Goal: Task Accomplishment & Management: Use online tool/utility

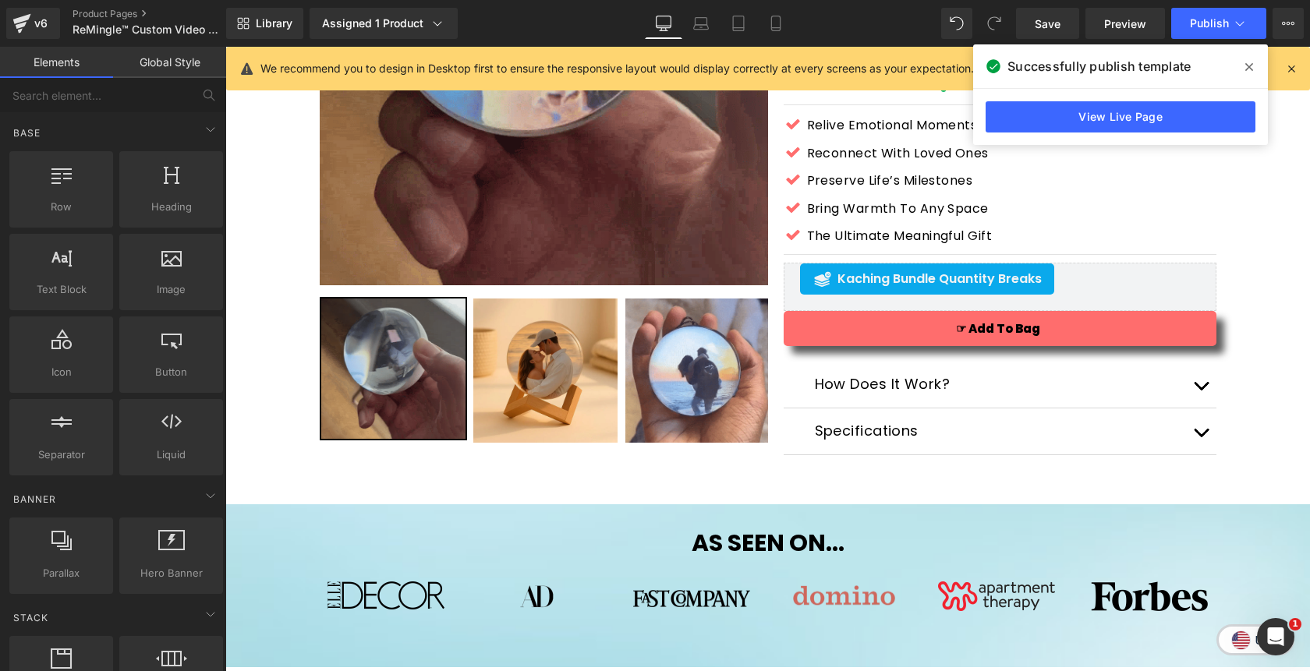
click at [1247, 63] on icon at bounding box center [1249, 67] width 8 height 12
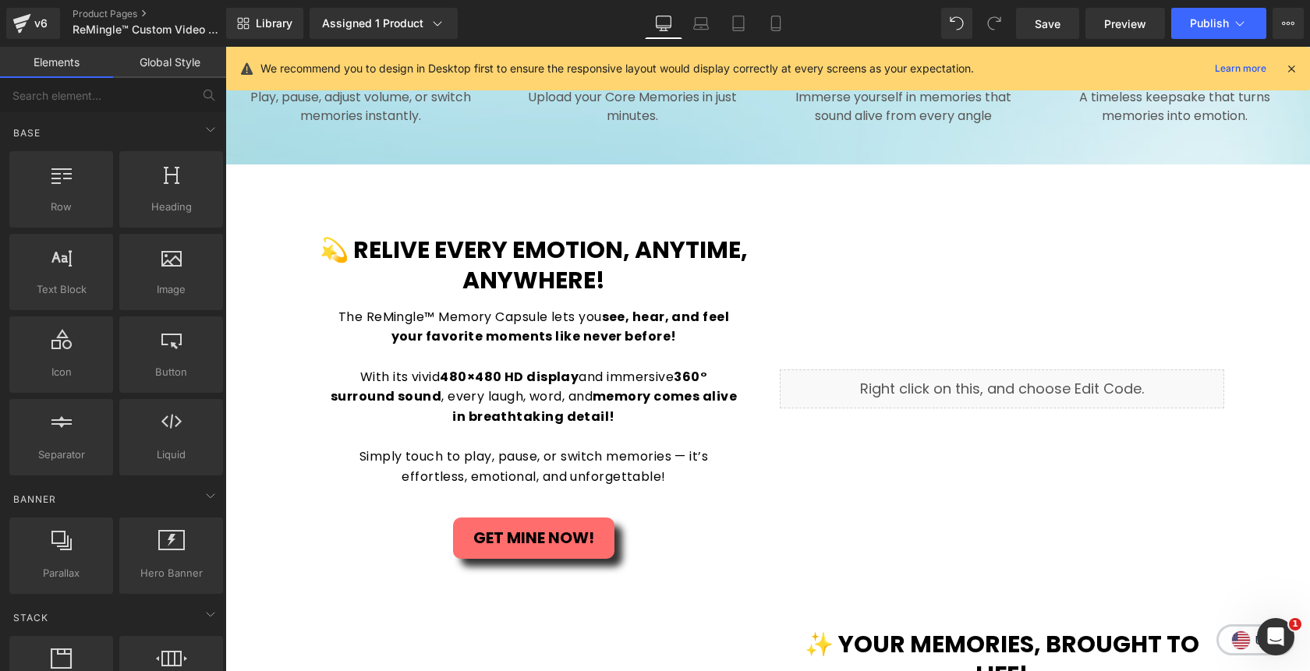
scroll to position [1413, 0]
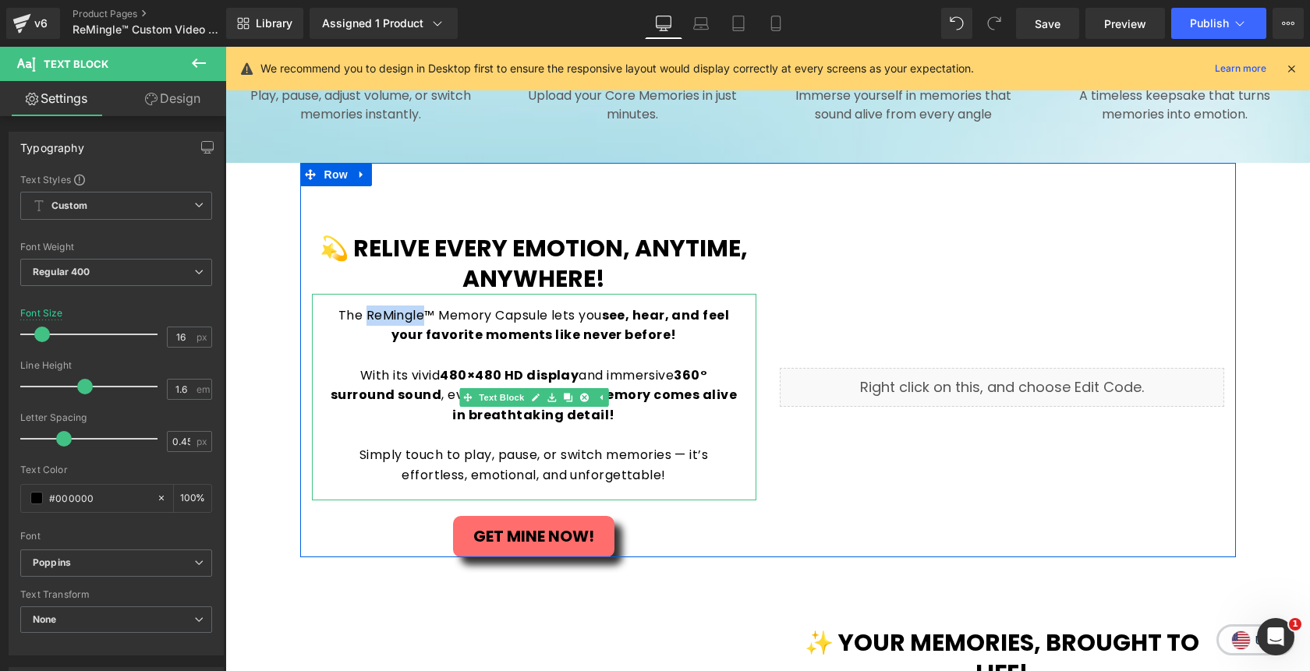
drag, startPoint x: 422, startPoint y: 319, endPoint x: 368, endPoint y: 316, distance: 53.9
click at [368, 316] on p "The ReMingle™ Memory Capsule lets you see, hear, and feel your favorite moments…" at bounding box center [533, 326] width 413 height 40
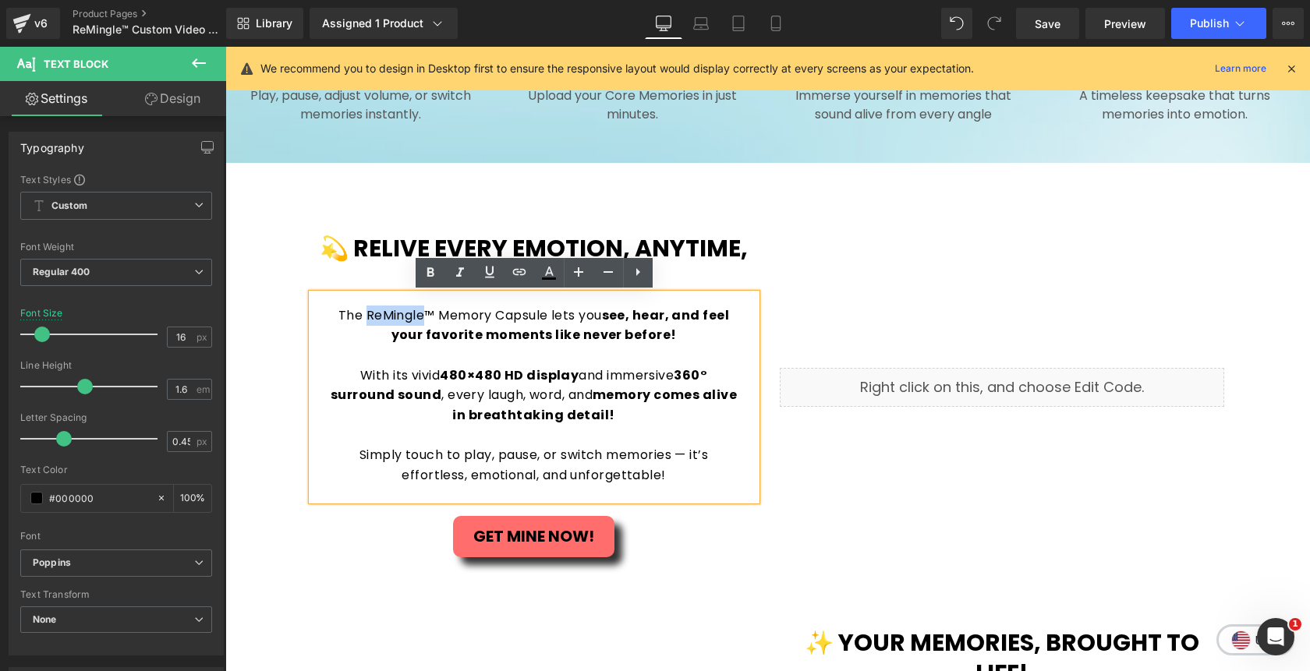
paste div
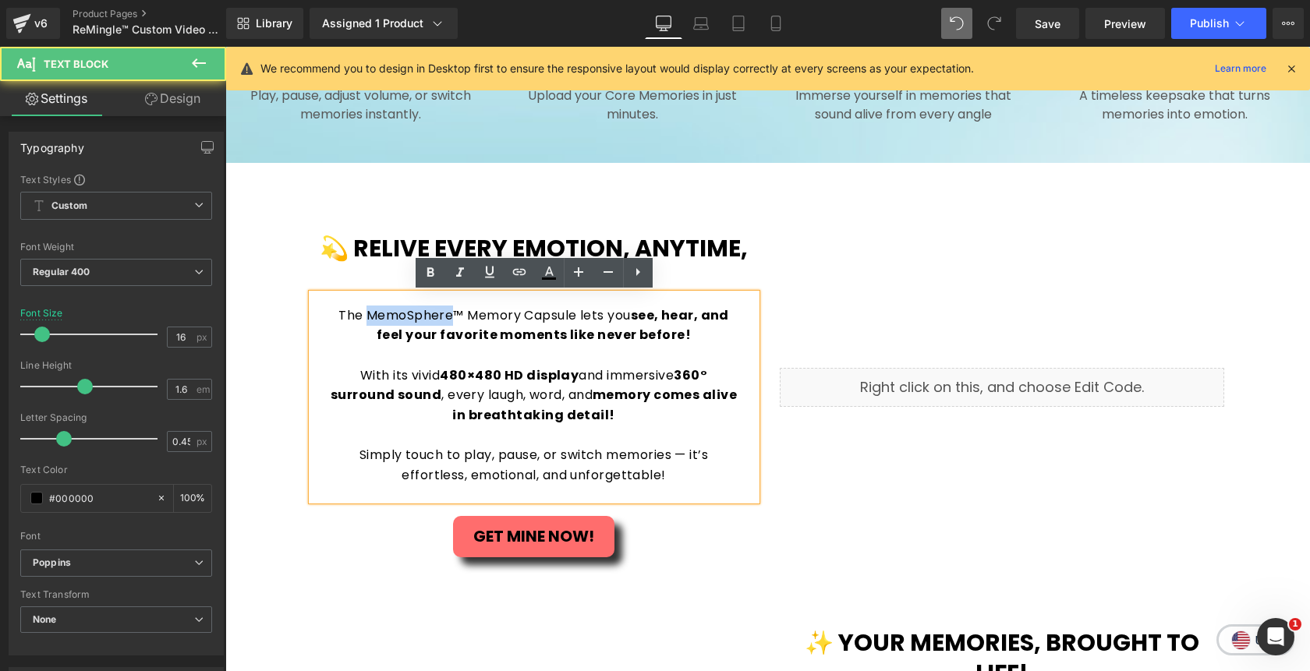
drag, startPoint x: 451, startPoint y: 318, endPoint x: 367, endPoint y: 317, distance: 84.2
click at [367, 317] on p "The MemoSphere™ Memory Capsule lets you see, hear, and feel your favorite momen…" at bounding box center [533, 326] width 413 height 40
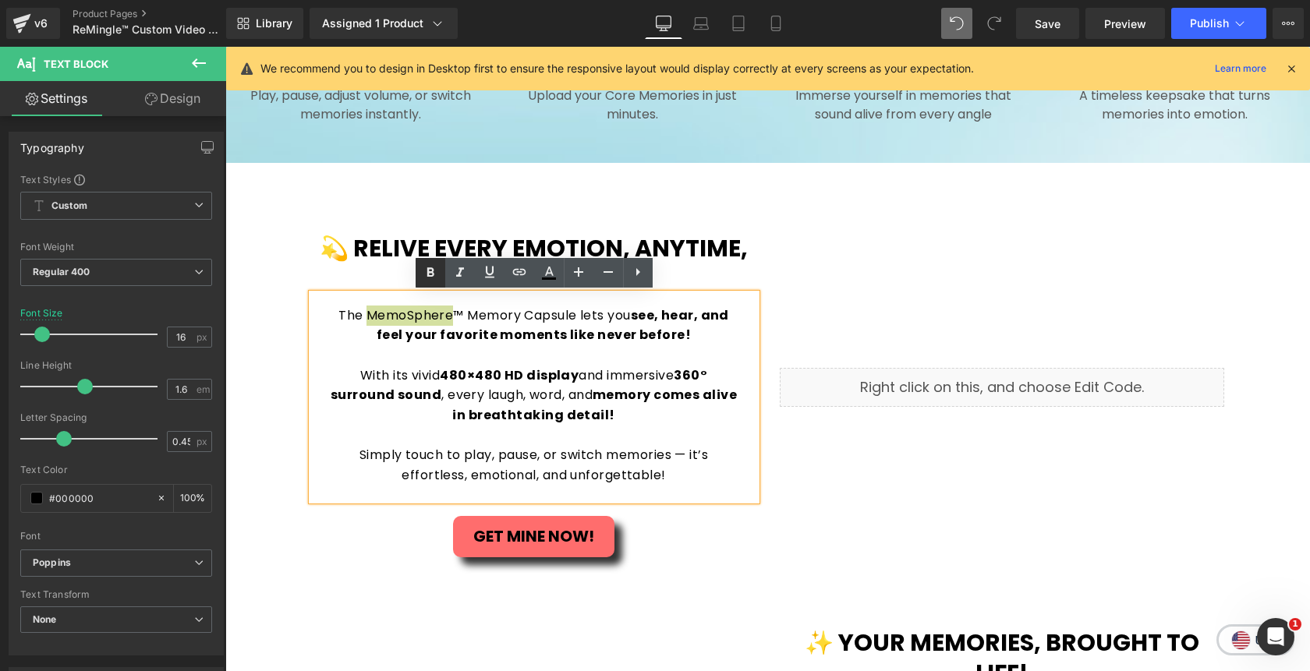
click at [432, 270] on icon at bounding box center [429, 272] width 7 height 9
click at [741, 23] on icon at bounding box center [738, 24] width 16 height 16
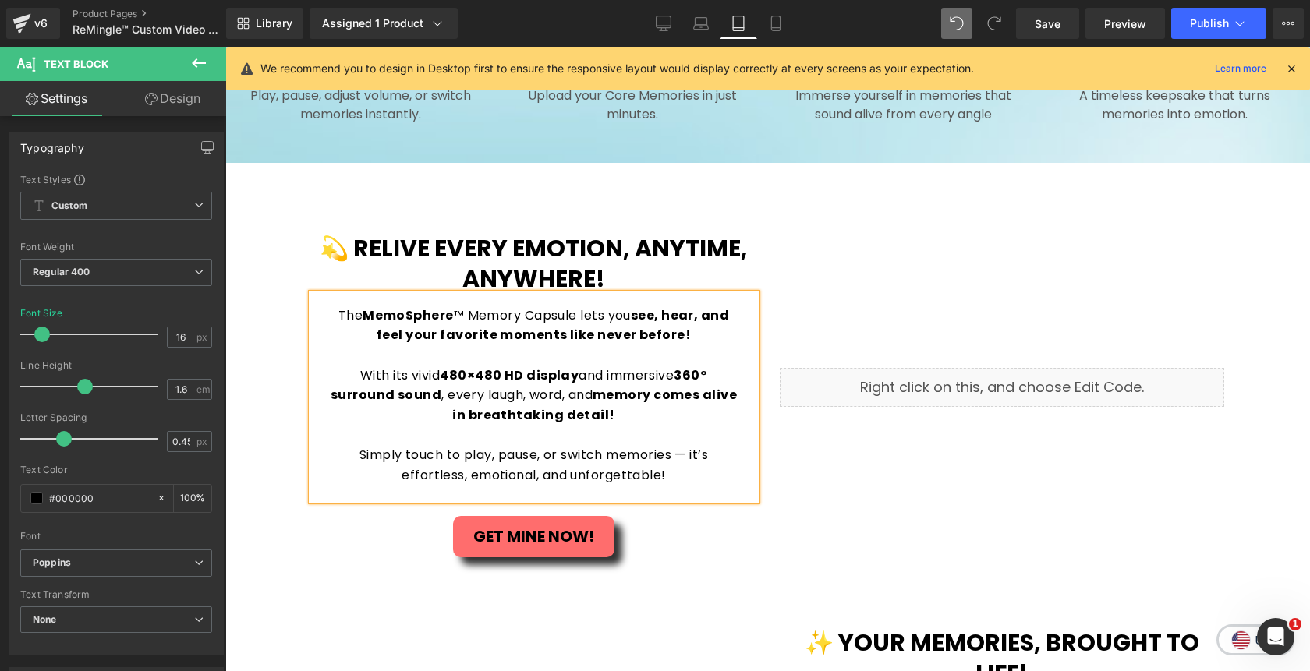
type input "15"
type input "100"
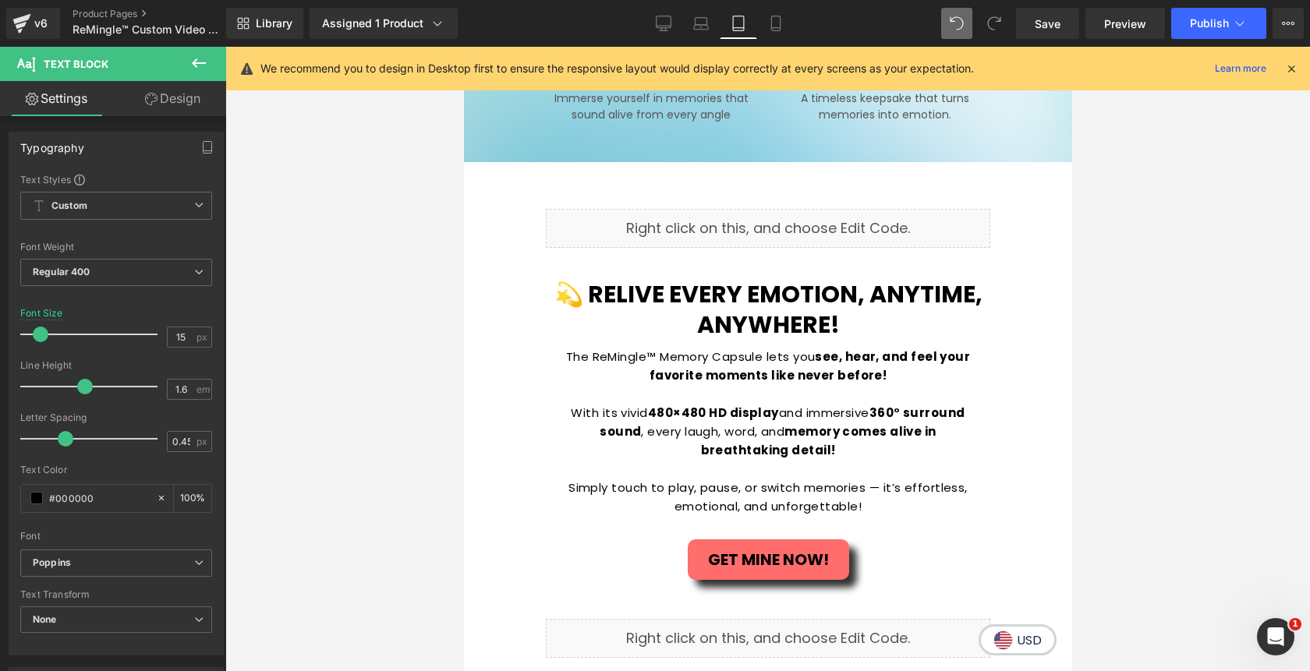
scroll to position [1784, 0]
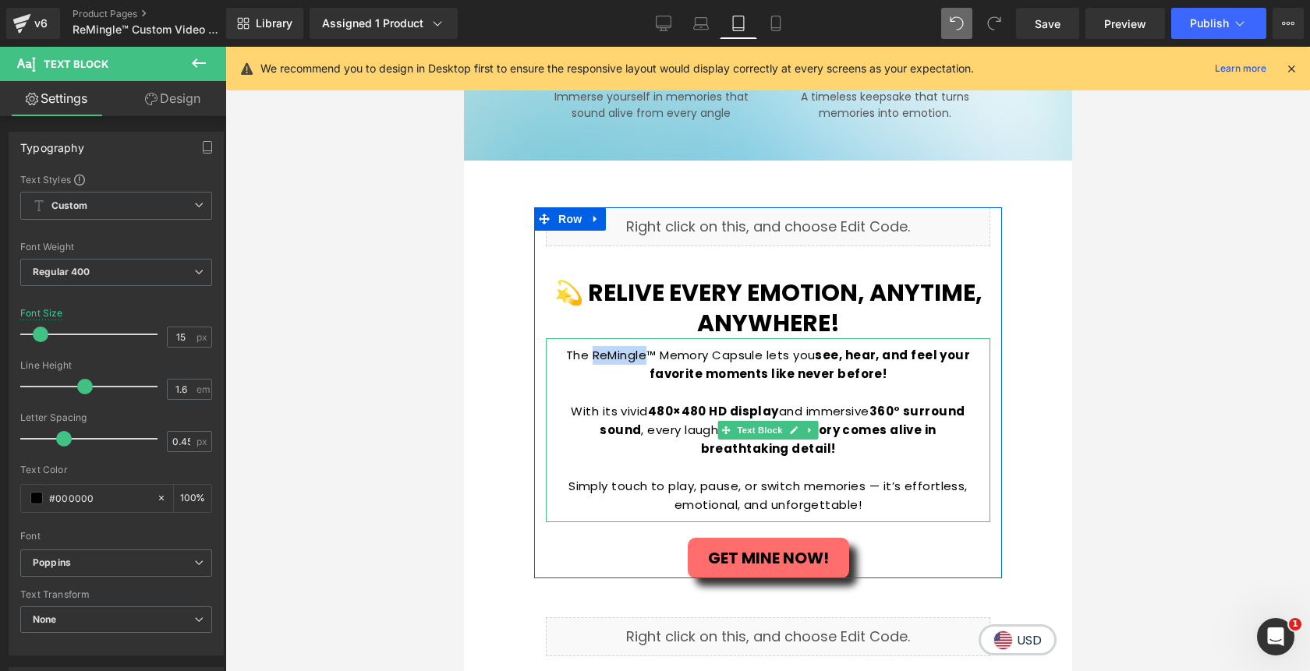
drag, startPoint x: 646, startPoint y: 358, endPoint x: 592, endPoint y: 358, distance: 53.8
click at [592, 358] on p "The ReMingle™ Memory Capsule lets you see, hear, and feel your favorite moments…" at bounding box center [767, 364] width 413 height 37
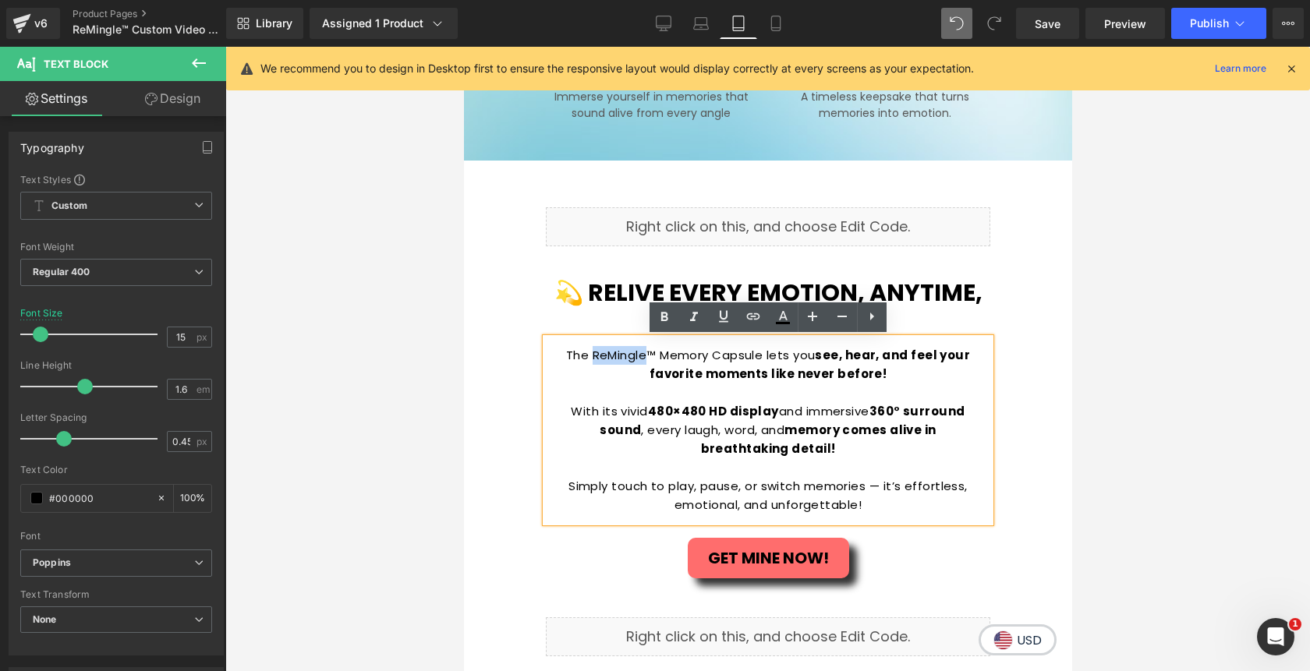
paste div
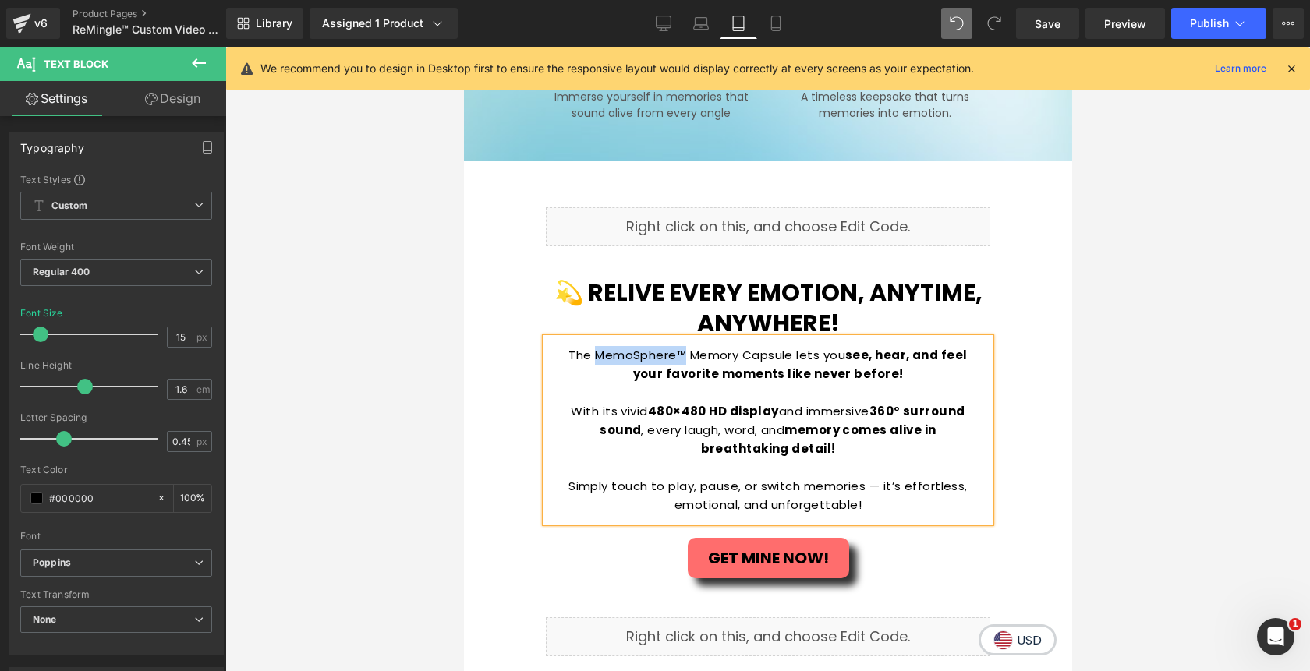
drag, startPoint x: 688, startPoint y: 356, endPoint x: 598, endPoint y: 355, distance: 89.7
click at [598, 355] on p "The MemoSphere™ Memory Capsule lets you see, hear, and feel your favorite momen…" at bounding box center [767, 364] width 413 height 37
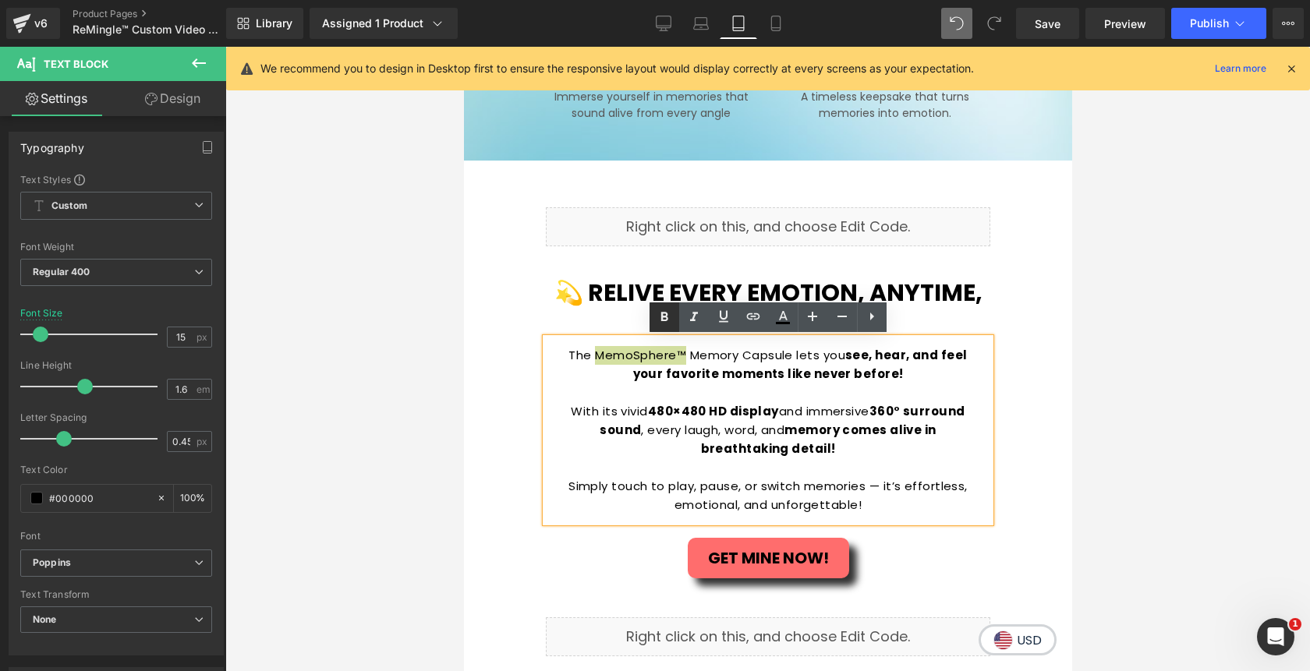
click at [655, 320] on icon at bounding box center [664, 317] width 19 height 19
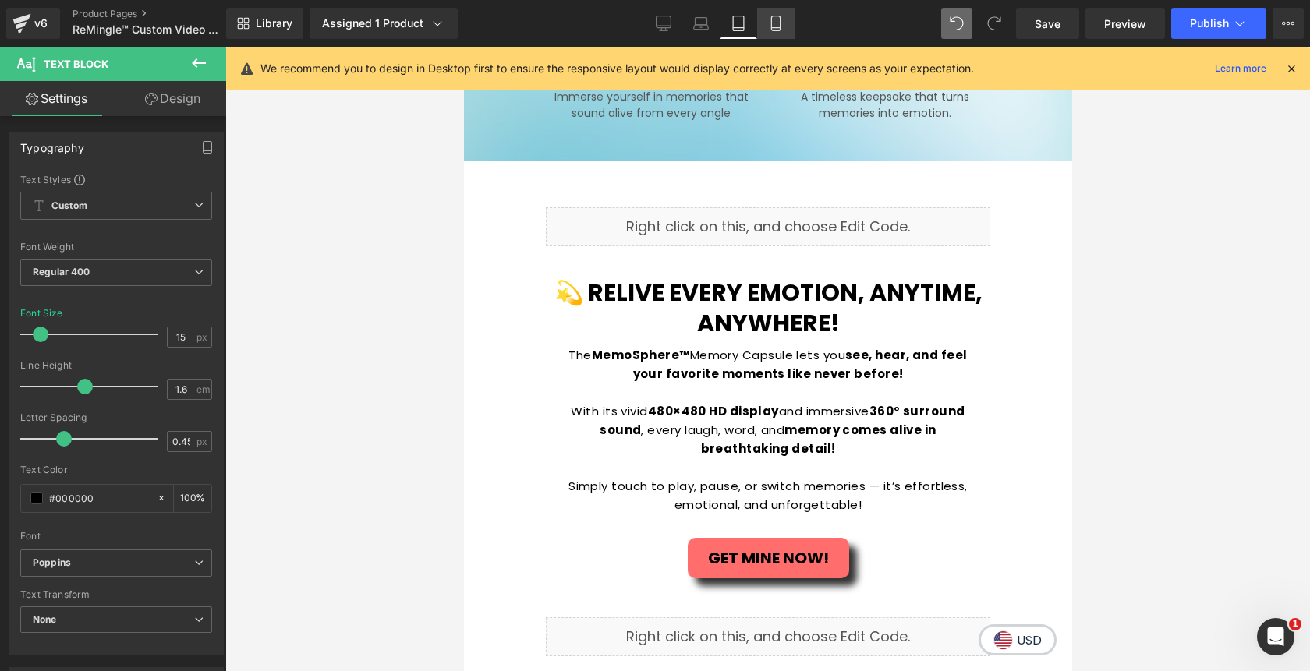
click at [765, 18] on link "Mobile" at bounding box center [775, 23] width 37 height 31
type input "100"
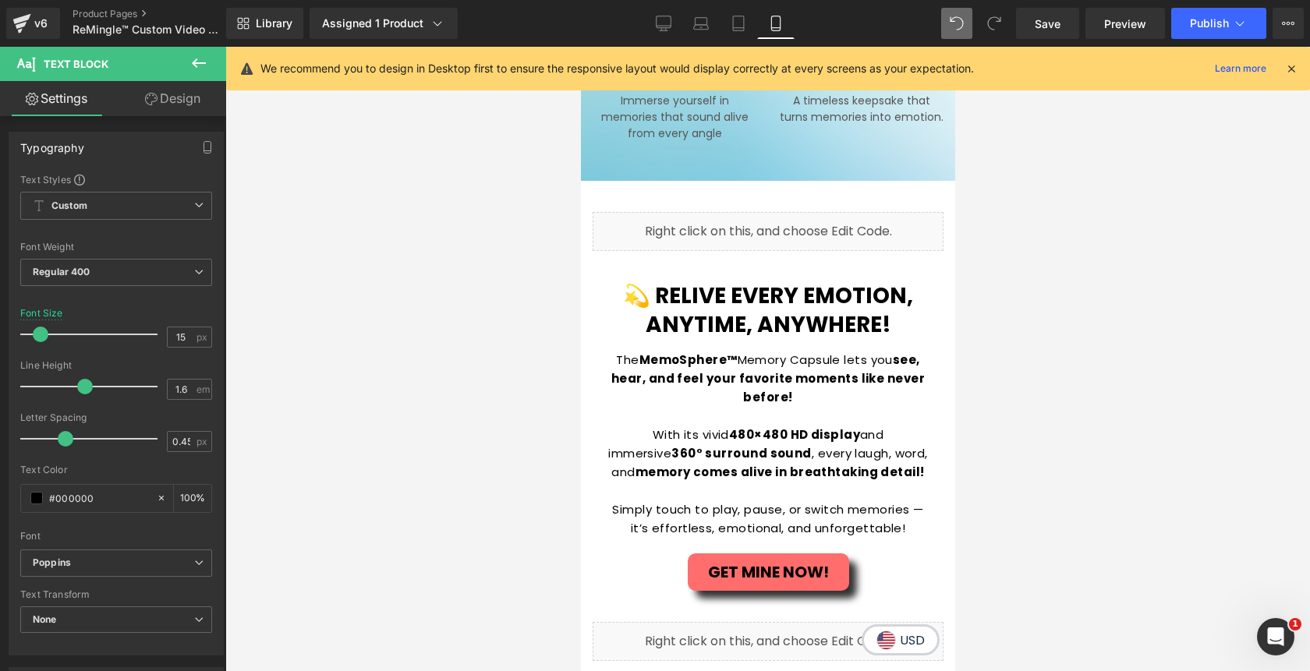
scroll to position [1953, 0]
click at [670, 27] on icon at bounding box center [664, 24] width 16 height 16
type input "16"
type input "100"
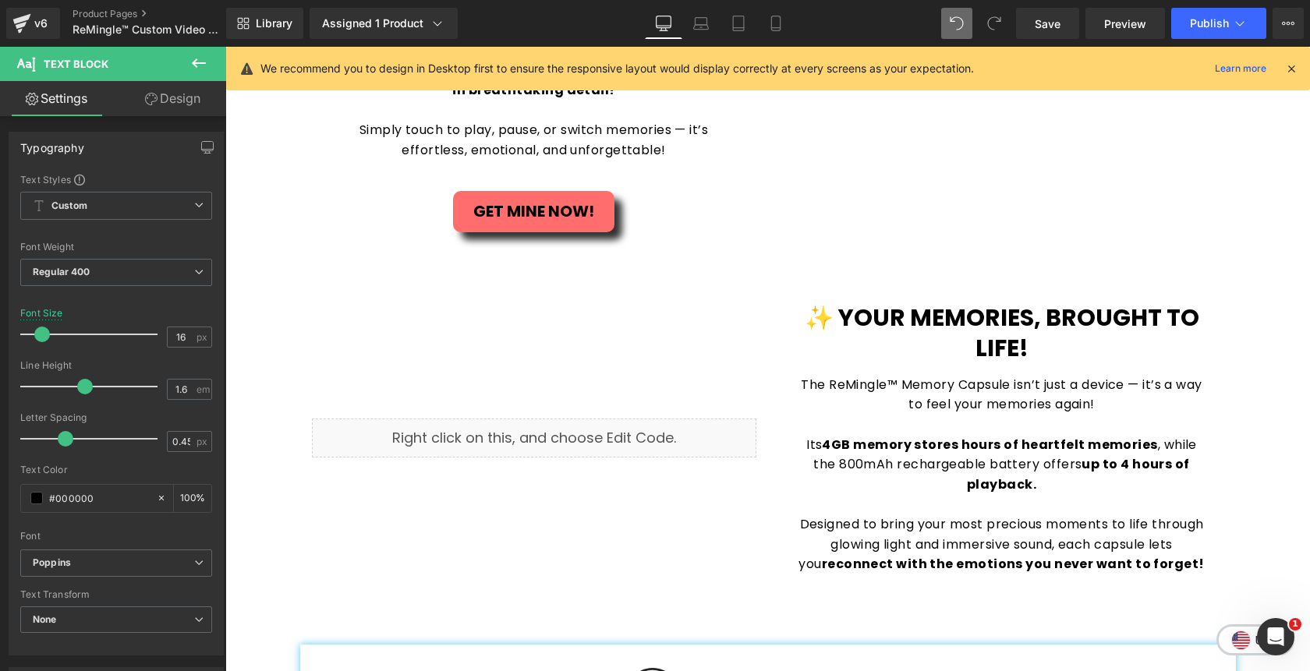
scroll to position [1740, 0]
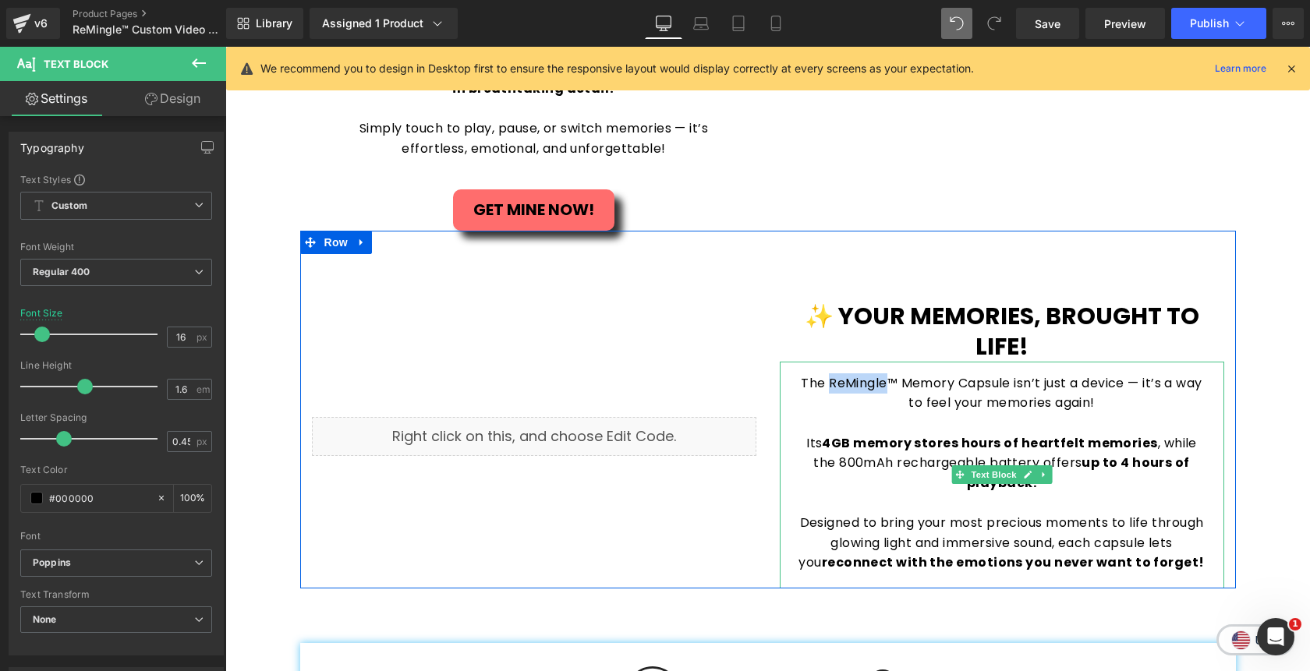
drag, startPoint x: 880, startPoint y: 355, endPoint x: 828, endPoint y: 355, distance: 52.2
click at [828, 373] on p "The ReMingle™ Memory Capsule isn’t just a device — it’s a way to feel your memo…" at bounding box center [1001, 393] width 413 height 40
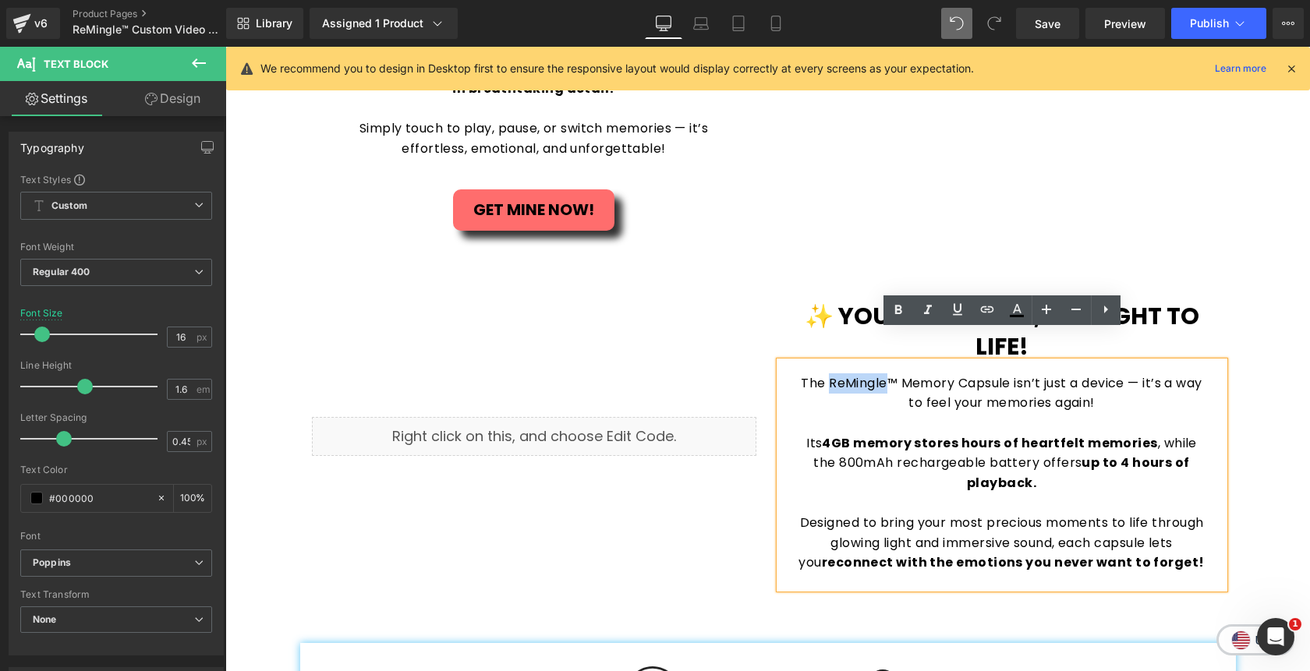
paste div
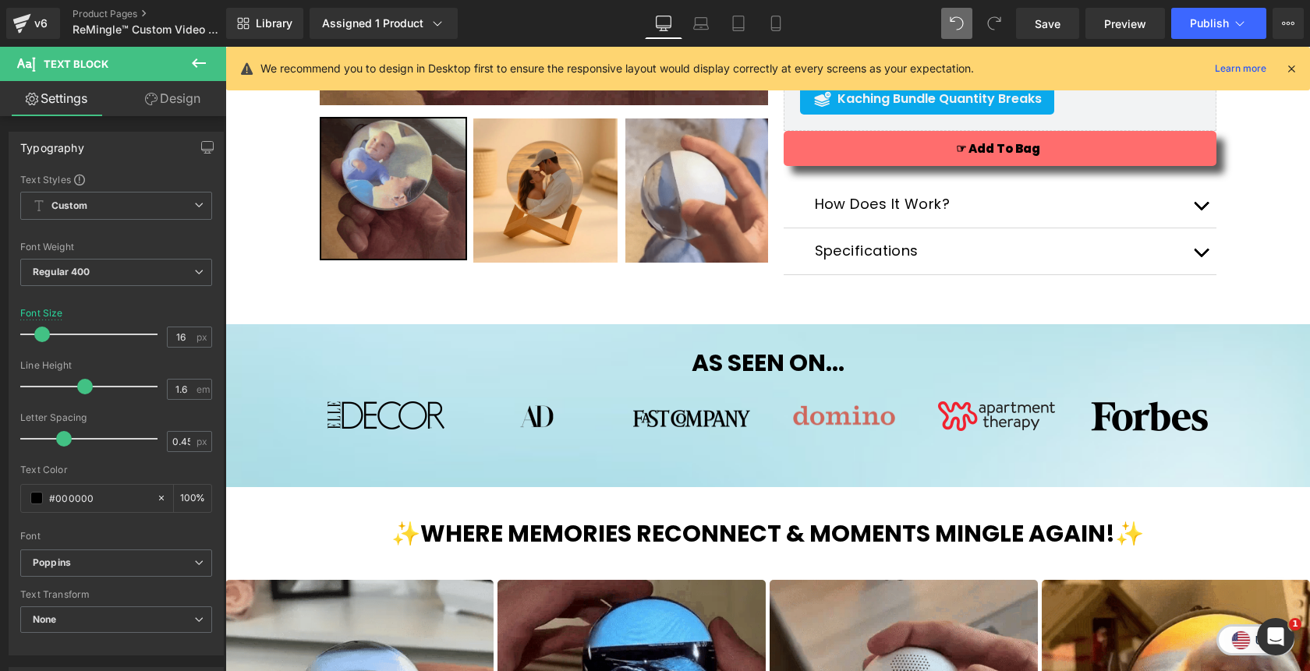
scroll to position [478, 0]
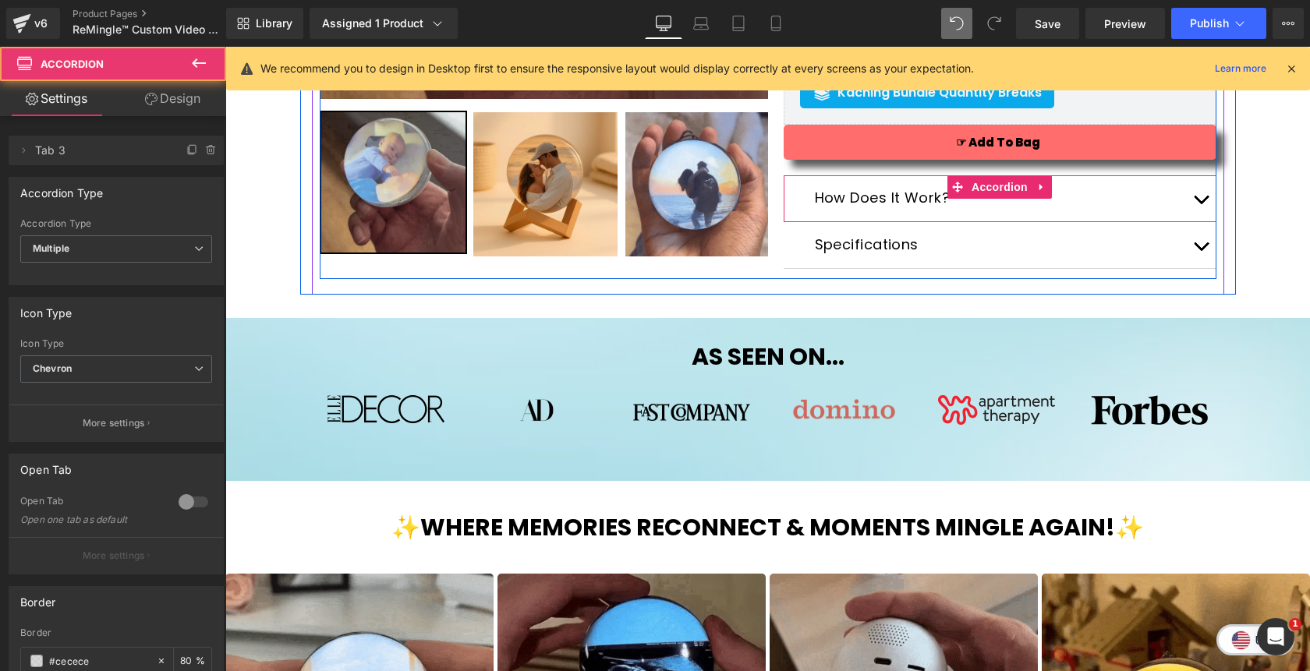
click at [1201, 203] on span "button" at bounding box center [1201, 203] width 0 height 0
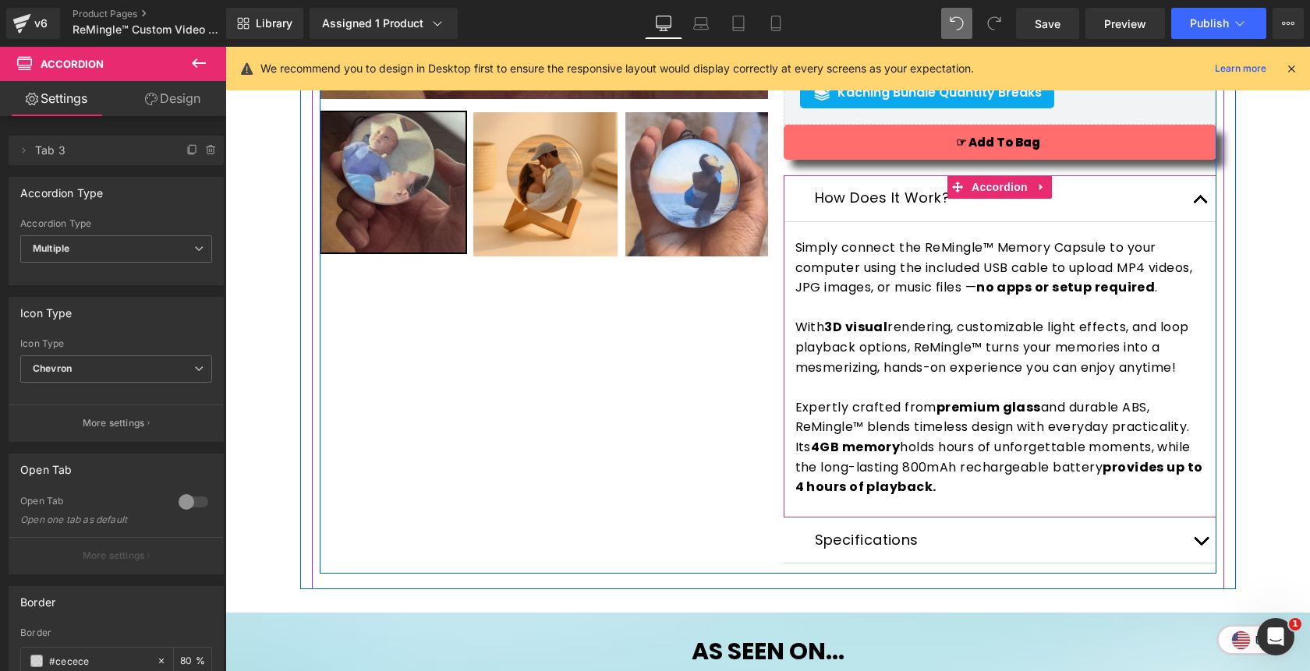
click at [1201, 203] on span "button" at bounding box center [1201, 203] width 0 height 0
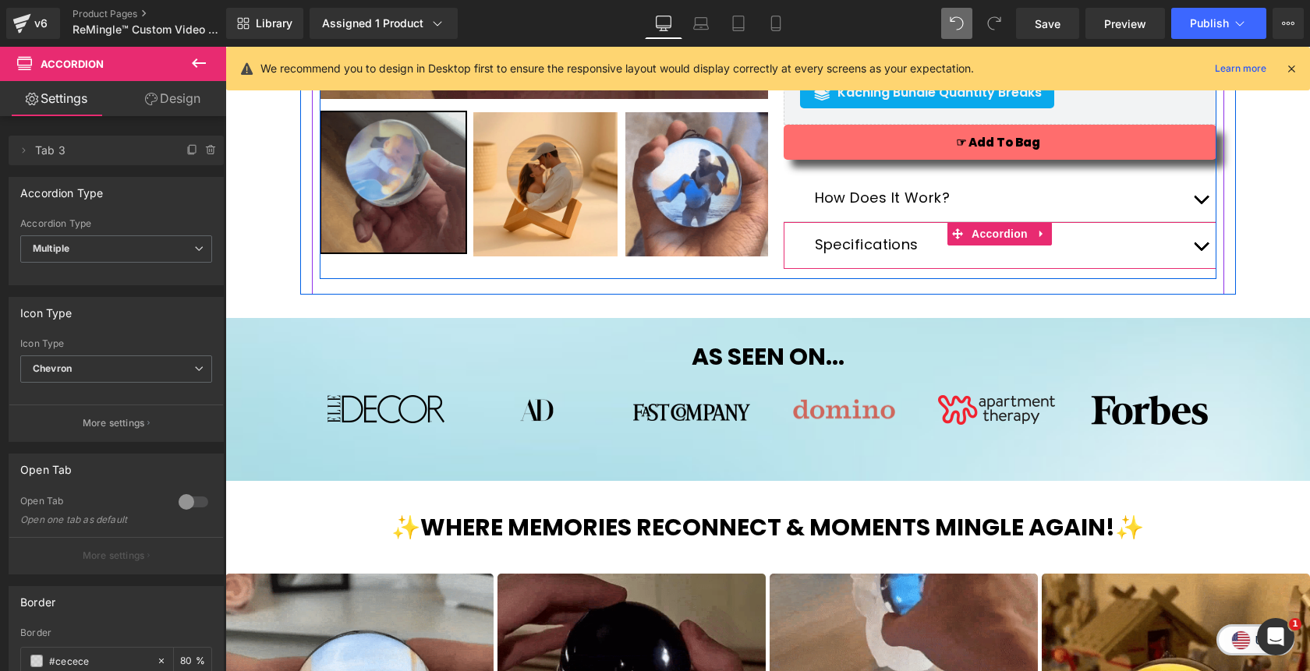
click at [1200, 241] on button "button" at bounding box center [1200, 245] width 31 height 46
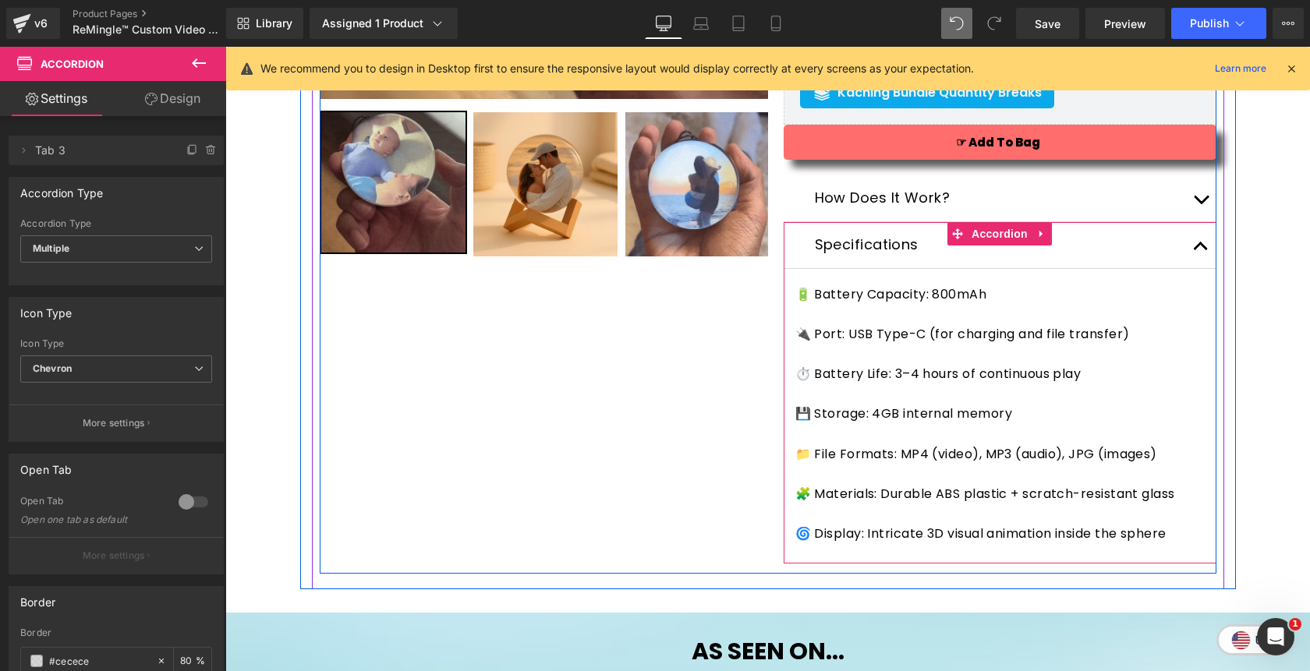
click at [1200, 241] on button "button" at bounding box center [1200, 245] width 31 height 46
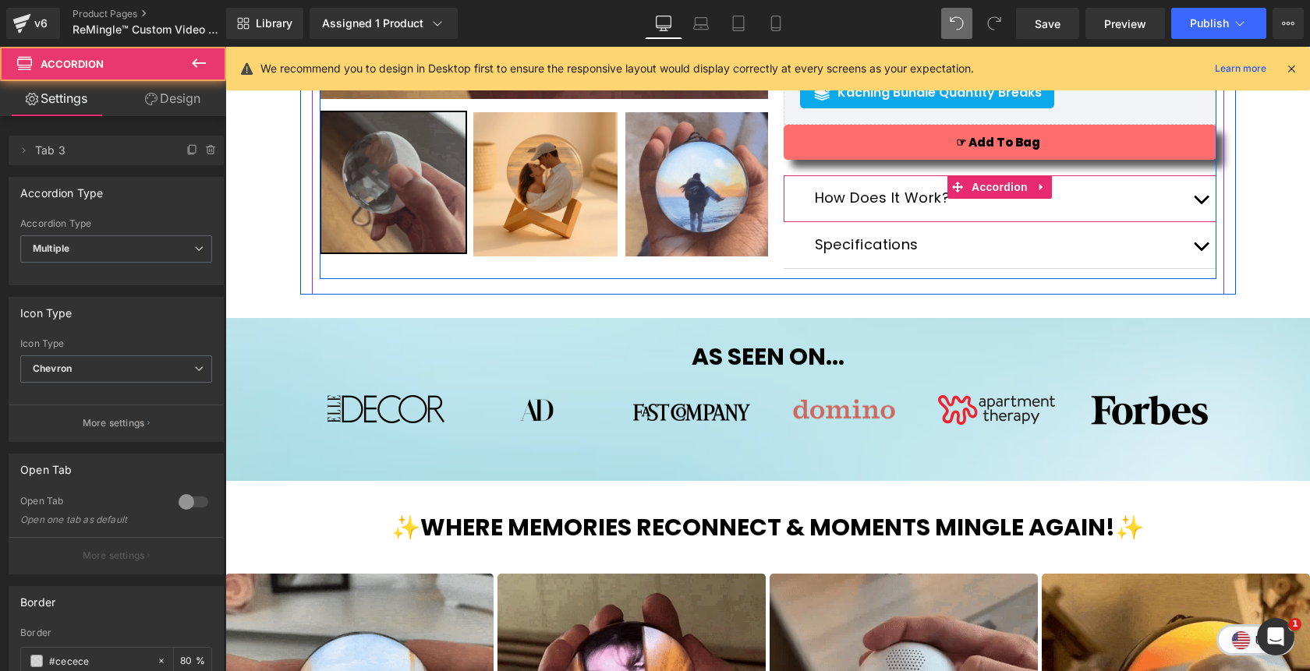
click at [1208, 210] on button "button" at bounding box center [1200, 198] width 31 height 46
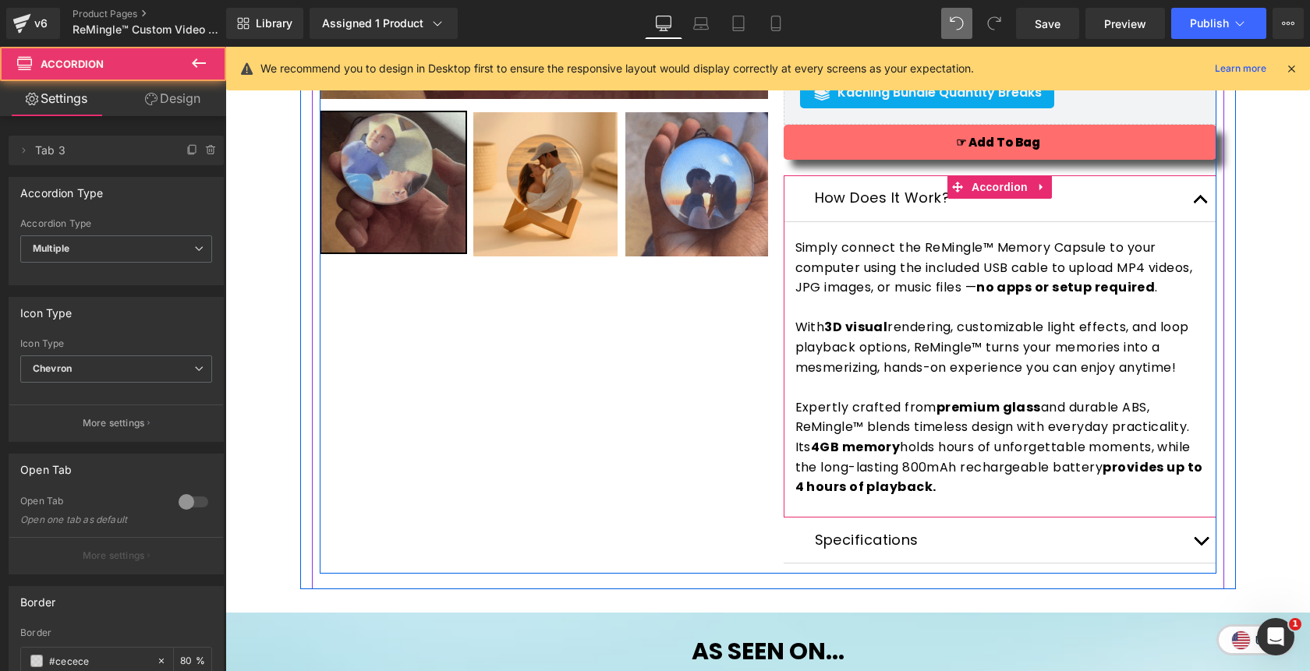
click at [1208, 210] on button "button" at bounding box center [1200, 198] width 31 height 46
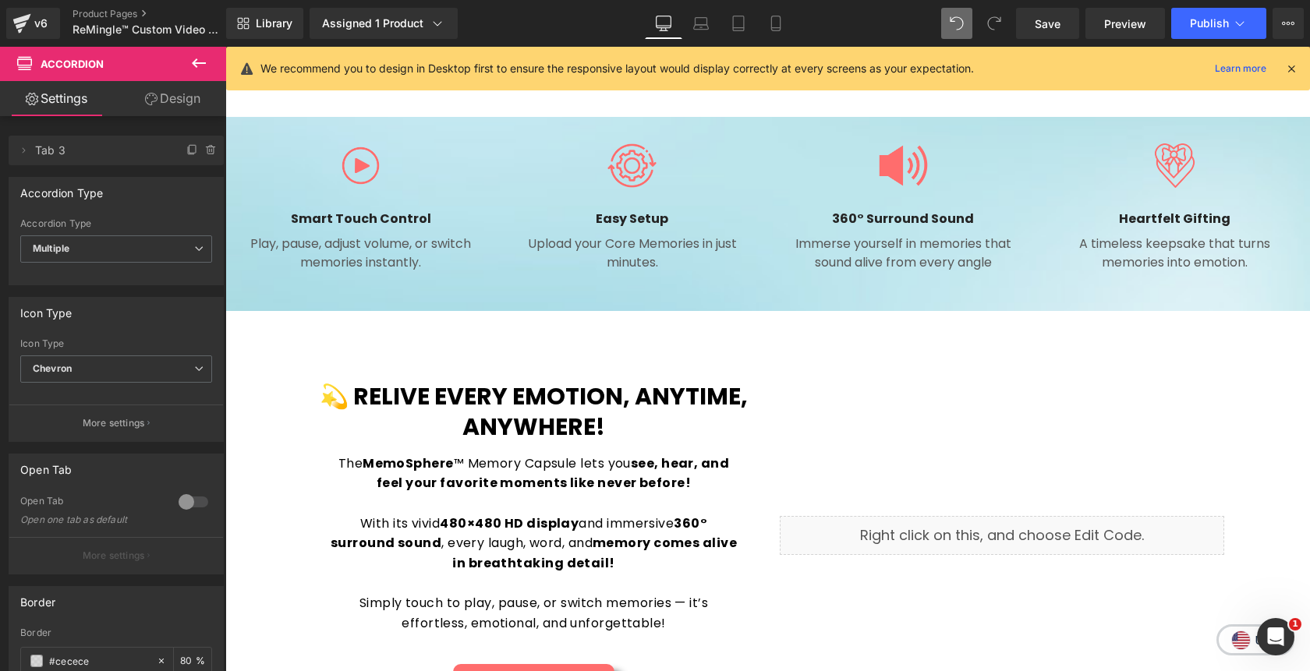
scroll to position [1268, 0]
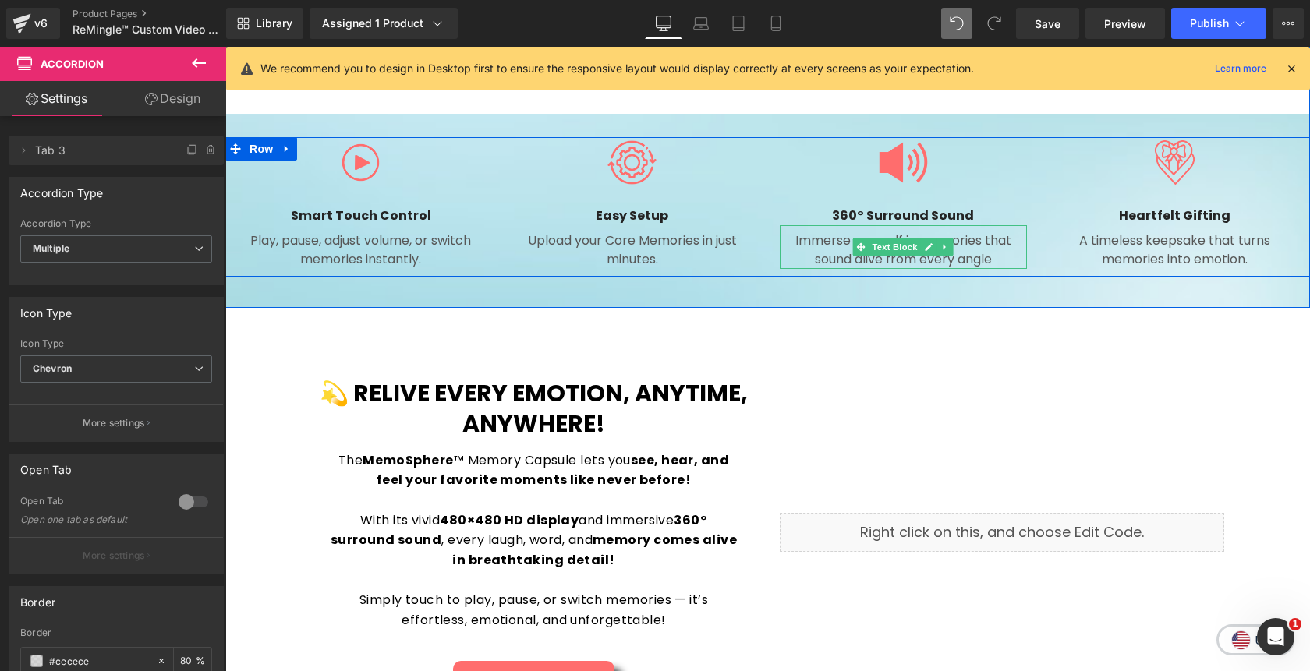
click at [998, 262] on p "Immerse yourself in memories that sound alive from every angle" at bounding box center [904, 250] width 248 height 37
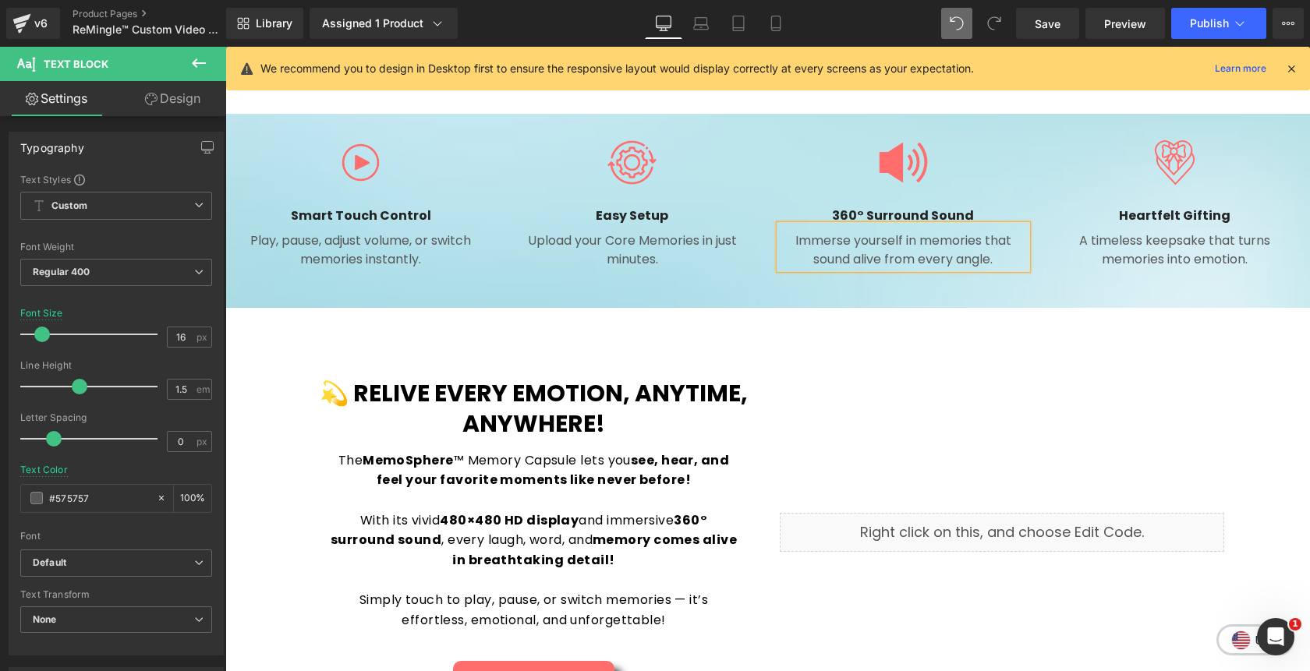
click at [1261, 363] on div "Sale Off (P) Image" at bounding box center [767, 604] width 1084 height 3496
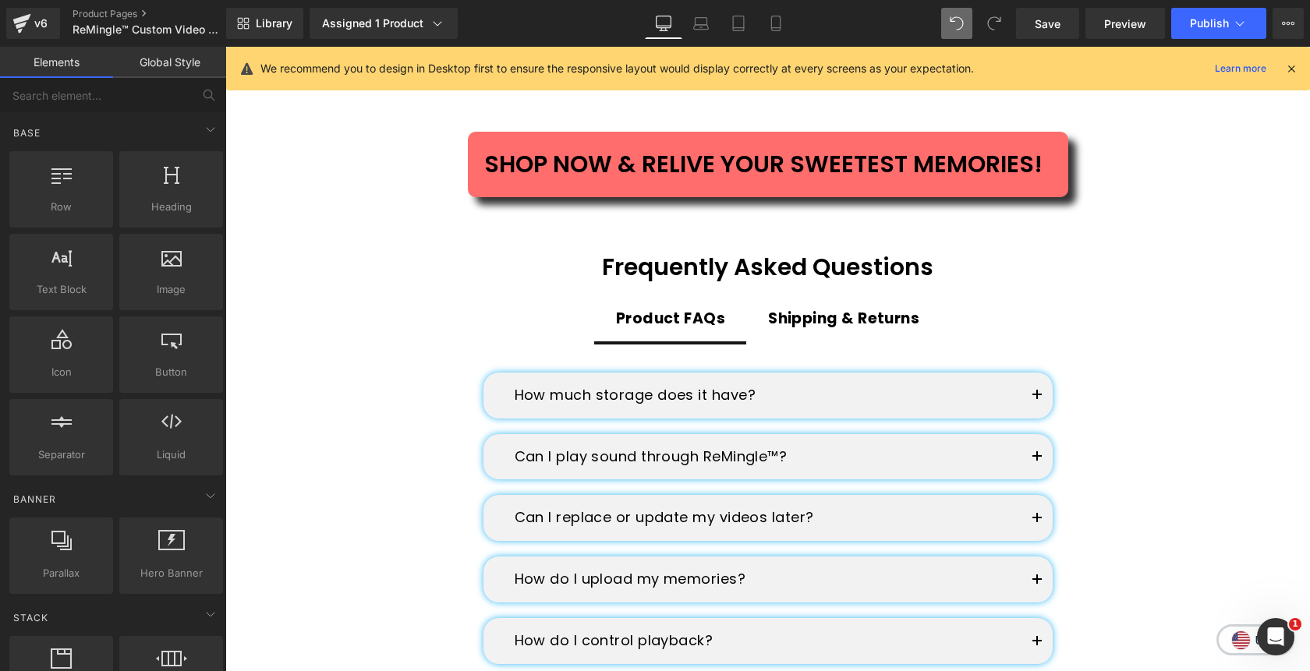
scroll to position [2451, 0]
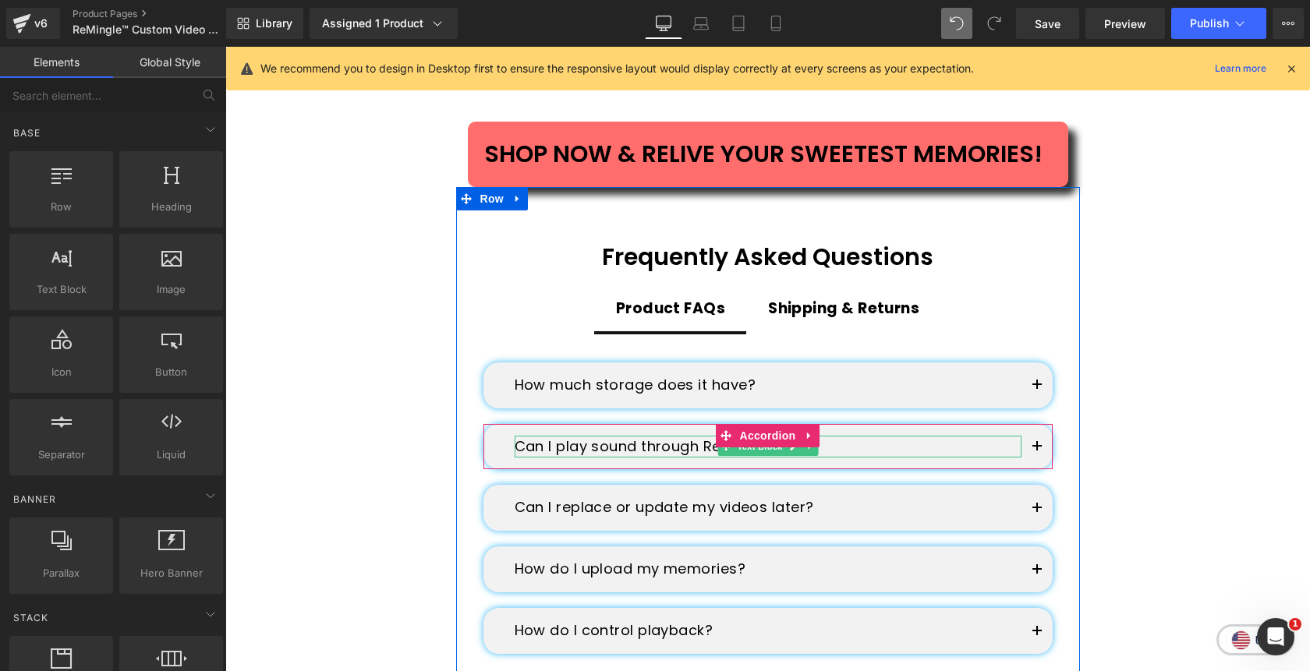
click at [625, 436] on p "Can I play sound through ReMingle™?" at bounding box center [768, 447] width 507 height 23
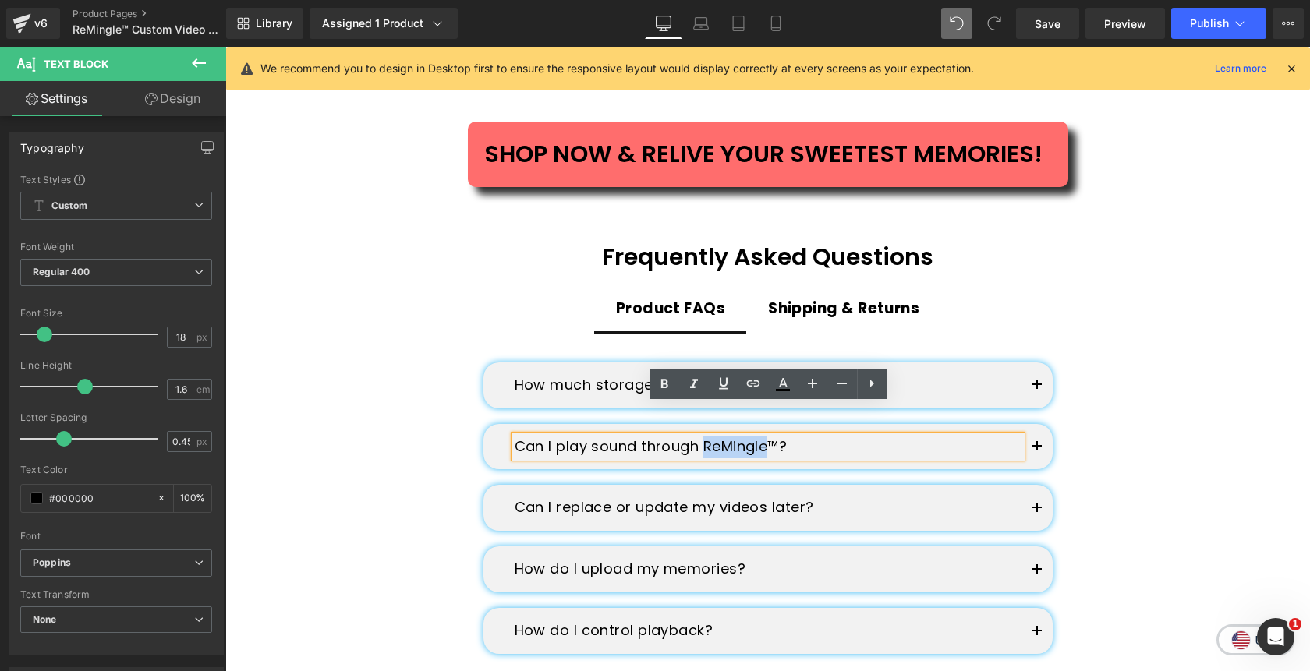
drag, startPoint x: 768, startPoint y: 423, endPoint x: 707, endPoint y: 420, distance: 60.9
click at [707, 436] on p "Can I play sound through ReMingle™?" at bounding box center [768, 447] width 507 height 23
paste div
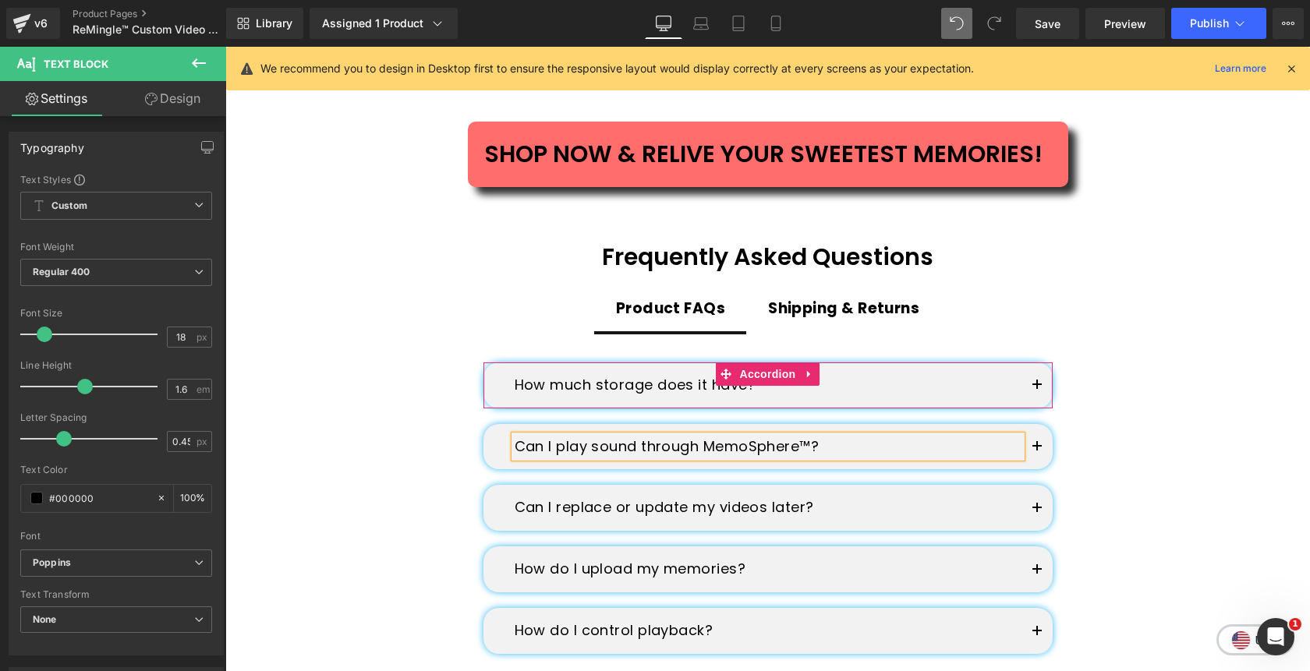
click at [1037, 390] on span "button" at bounding box center [1037, 390] width 0 height 0
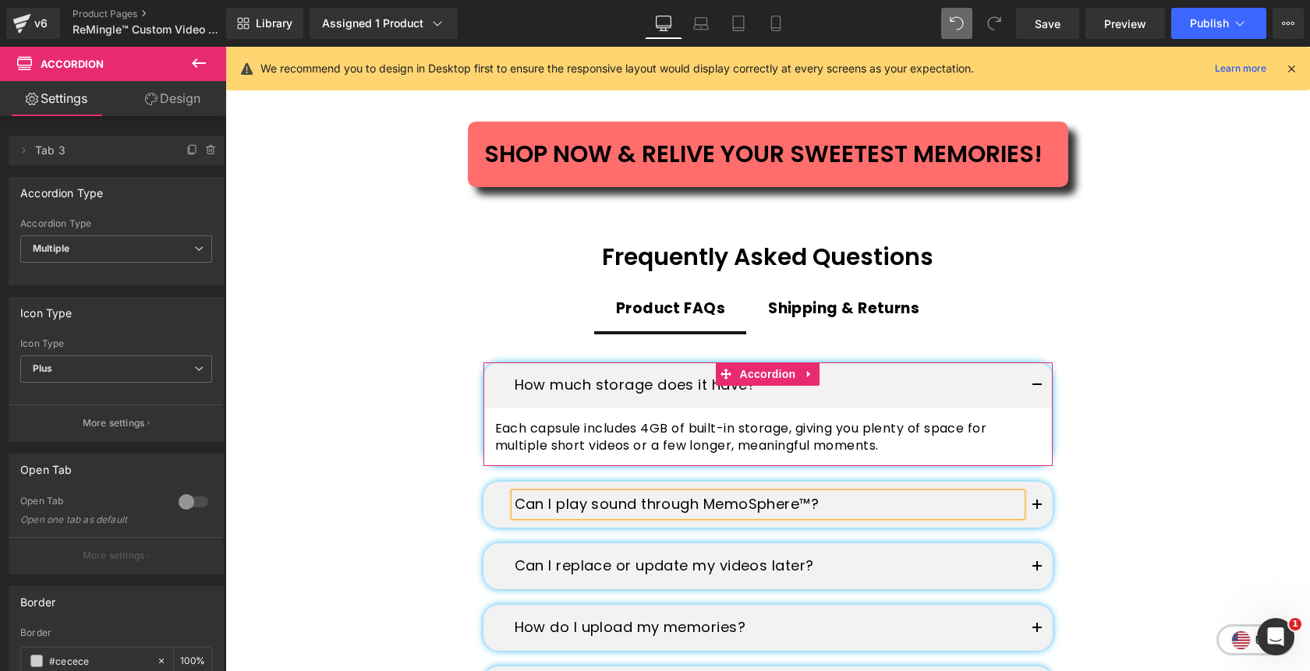
click at [1037, 390] on span "button" at bounding box center [1037, 390] width 0 height 0
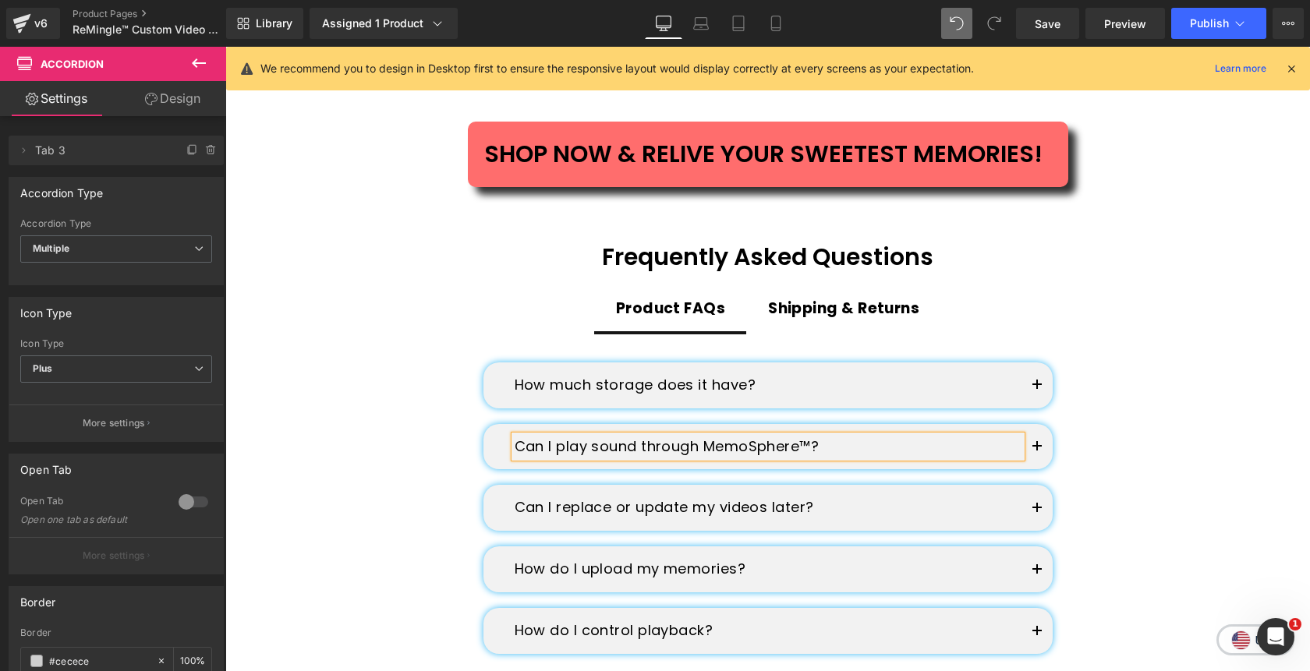
click at [1042, 424] on button "button" at bounding box center [1036, 447] width 31 height 46
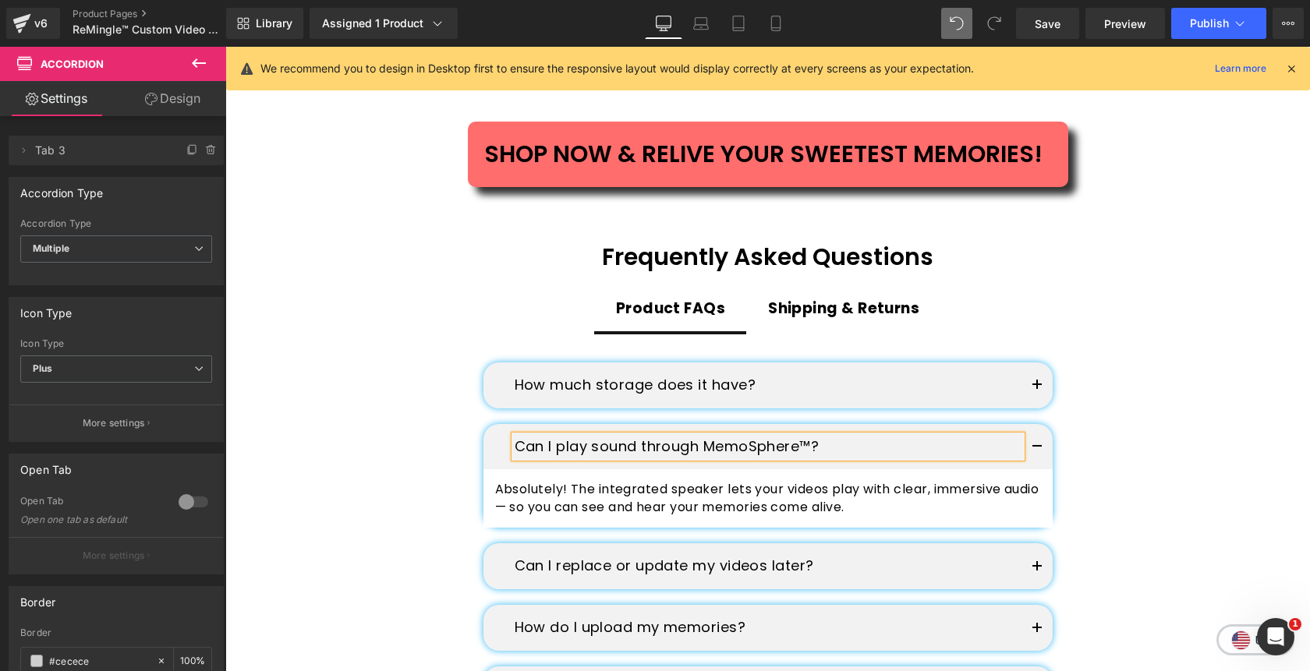
click at [1042, 424] on button "button" at bounding box center [1036, 447] width 31 height 46
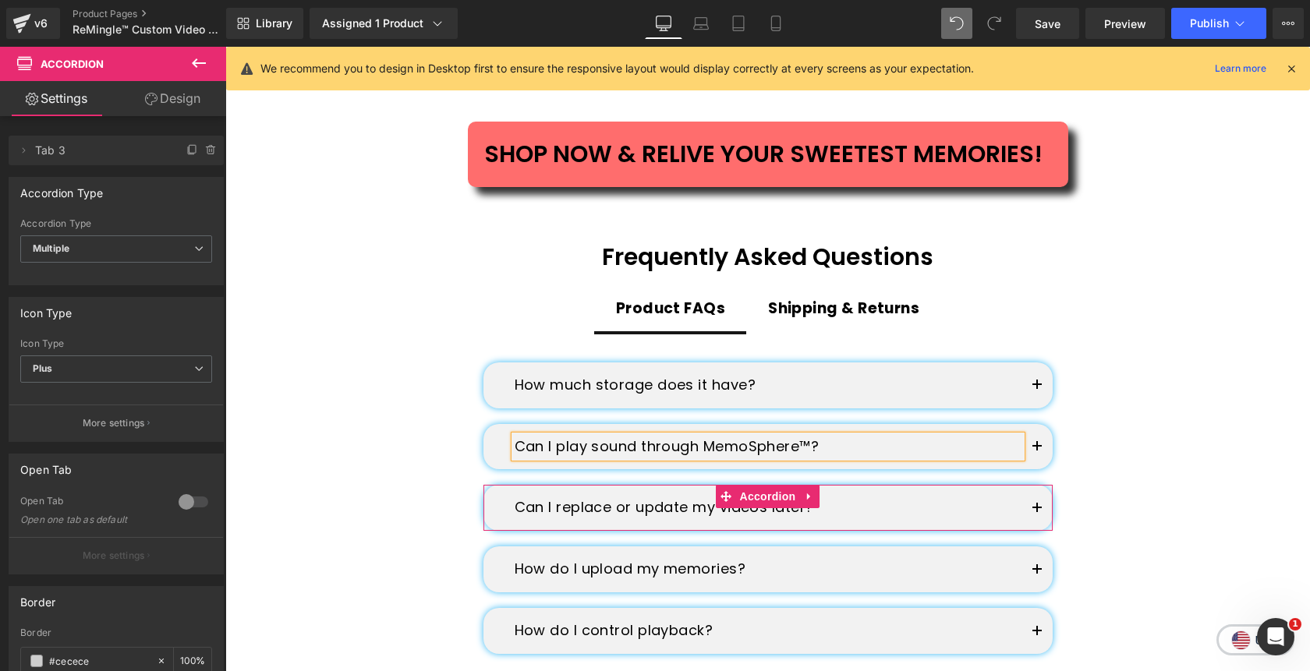
click at [1039, 485] on button "button" at bounding box center [1036, 508] width 31 height 46
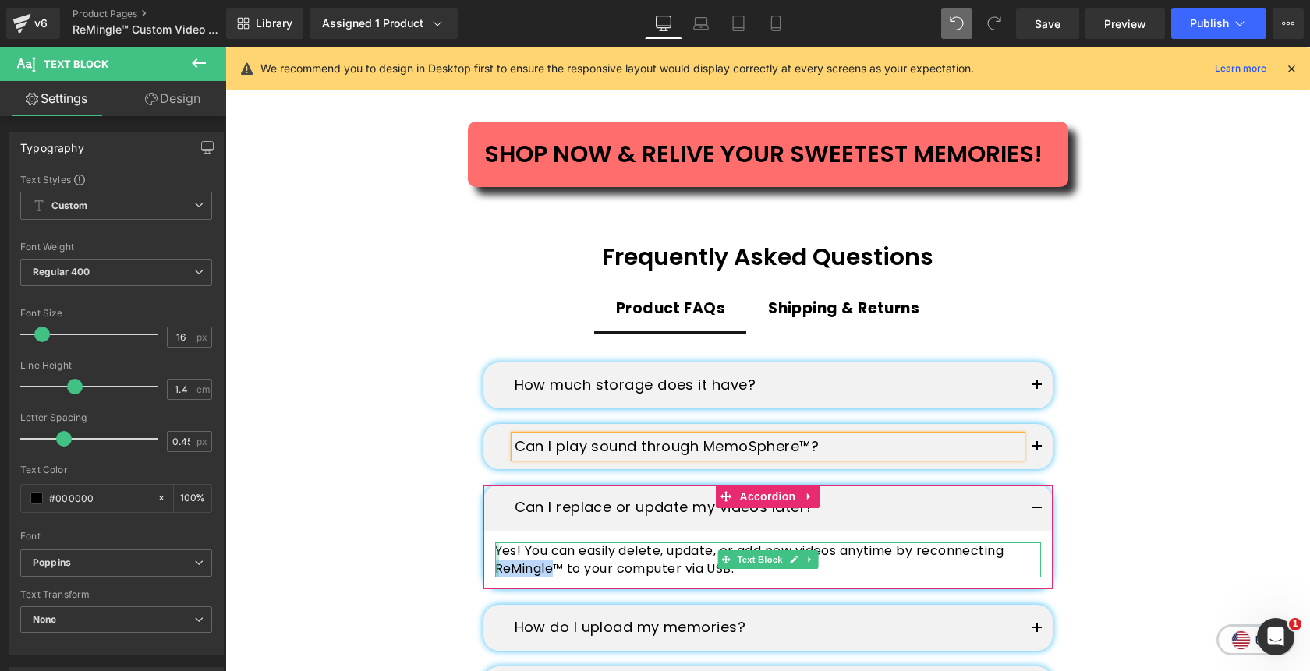
drag, startPoint x: 551, startPoint y: 541, endPoint x: 497, endPoint y: 539, distance: 53.8
click at [497, 543] on div "Yes! You can easily delete, update, or add new videos anytime by reconnecting R…" at bounding box center [768, 560] width 546 height 35
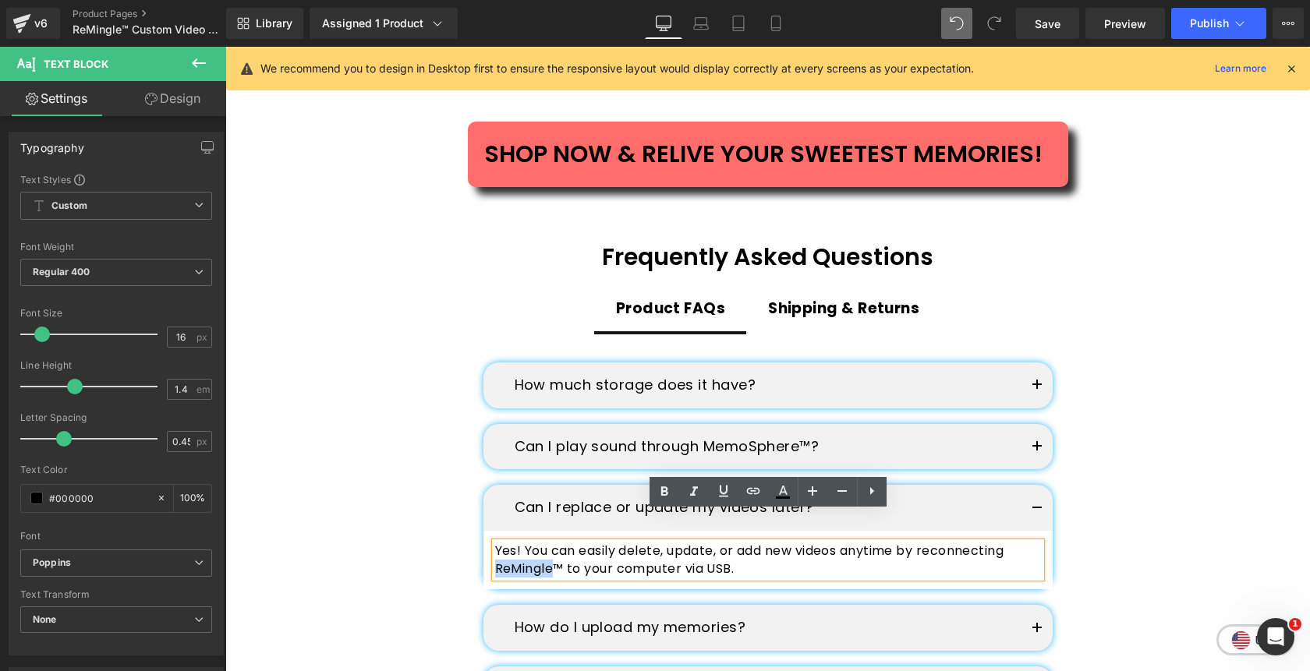
paste div
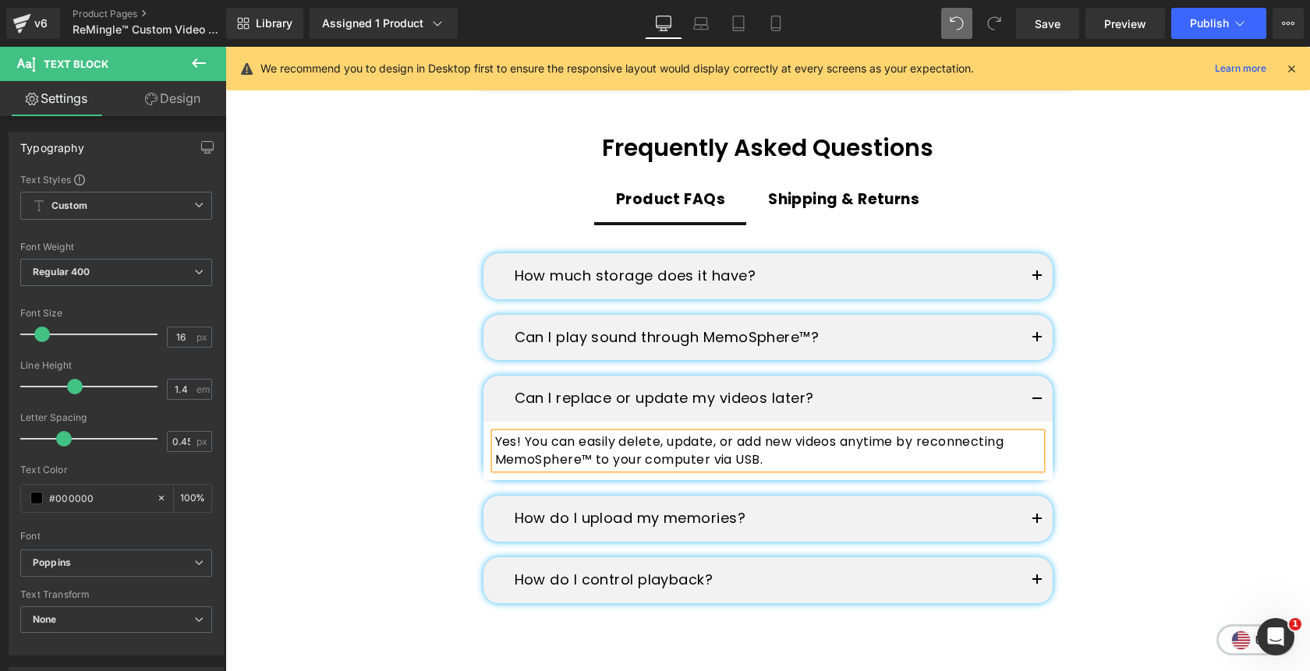
scroll to position [2567, 0]
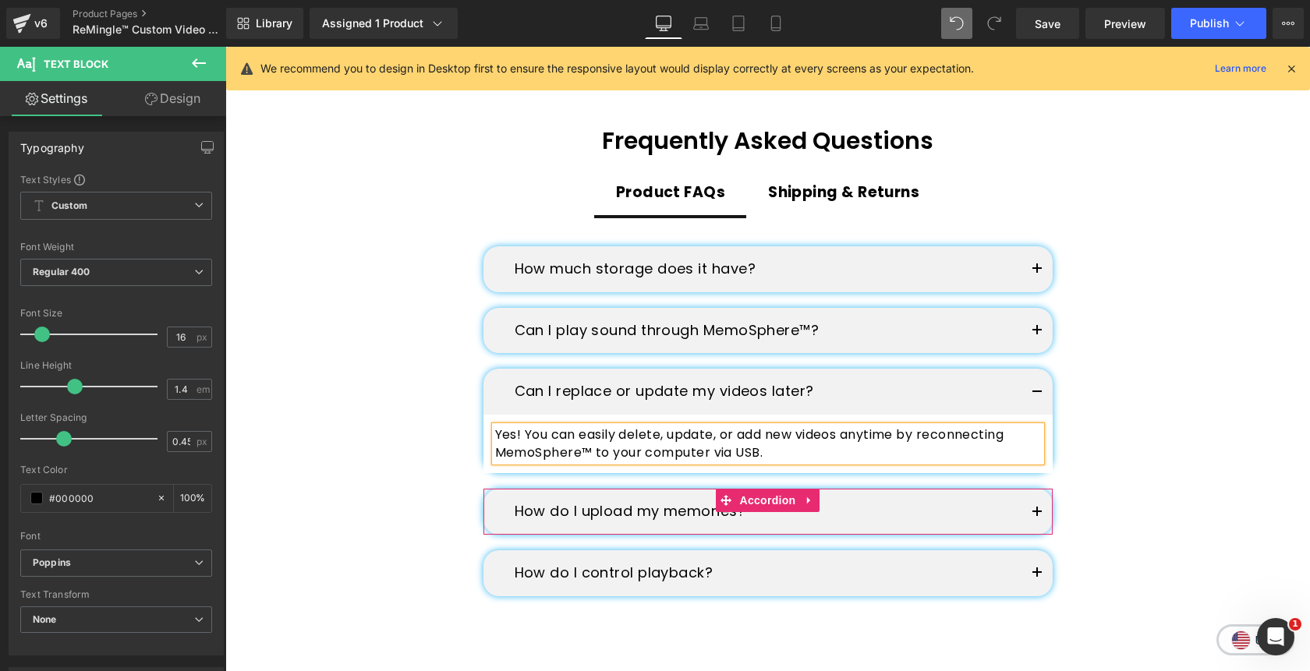
click at [1038, 489] on button "button" at bounding box center [1036, 512] width 31 height 46
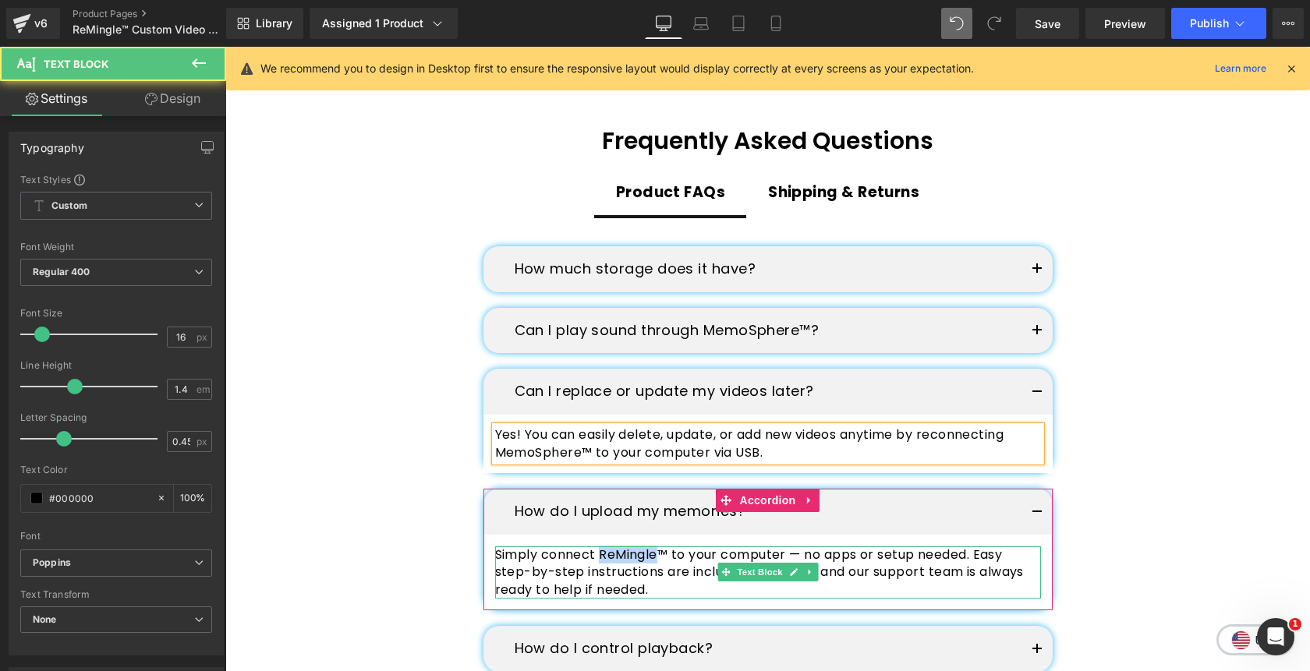
drag, startPoint x: 659, startPoint y: 526, endPoint x: 601, endPoint y: 524, distance: 57.7
click at [601, 546] on p "Simply connect ReMingle™ to your computer — no apps or setup needed. Easy step-…" at bounding box center [768, 572] width 546 height 52
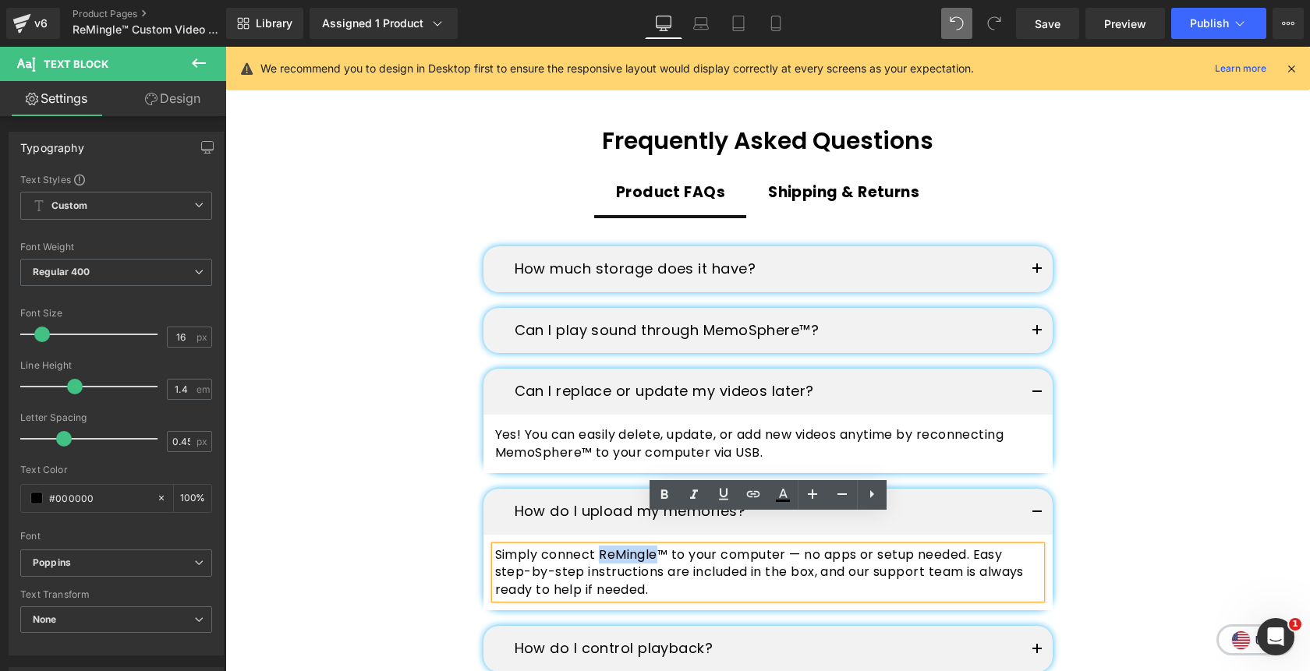
paste div
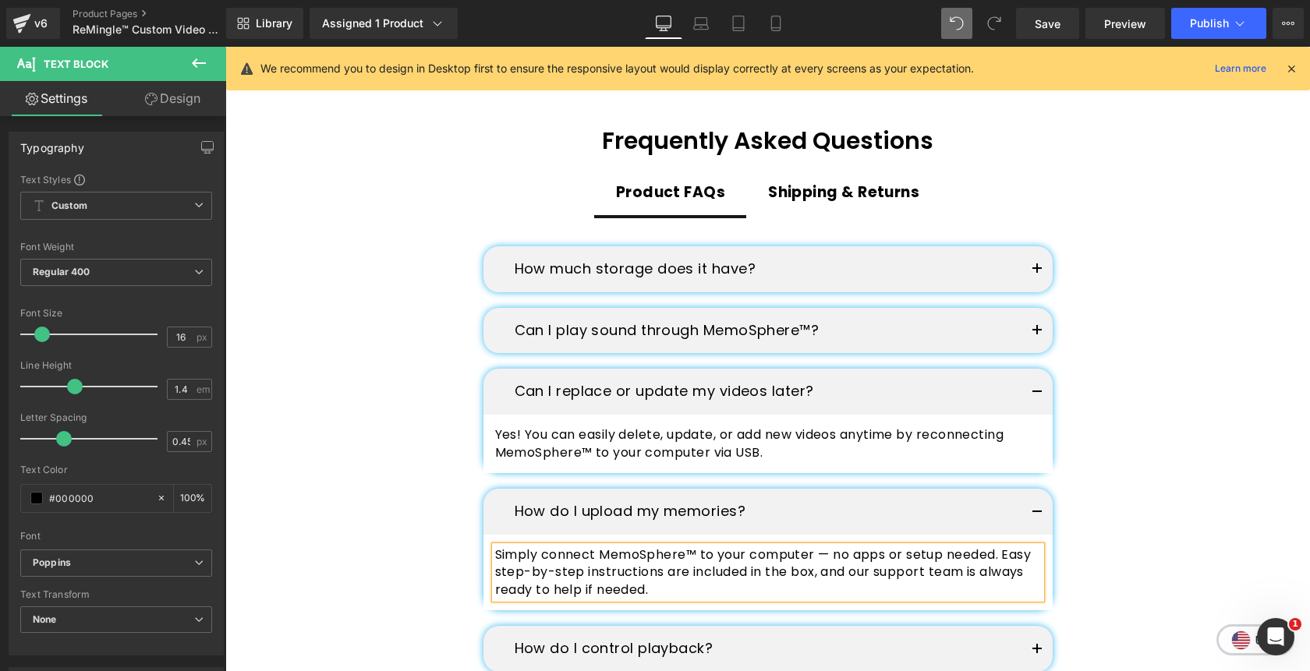
click at [1038, 489] on button "button" at bounding box center [1036, 512] width 31 height 46
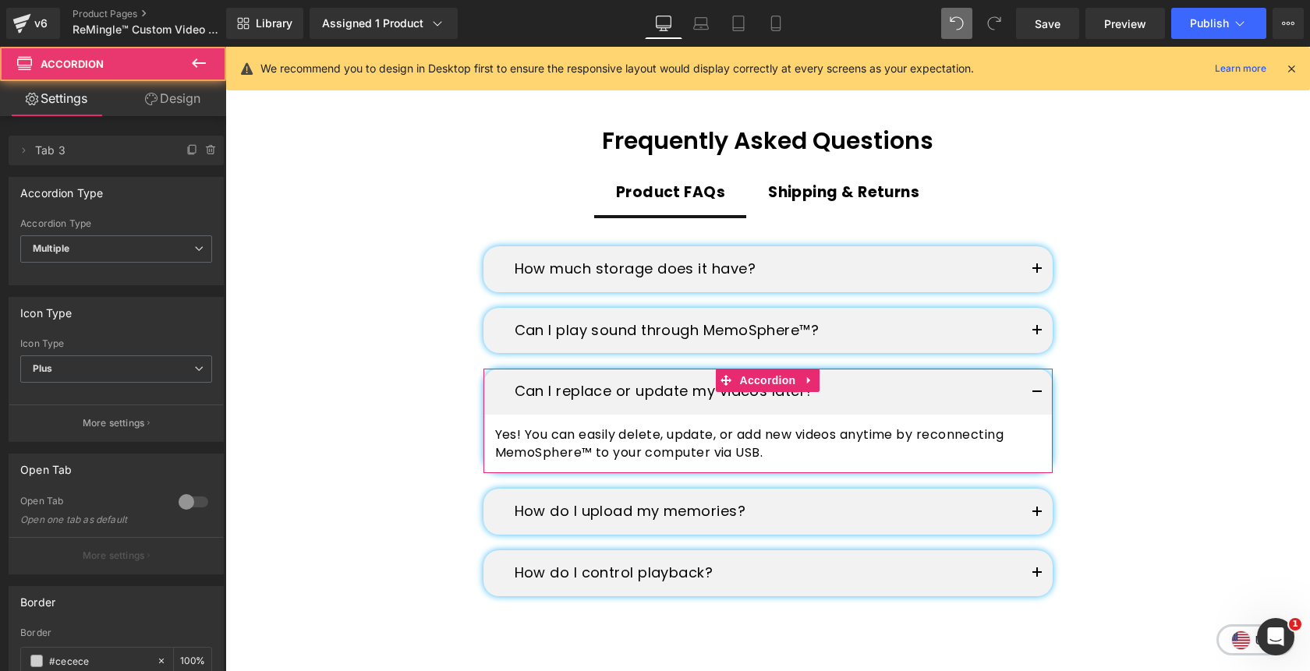
click at [1035, 369] on button "button" at bounding box center [1036, 392] width 31 height 46
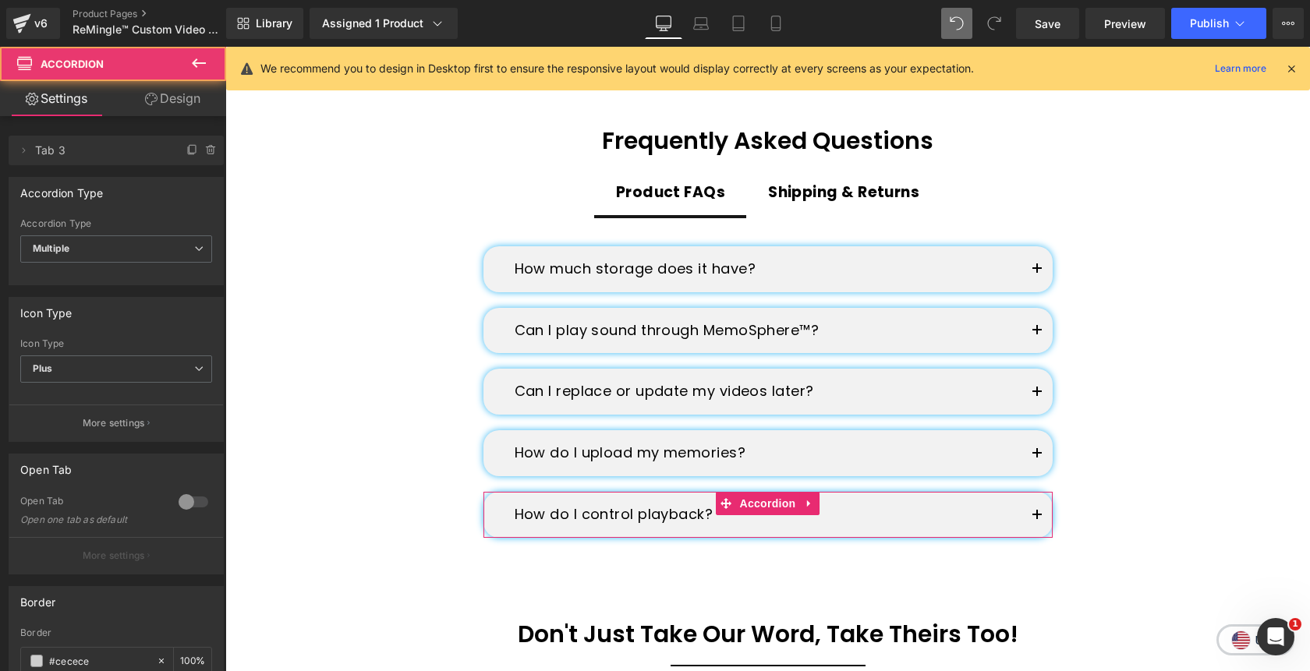
click at [1039, 492] on button "button" at bounding box center [1036, 515] width 31 height 46
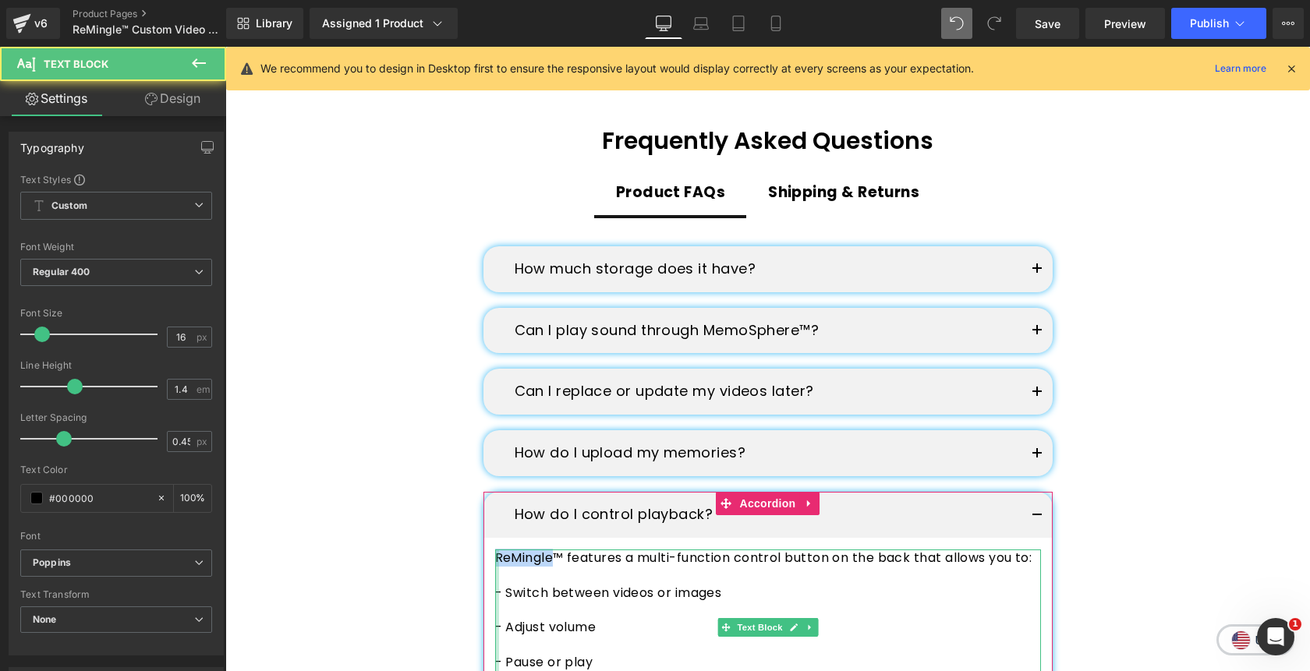
drag, startPoint x: 553, startPoint y: 532, endPoint x: 497, endPoint y: 528, distance: 55.5
click at [497, 550] on div "ReMingle™ features a multi-function control button on the back that allows you …" at bounding box center [768, 628] width 546 height 157
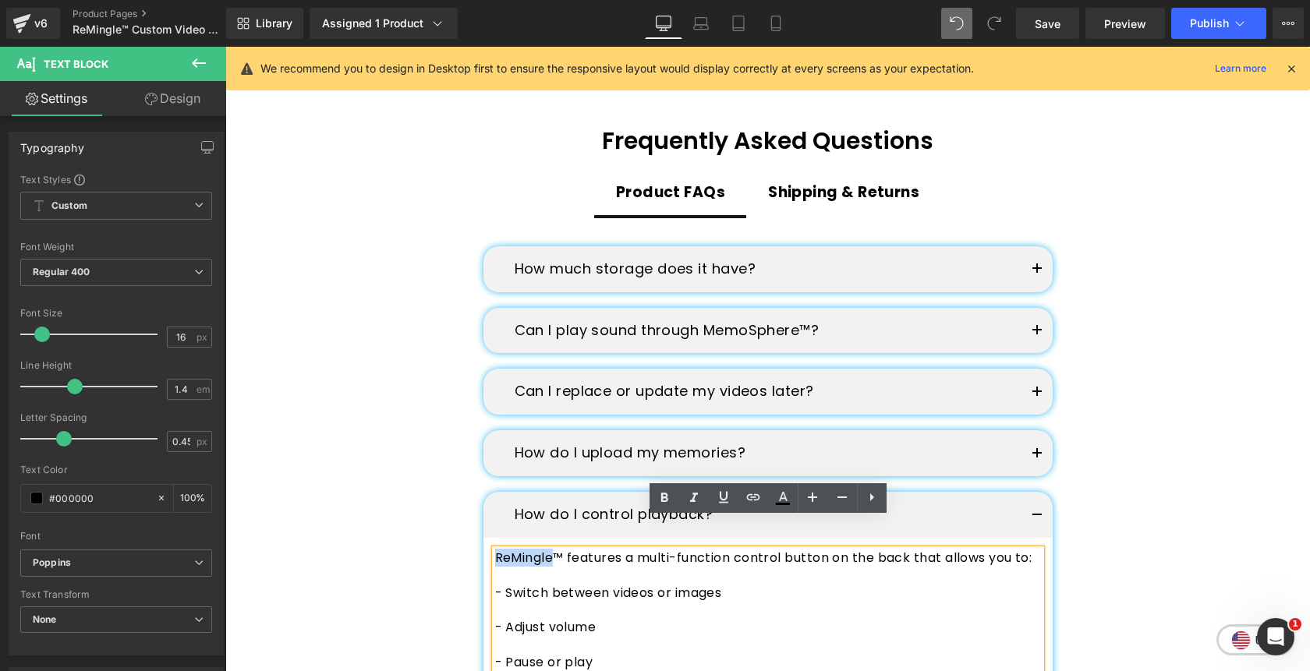
paste div
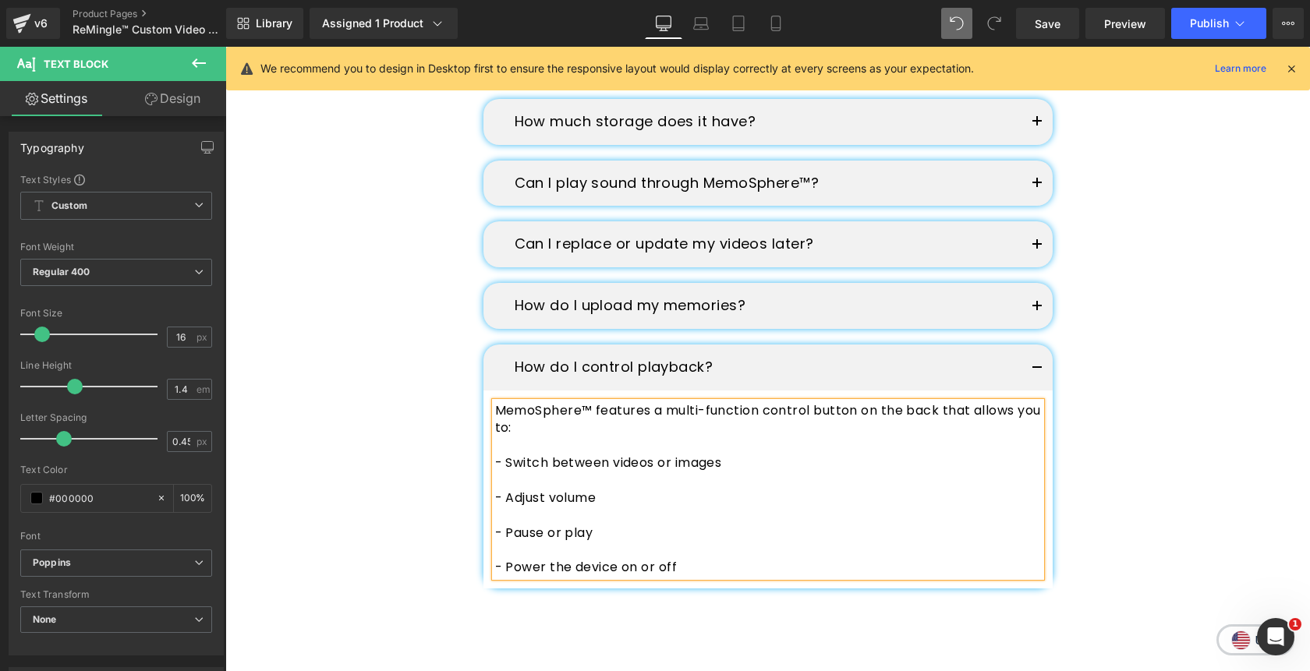
scroll to position [2717, 0]
click at [1038, 342] on button "button" at bounding box center [1036, 365] width 31 height 46
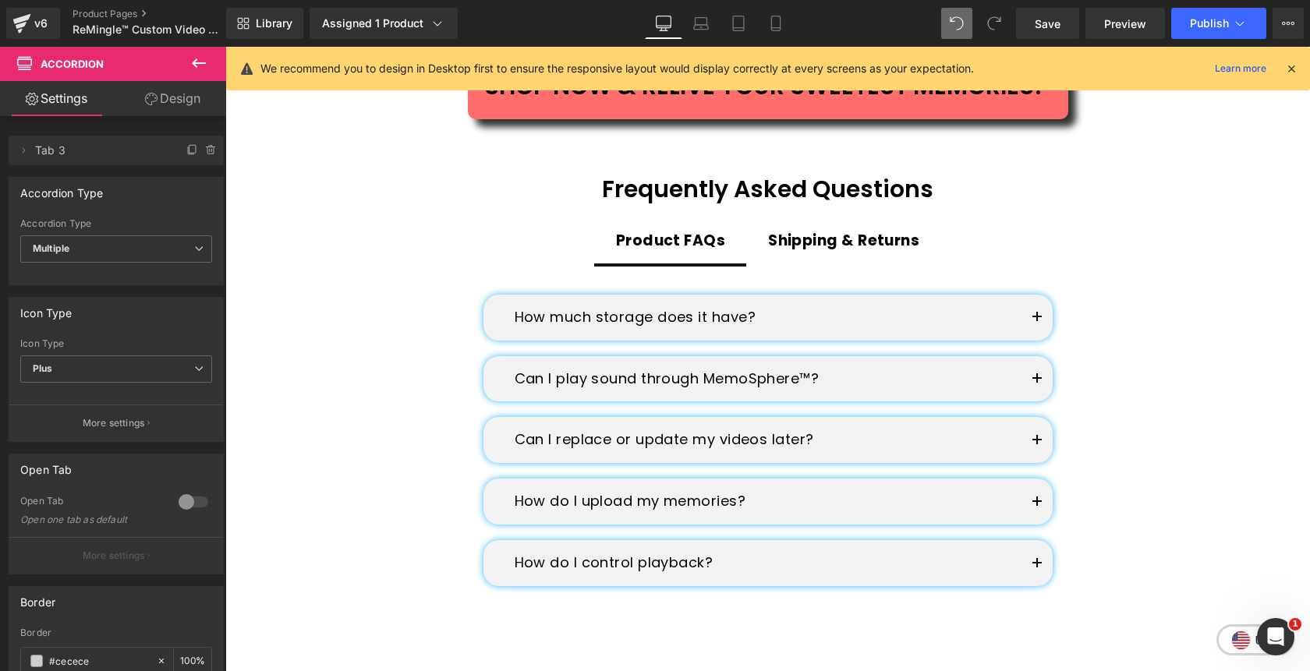
scroll to position [2517, 0]
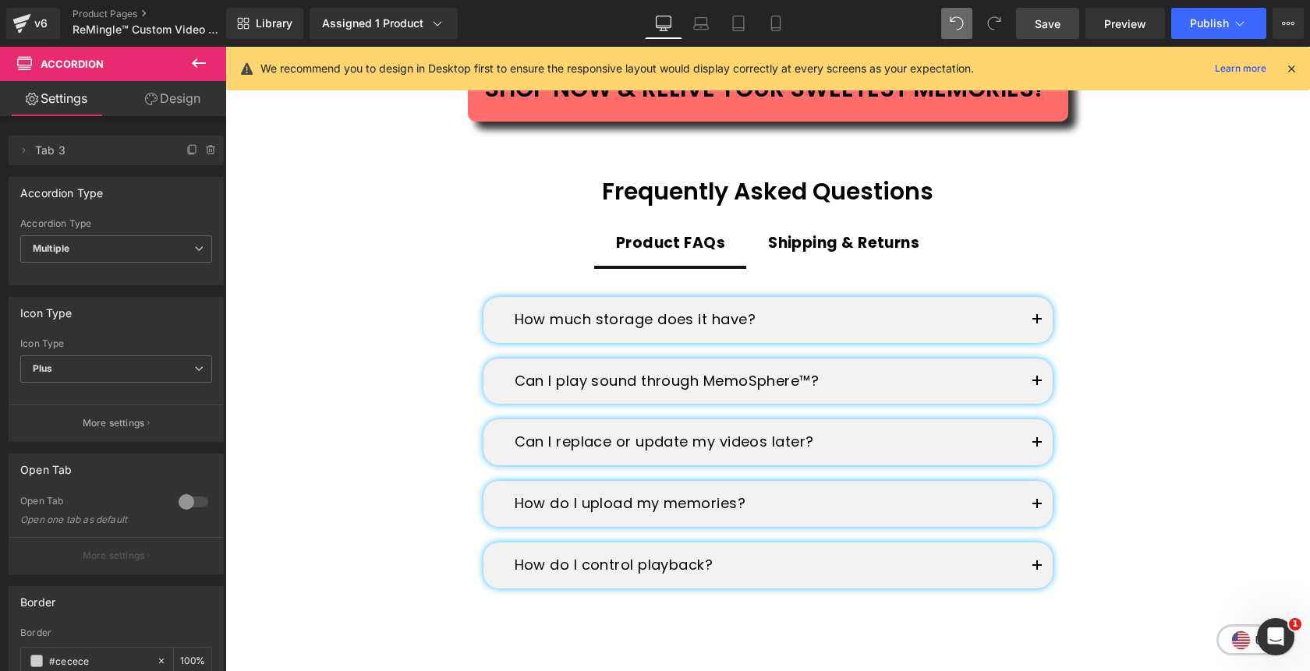
click at [1057, 25] on span "Save" at bounding box center [1048, 24] width 26 height 16
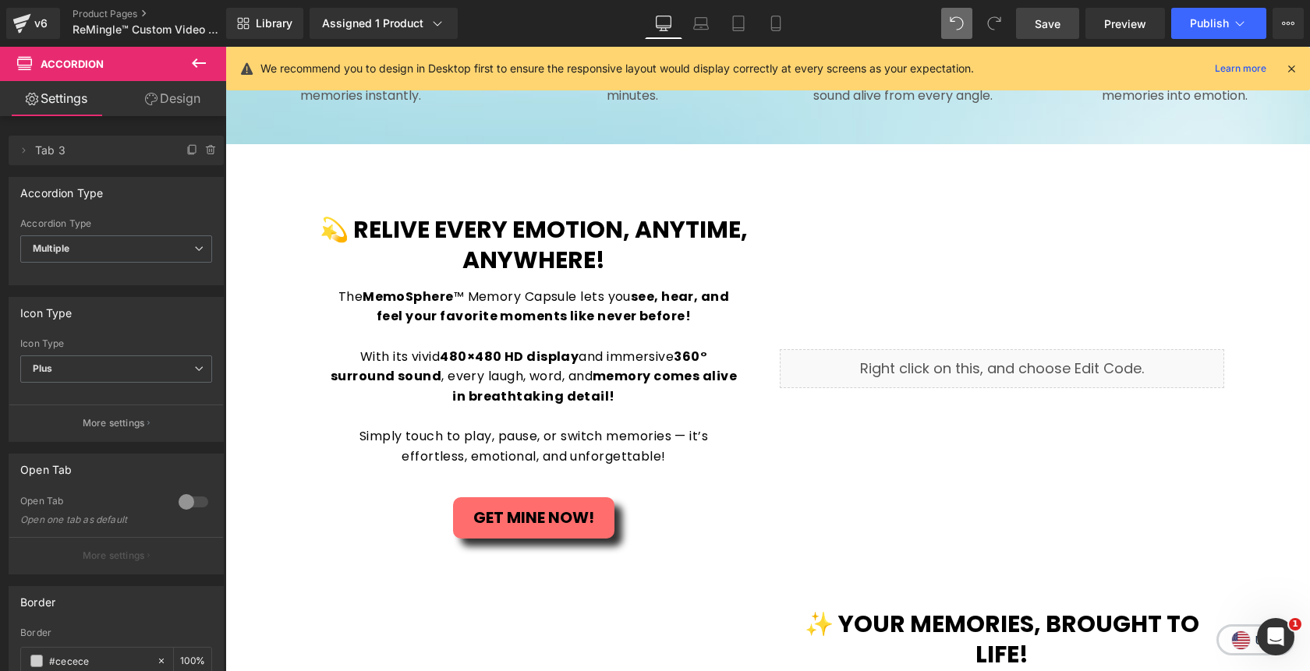
scroll to position [1460, 0]
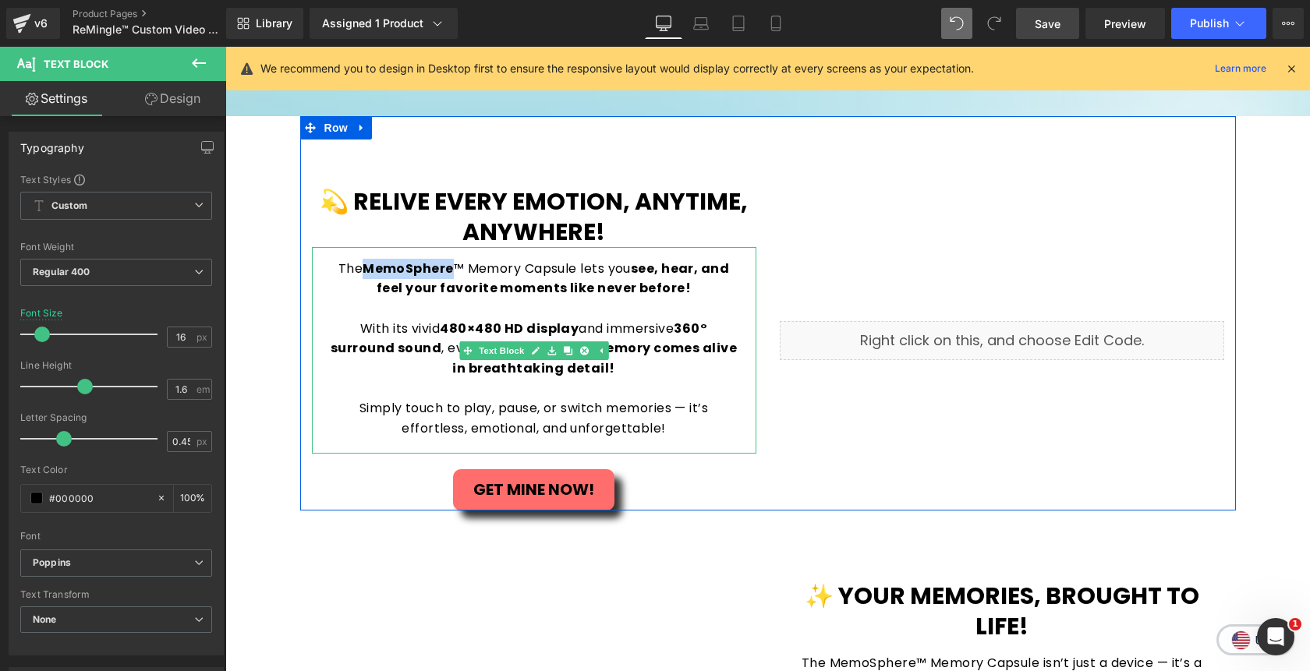
drag, startPoint x: 451, startPoint y: 271, endPoint x: 366, endPoint y: 267, distance: 84.3
click at [366, 267] on strong "MemoSphere" at bounding box center [408, 269] width 91 height 18
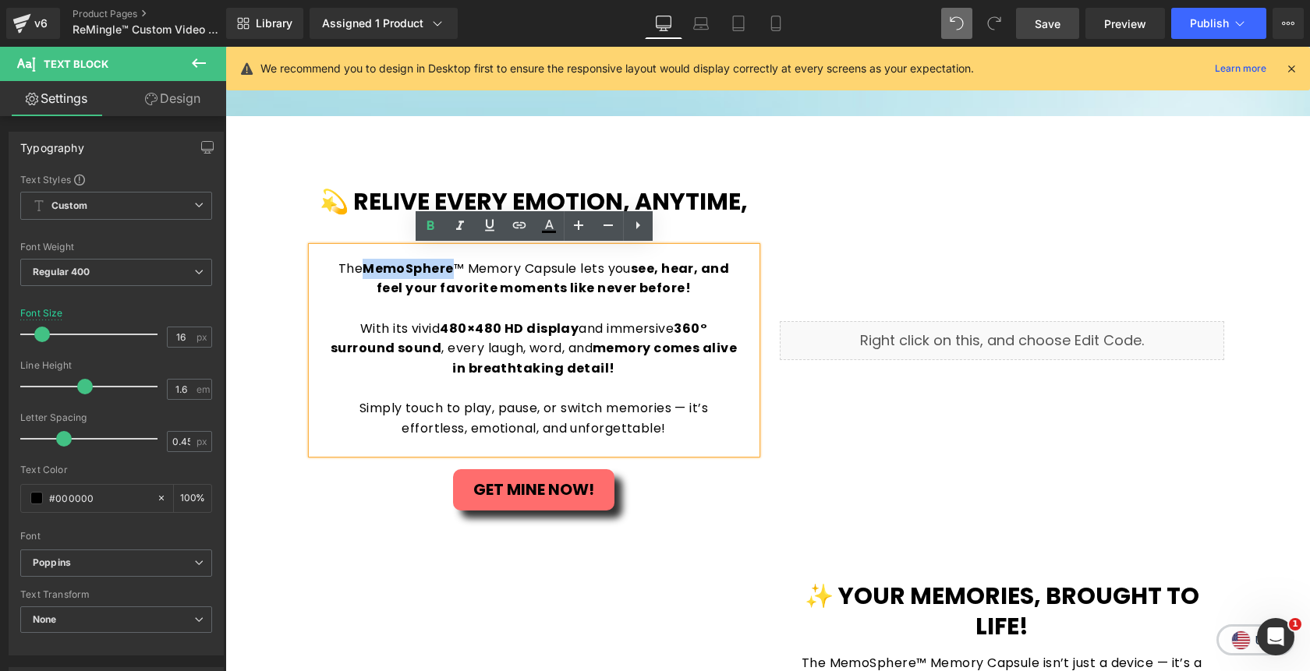
copy strong "MemoSphere"
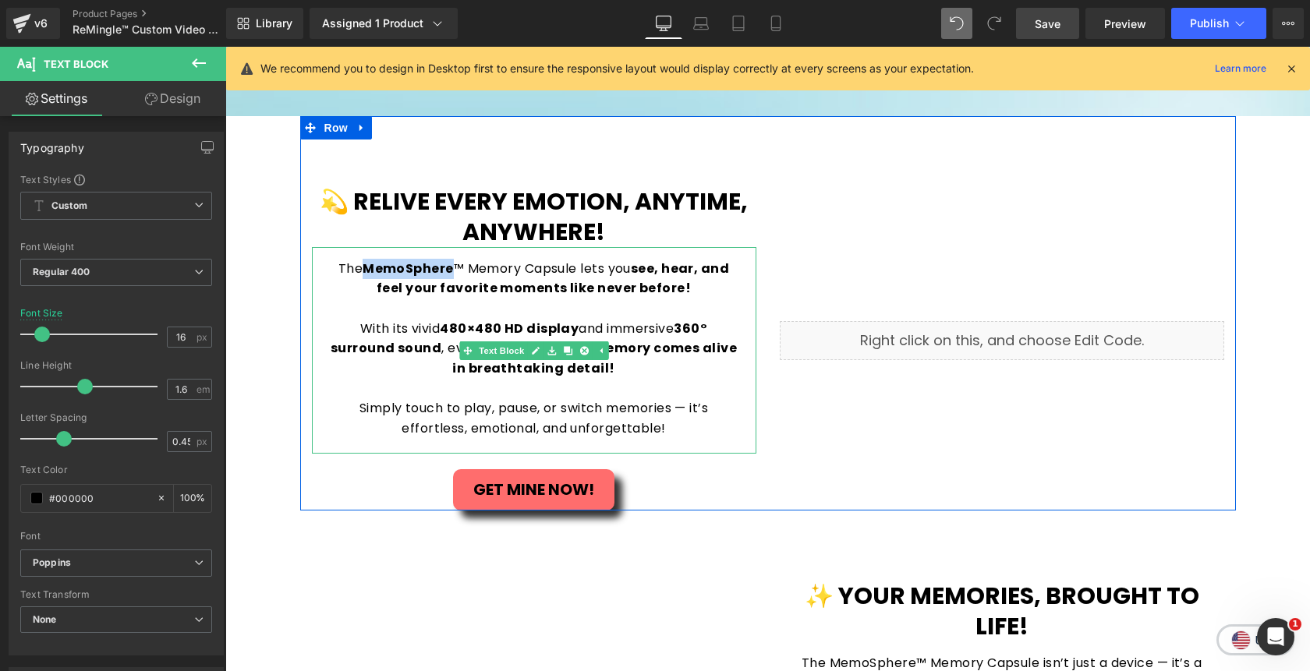
copy strong "MemoSphere"
click at [795, 229] on div "Liquid" at bounding box center [1002, 341] width 468 height 340
drag, startPoint x: 468, startPoint y: 267, endPoint x: 574, endPoint y: 268, distance: 106.0
click at [574, 268] on p "The MemoSphere ™ Memory Capsule lets you see, hear, and feel your favorite mome…" at bounding box center [533, 279] width 413 height 40
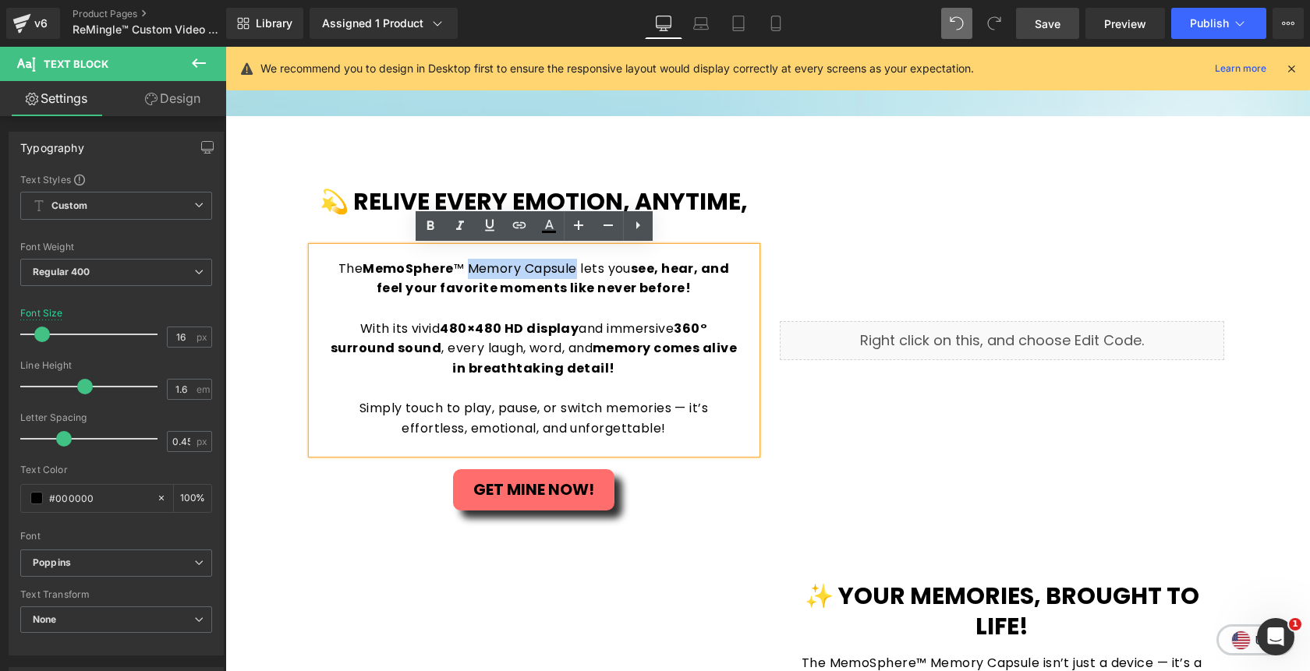
copy p "Memory Capsule"
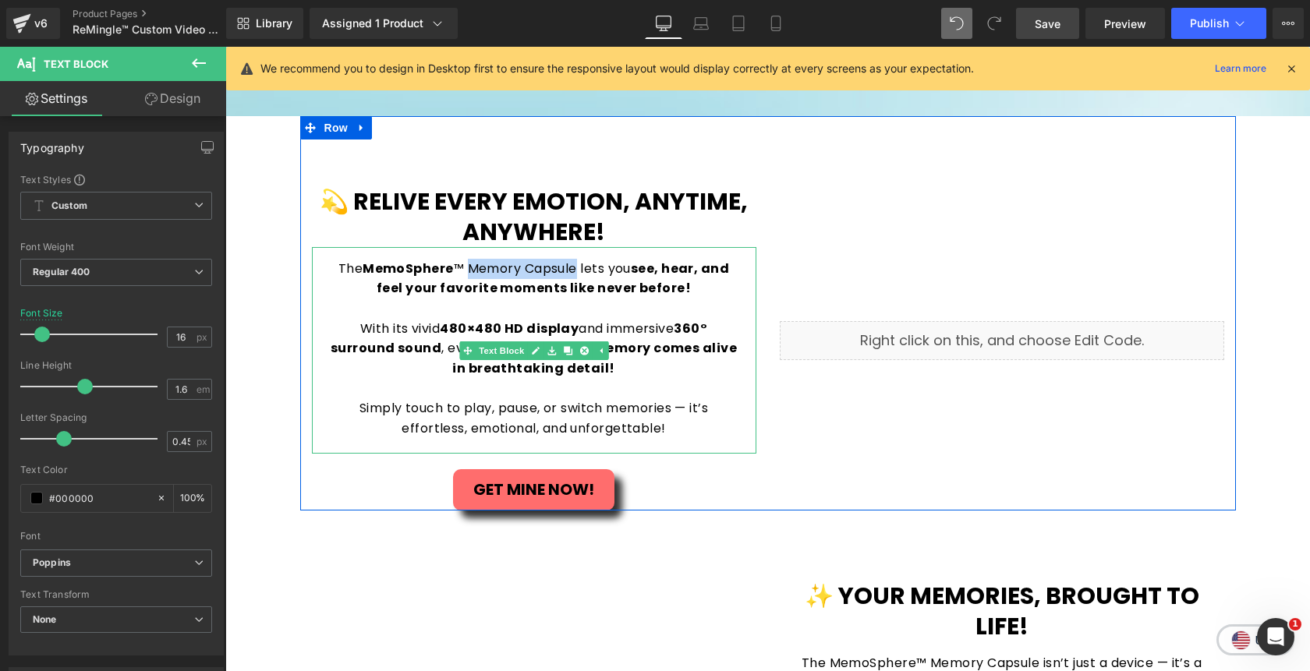
click at [688, 387] on p at bounding box center [533, 388] width 413 height 20
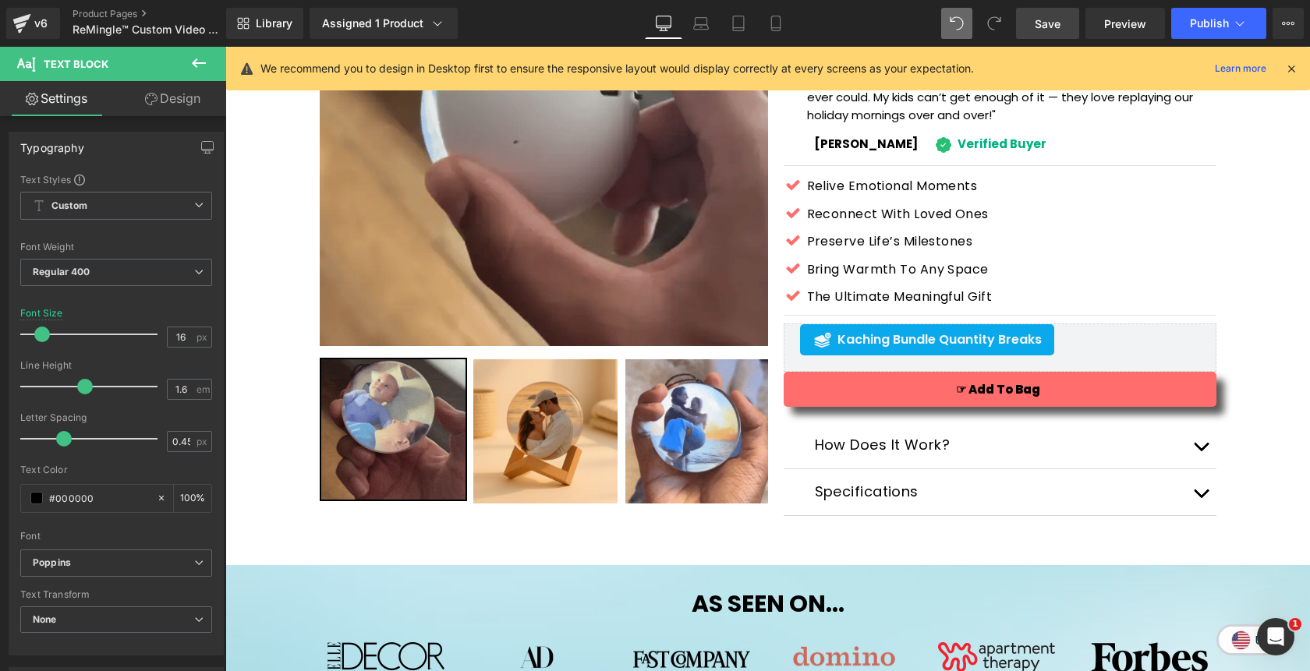
scroll to position [198, 0]
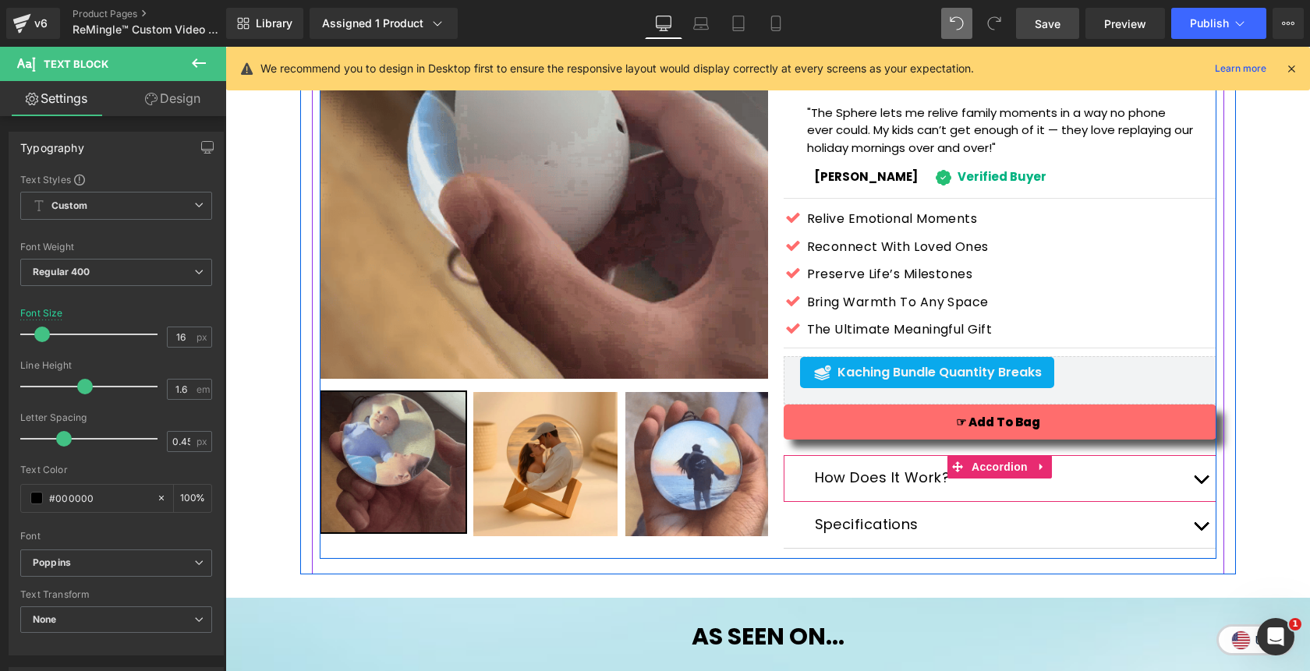
click at [1200, 484] on button "button" at bounding box center [1200, 478] width 31 height 46
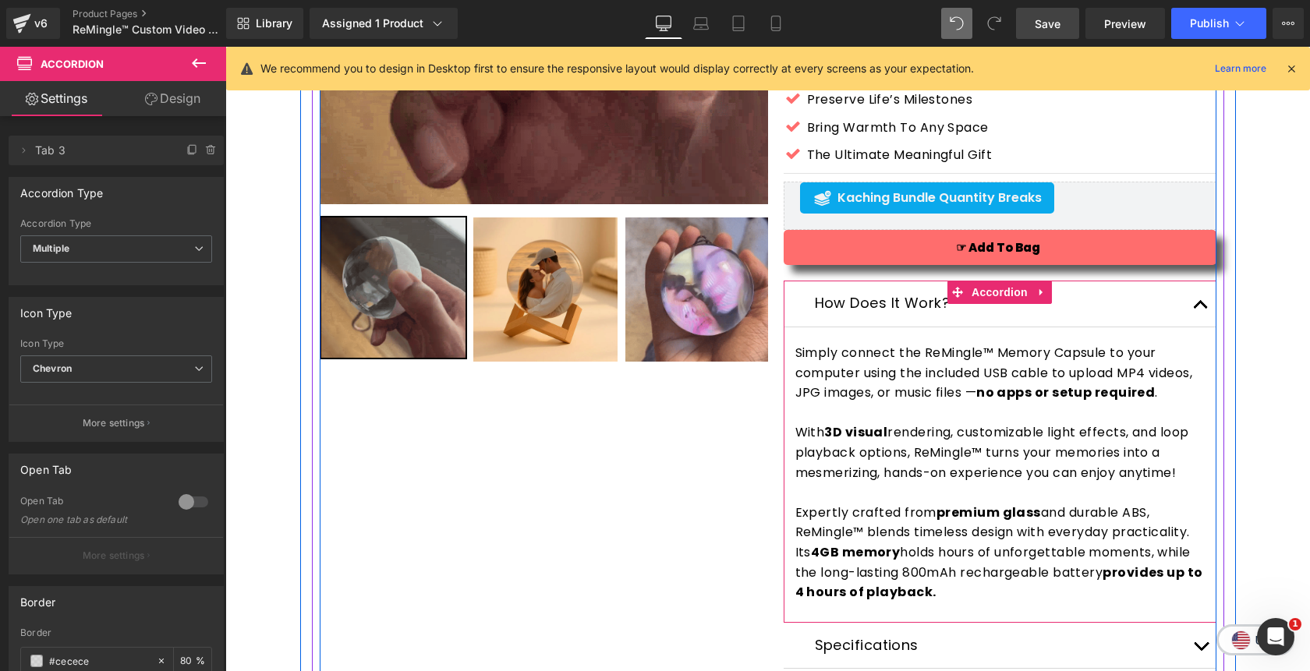
scroll to position [375, 0]
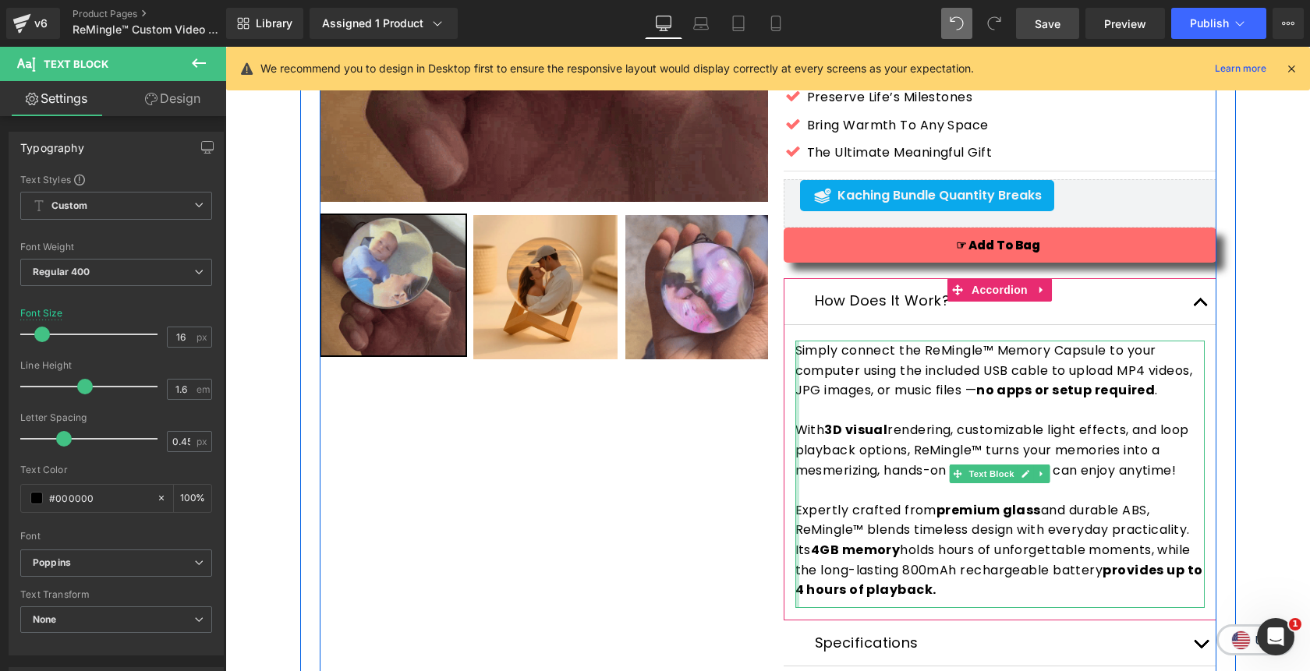
drag, startPoint x: 1166, startPoint y: 393, endPoint x: 797, endPoint y: 346, distance: 372.5
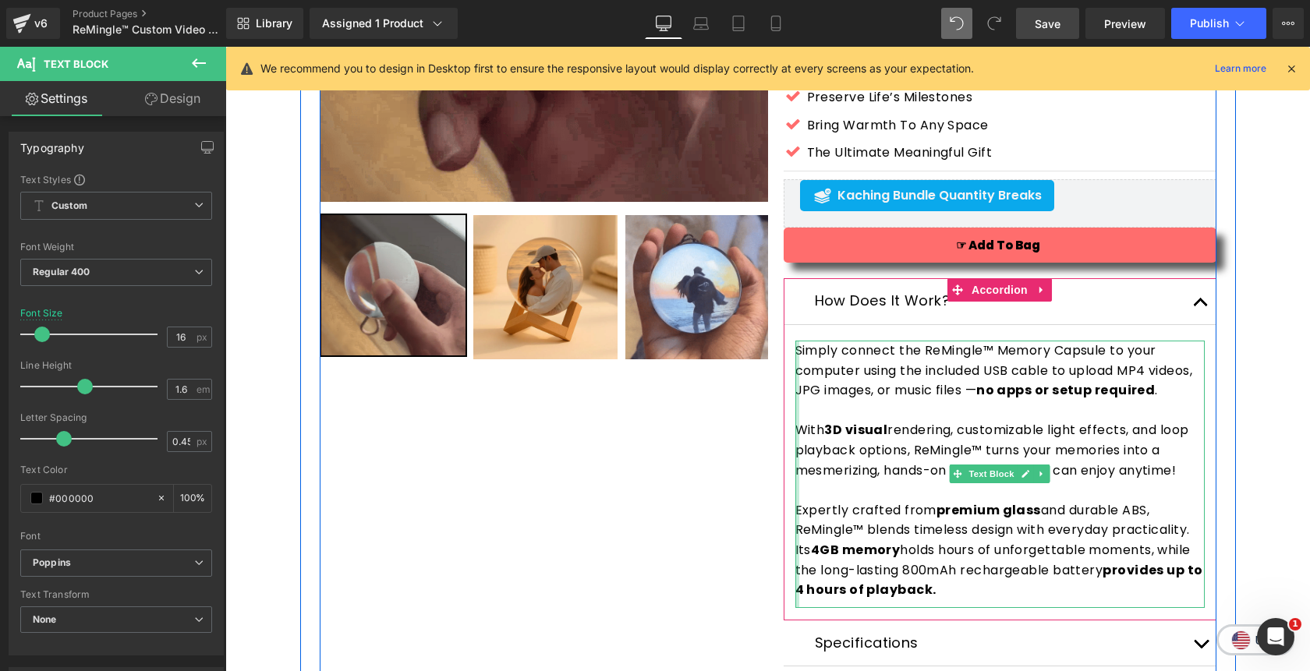
click at [797, 346] on div "Simply connect the ReMingle™ Memory Capsule to your computer using the included…" at bounding box center [999, 474] width 409 height 267
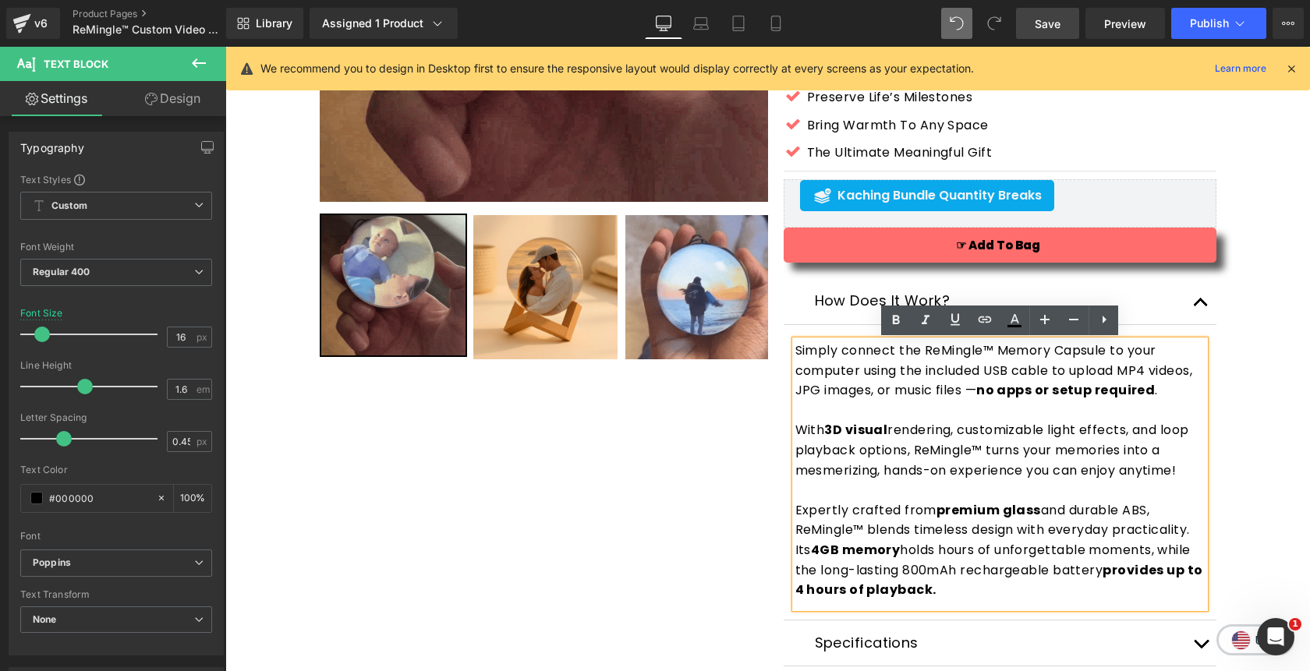
click at [1201, 306] on button "button" at bounding box center [1200, 301] width 31 height 46
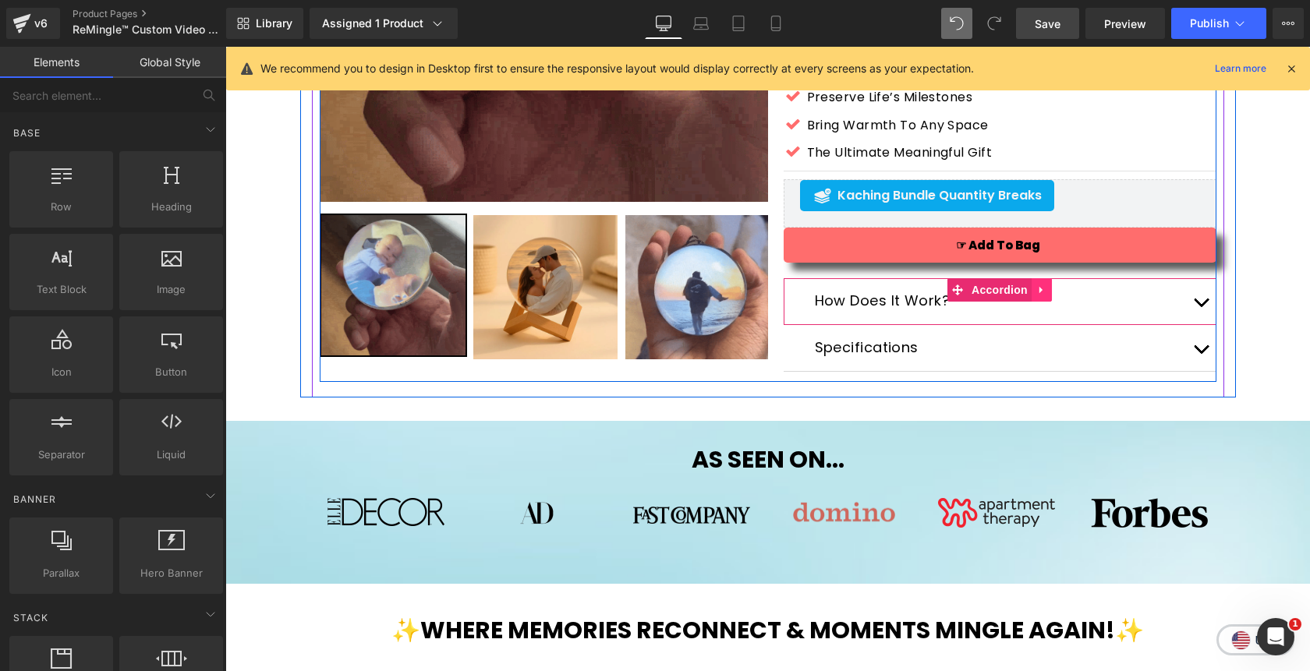
click at [1044, 290] on icon at bounding box center [1041, 291] width 11 height 12
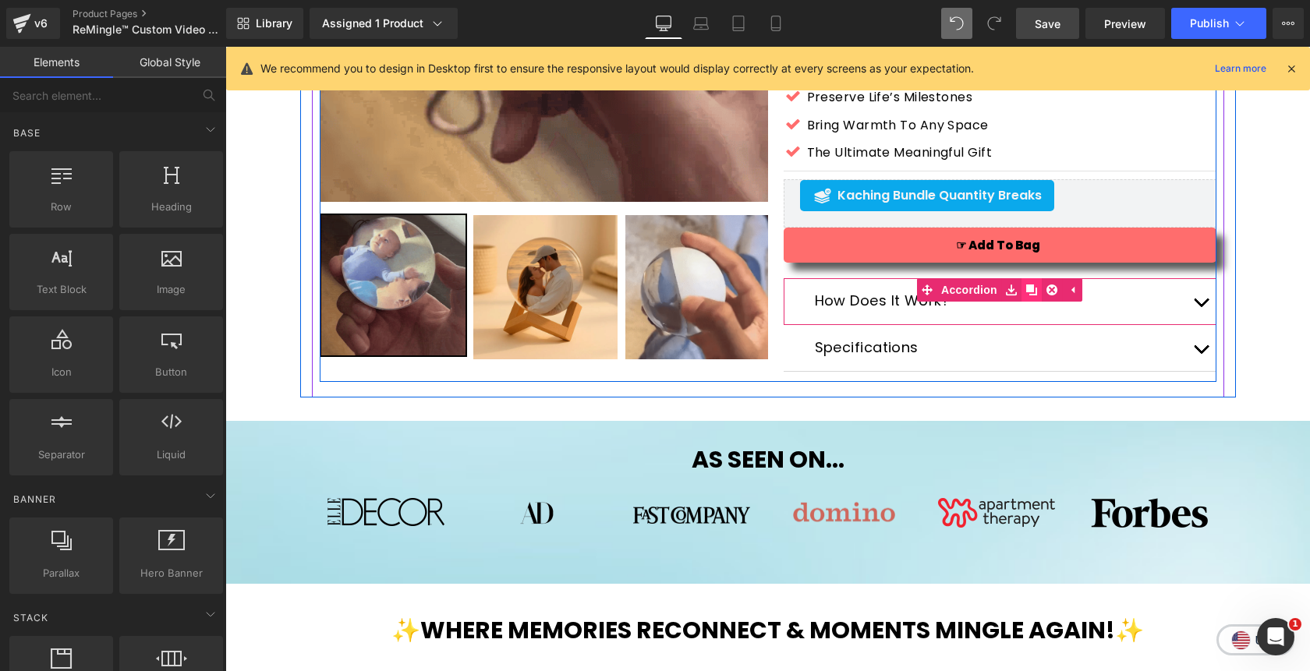
click at [1031, 292] on icon at bounding box center [1031, 290] width 11 height 11
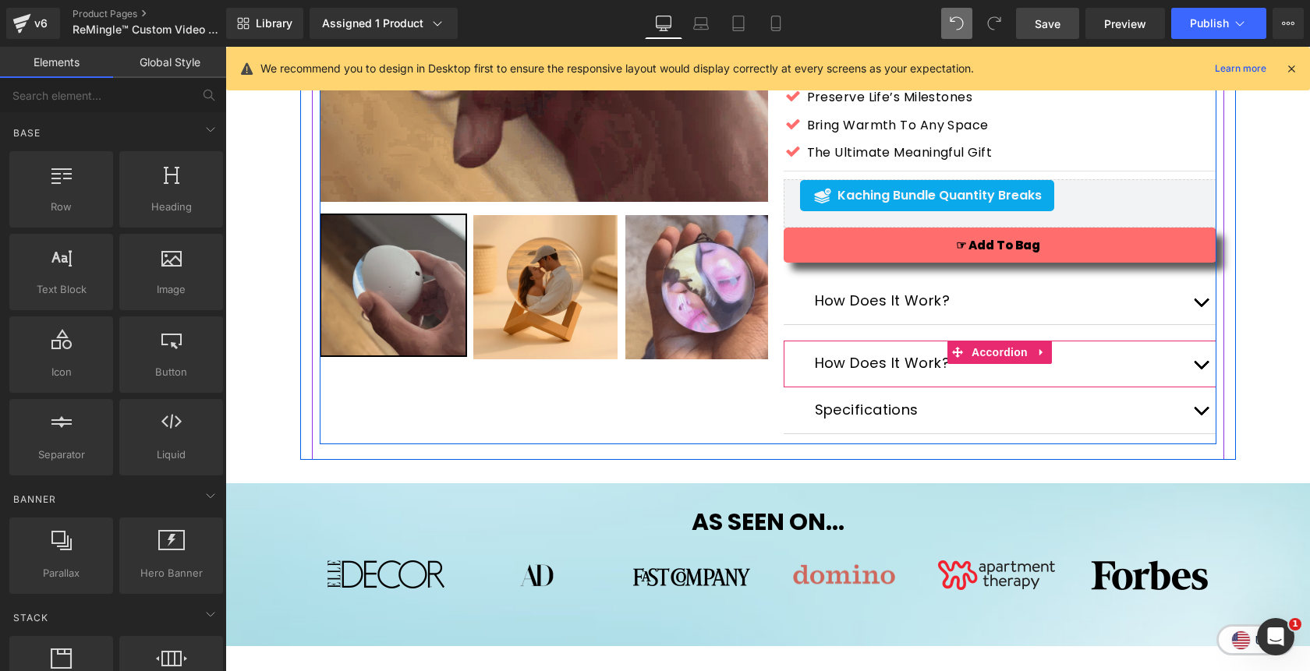
click at [1201, 361] on button "button" at bounding box center [1200, 364] width 31 height 46
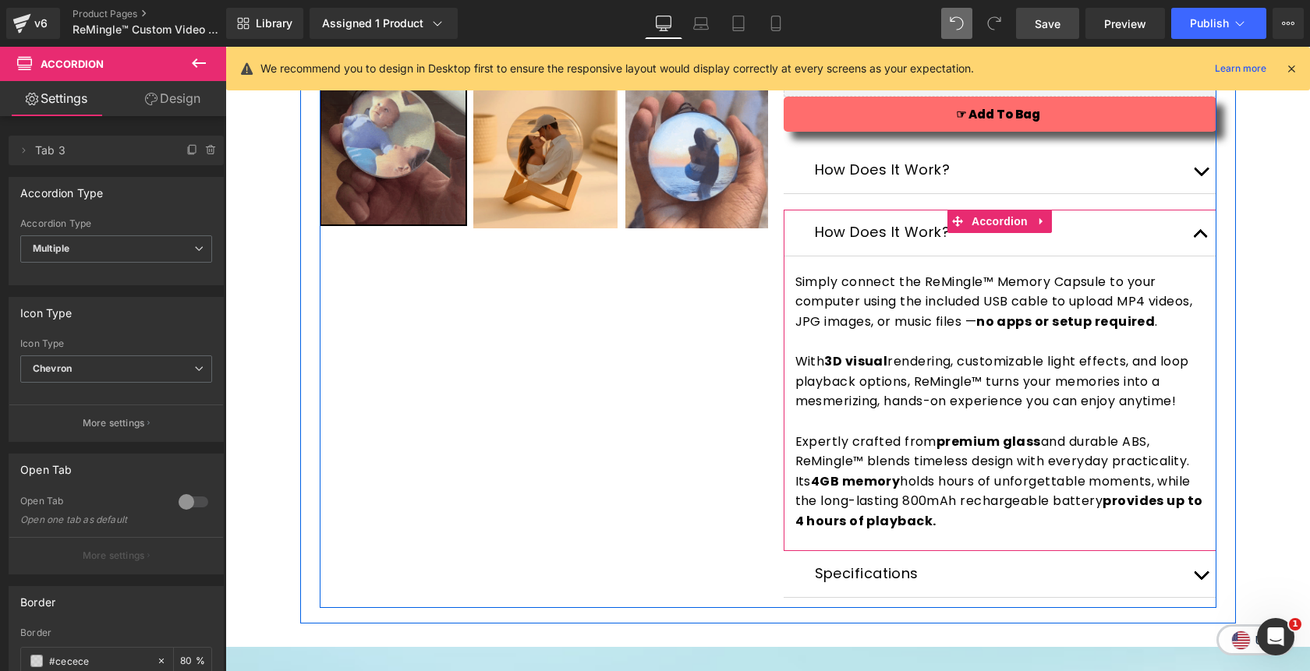
scroll to position [508, 0]
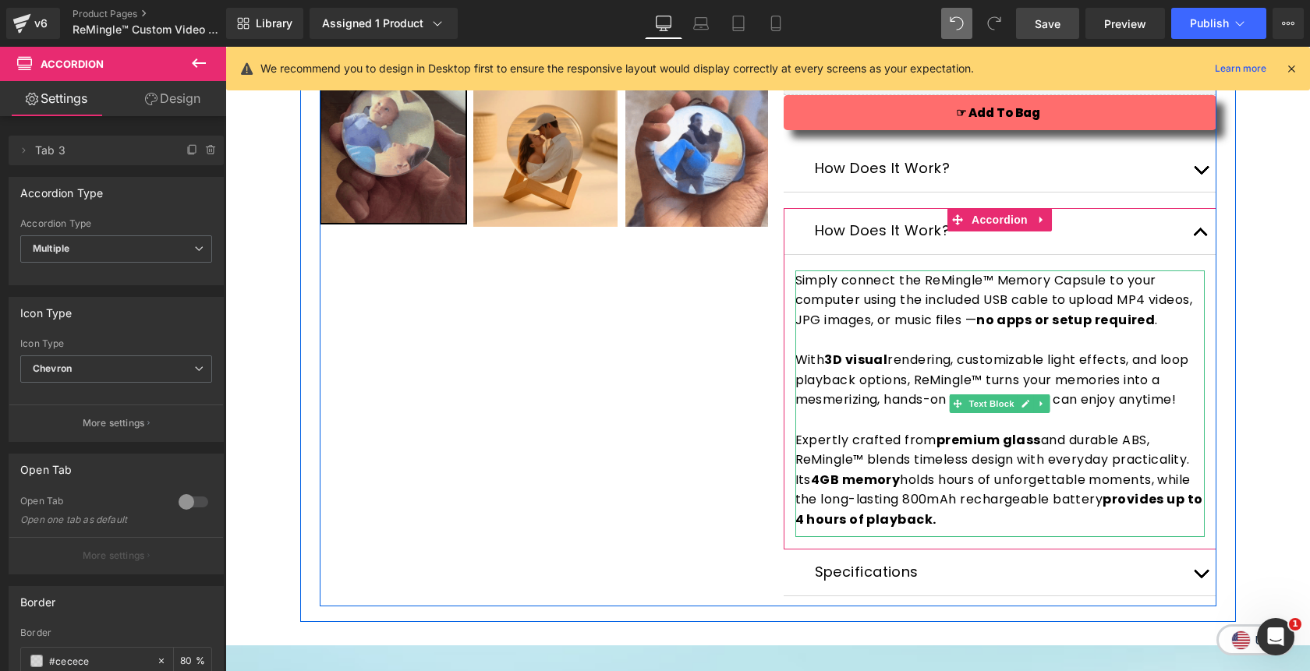
click at [844, 407] on p "With 3D visual rendering, customizable light effects, and loop playback options…" at bounding box center [999, 380] width 409 height 60
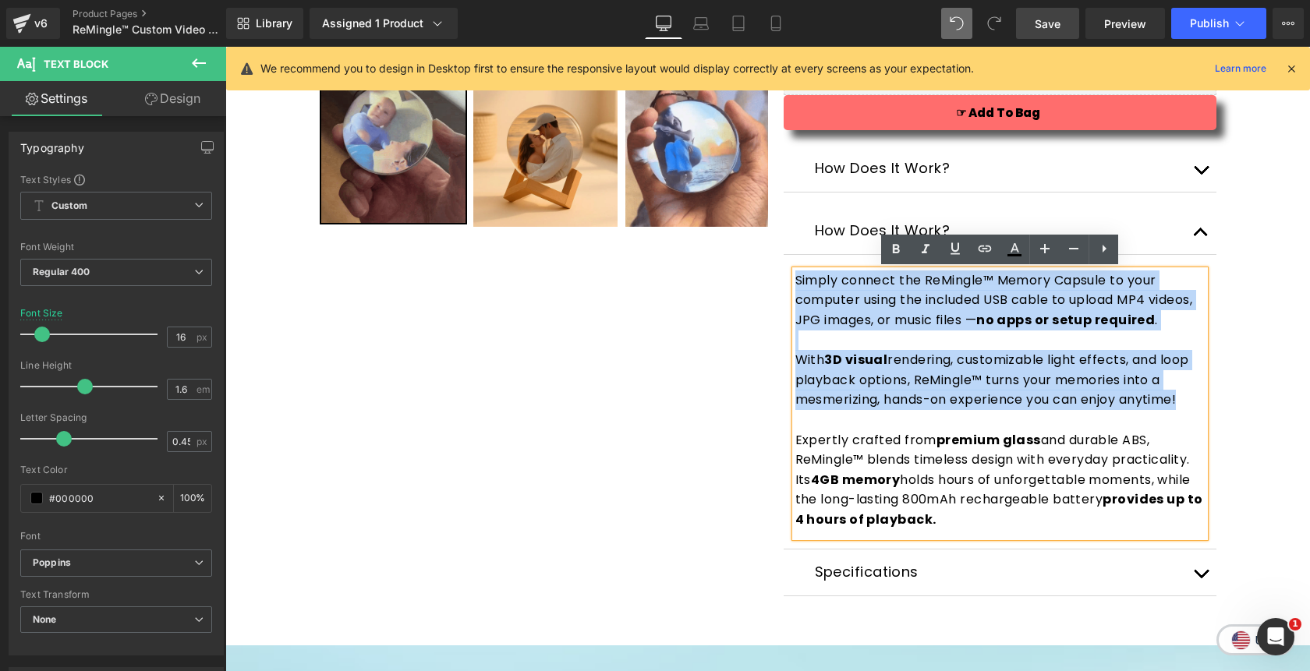
drag, startPoint x: 1182, startPoint y: 405, endPoint x: 795, endPoint y: 285, distance: 405.1
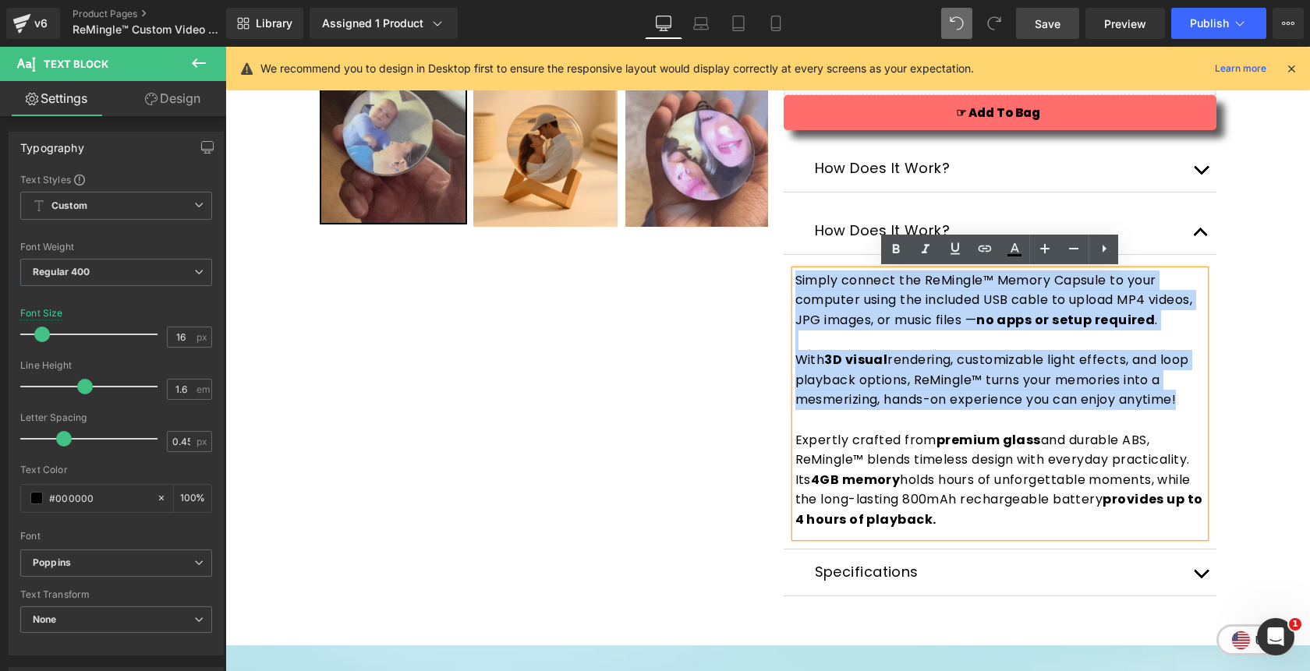
click at [795, 285] on div "Simply connect the ReMingle™ Memory Capsule to your computer using the included…" at bounding box center [999, 404] width 409 height 267
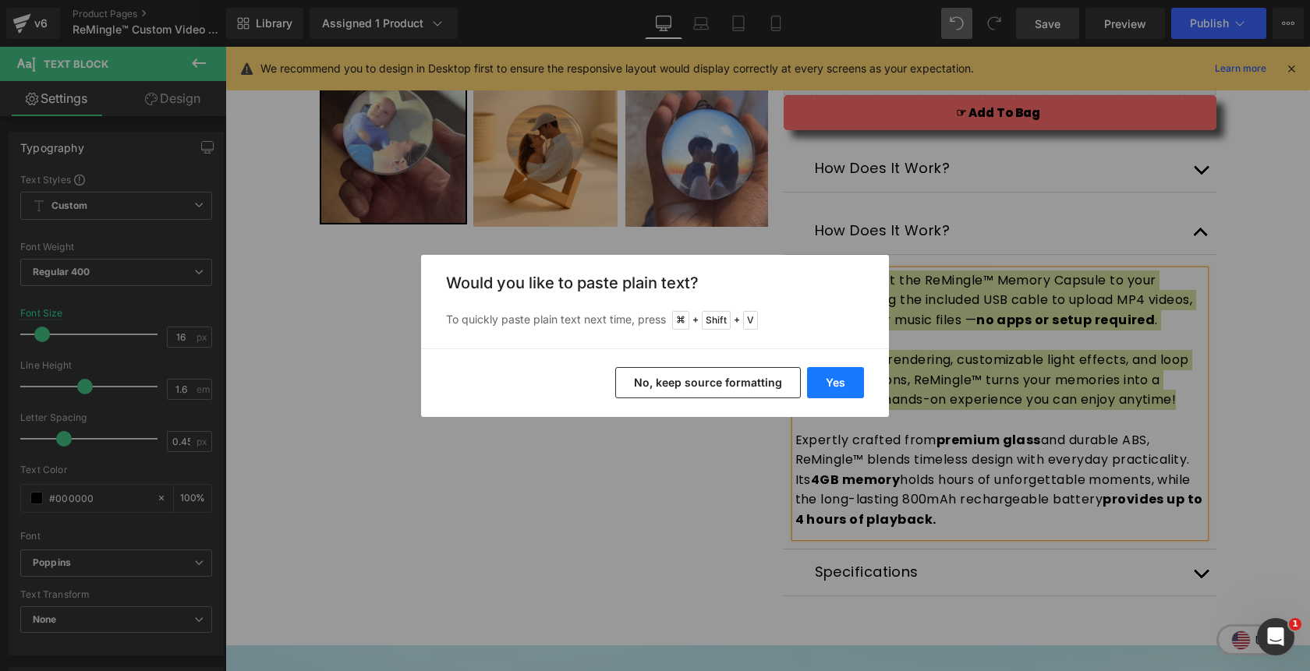
click at [842, 388] on button "Yes" at bounding box center [835, 382] width 57 height 31
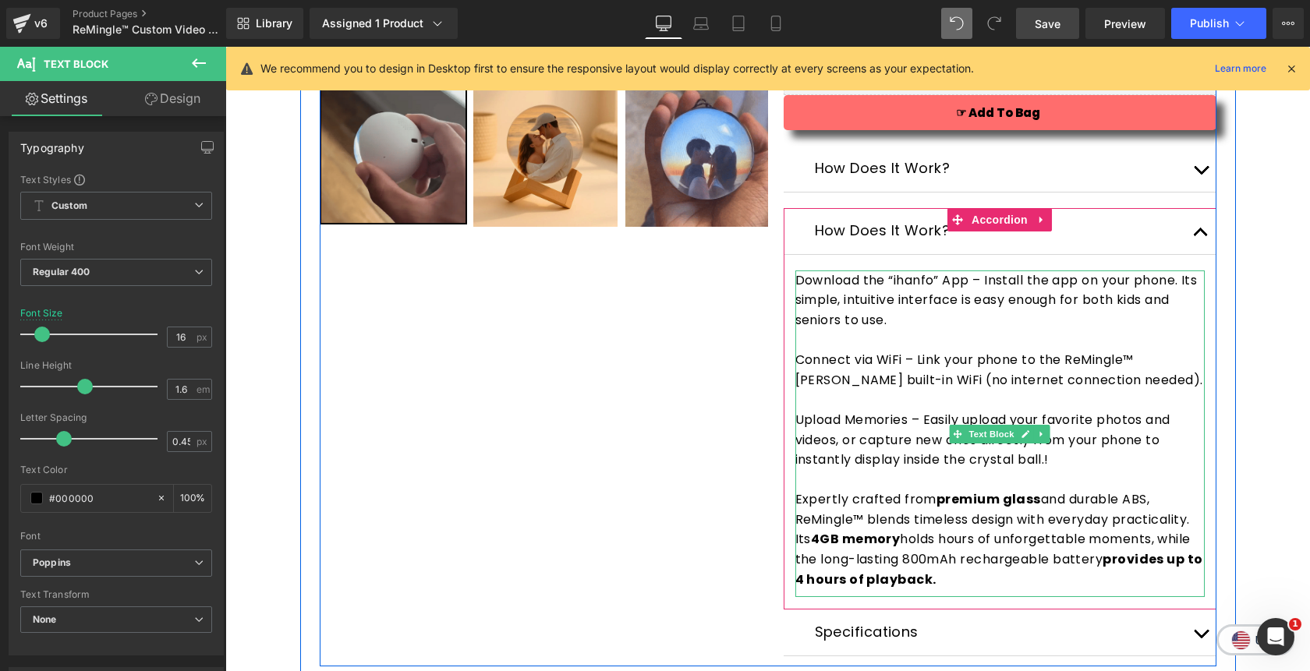
click at [801, 283] on span "Download the “ihanfo” App – Install the app on your phone. Its simple, intuitiv…" at bounding box center [996, 300] width 402 height 58
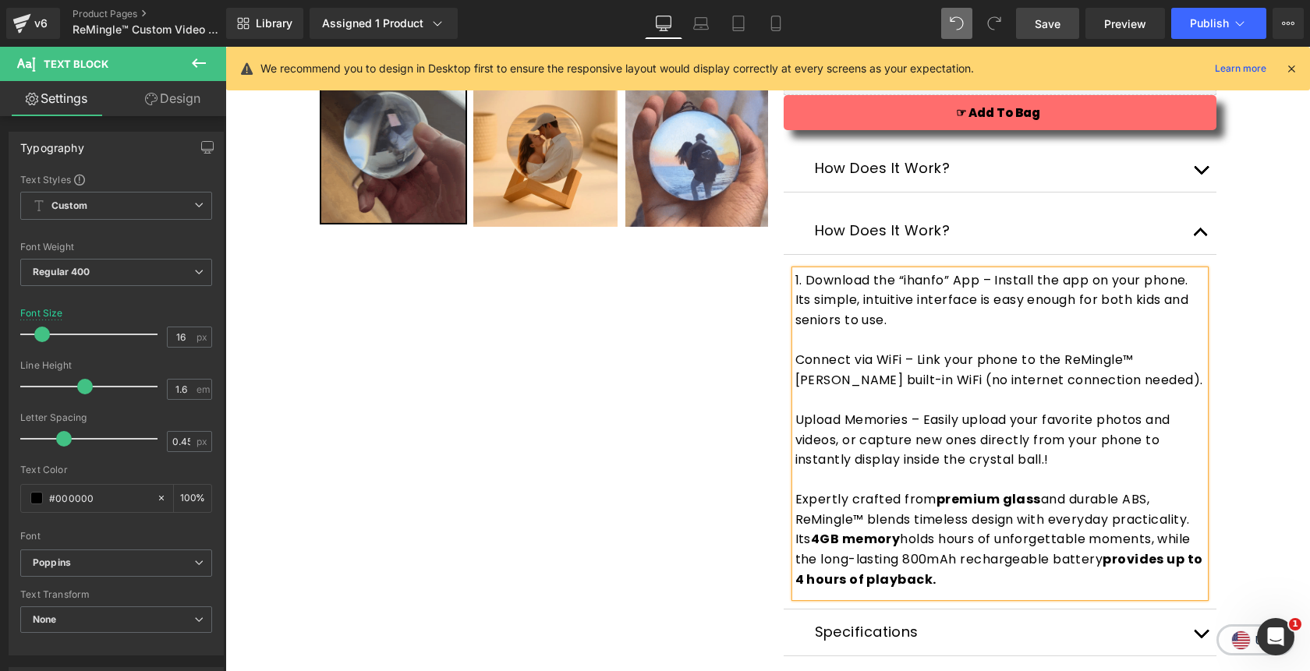
click at [797, 366] on span "Connect via WiFi – Link your phone to the ReMingle™ [PERSON_NAME] built-in WiFi…" at bounding box center [999, 370] width 408 height 38
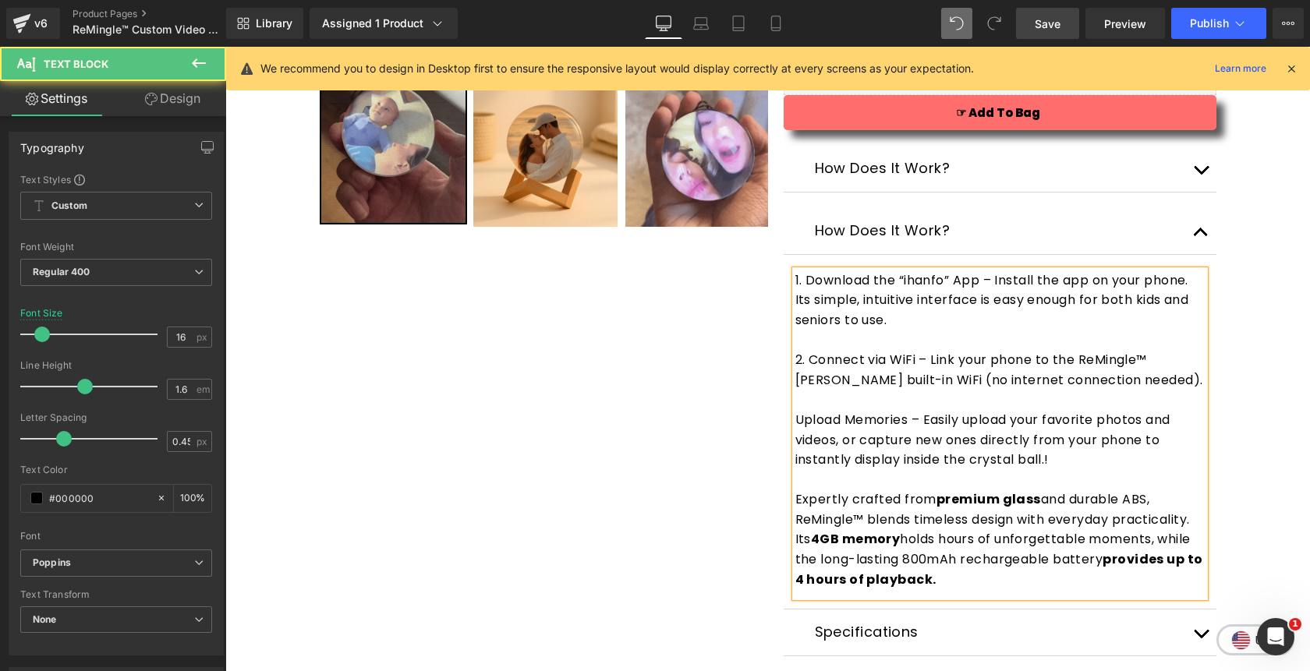
click at [798, 427] on span "Upload Memories – Easily upload your favorite photos and videos, or capture new…" at bounding box center [982, 440] width 375 height 58
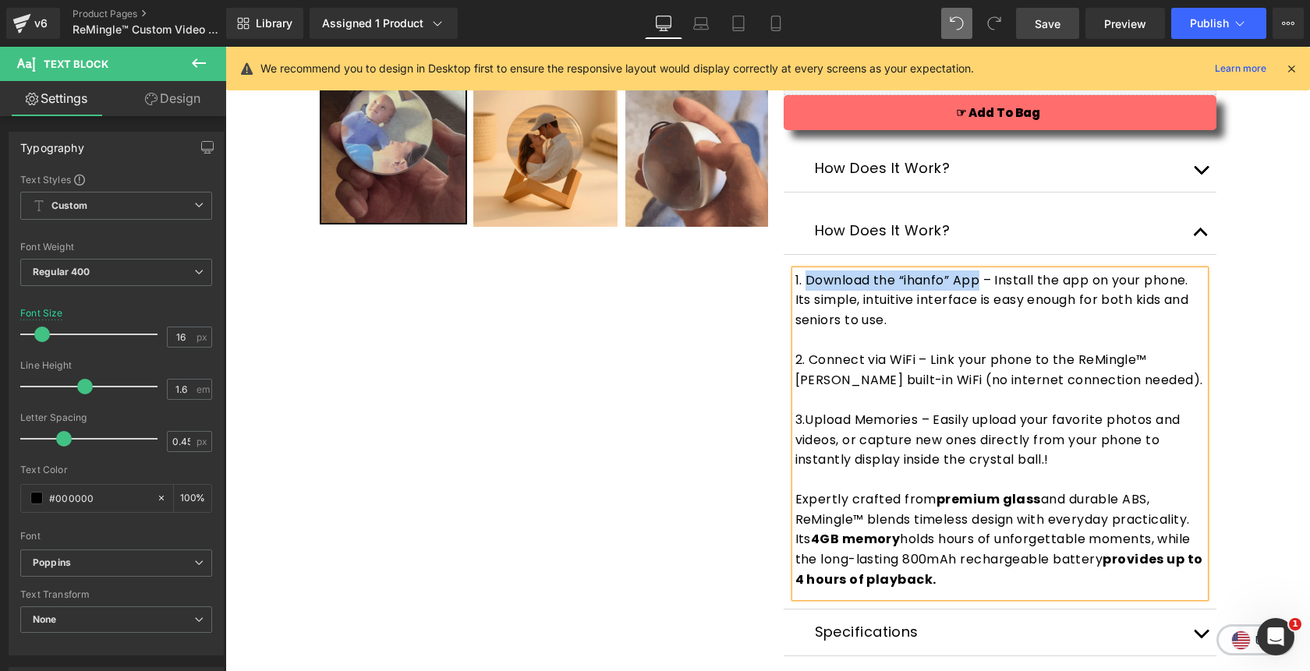
drag, startPoint x: 983, startPoint y: 285, endPoint x: 808, endPoint y: 279, distance: 174.7
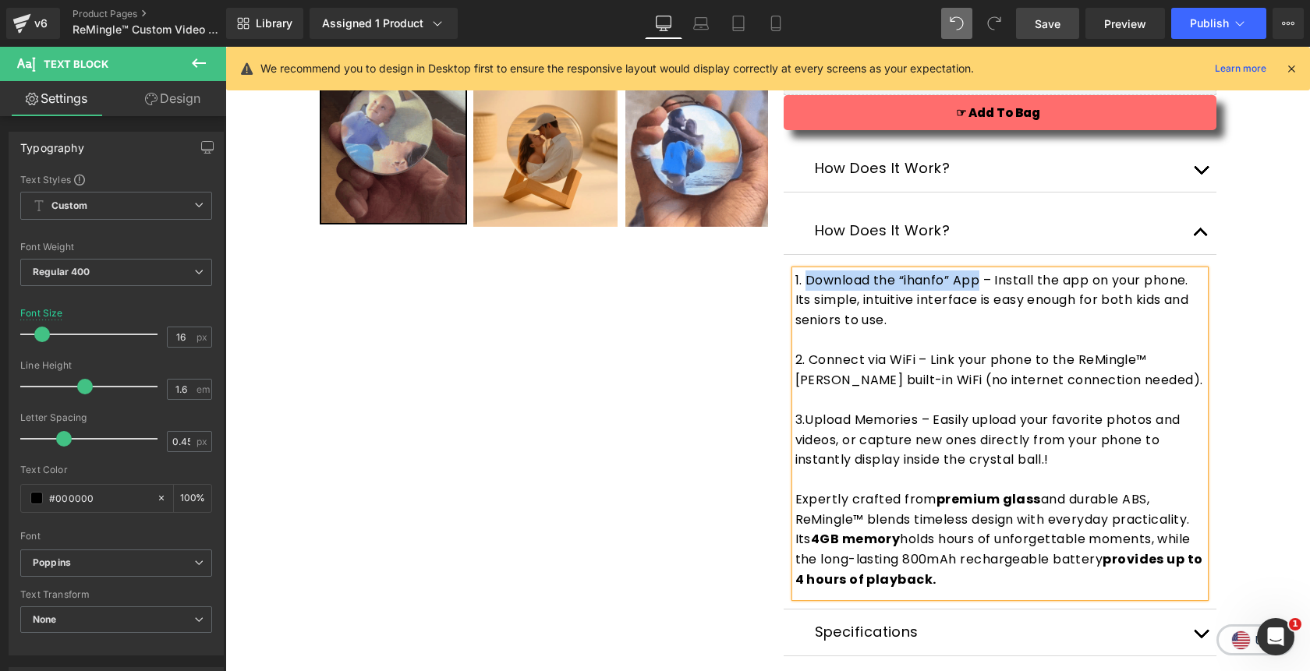
click at [808, 279] on span "1. Download the “ihanfo” App – Install the app on your phone. Its simple, intui…" at bounding box center [992, 300] width 394 height 58
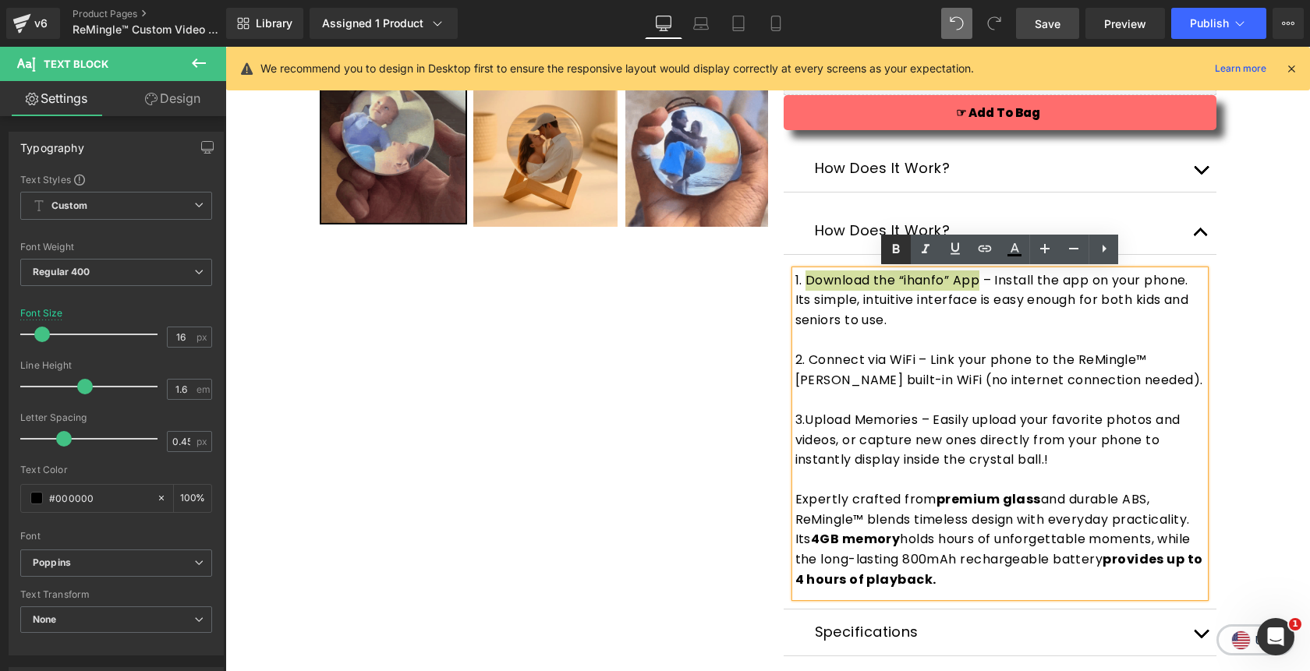
click at [894, 256] on icon at bounding box center [895, 249] width 19 height 19
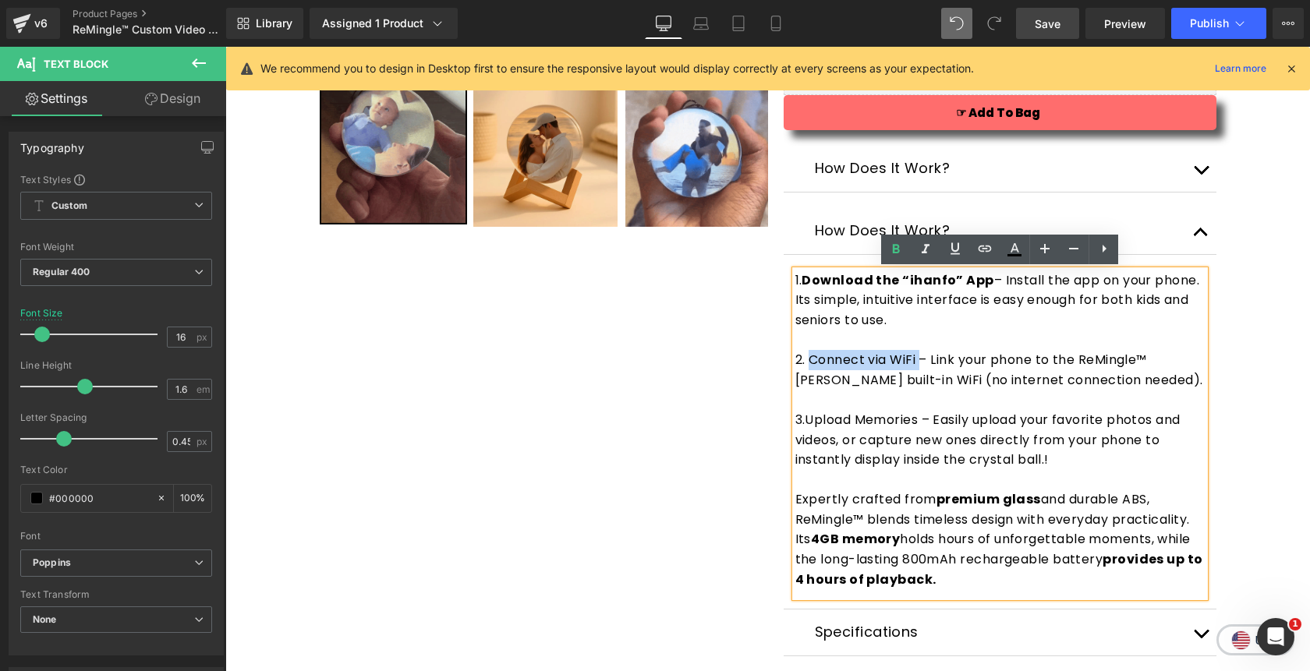
drag, startPoint x: 920, startPoint y: 360, endPoint x: 809, endPoint y: 358, distance: 110.7
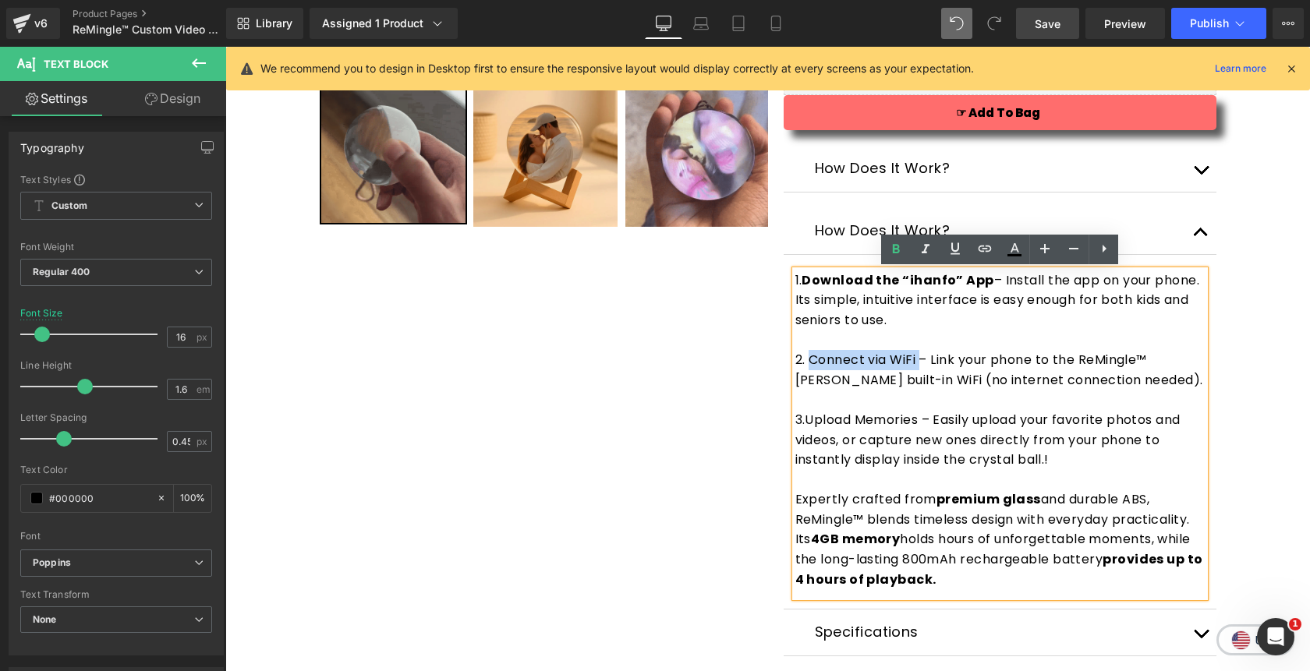
click at [809, 358] on span "2. Connect via WiFi – Link your phone to the ReMingle™ [PERSON_NAME] built-in W…" at bounding box center [999, 370] width 408 height 38
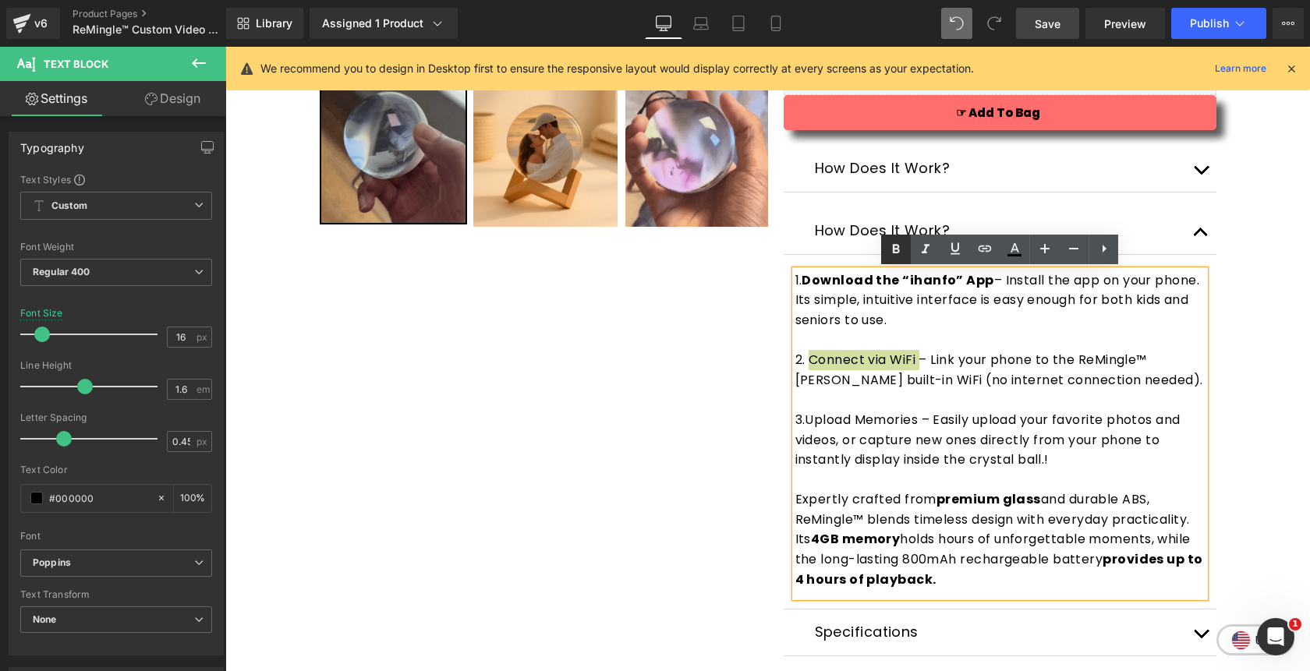
click at [900, 249] on icon at bounding box center [895, 249] width 19 height 19
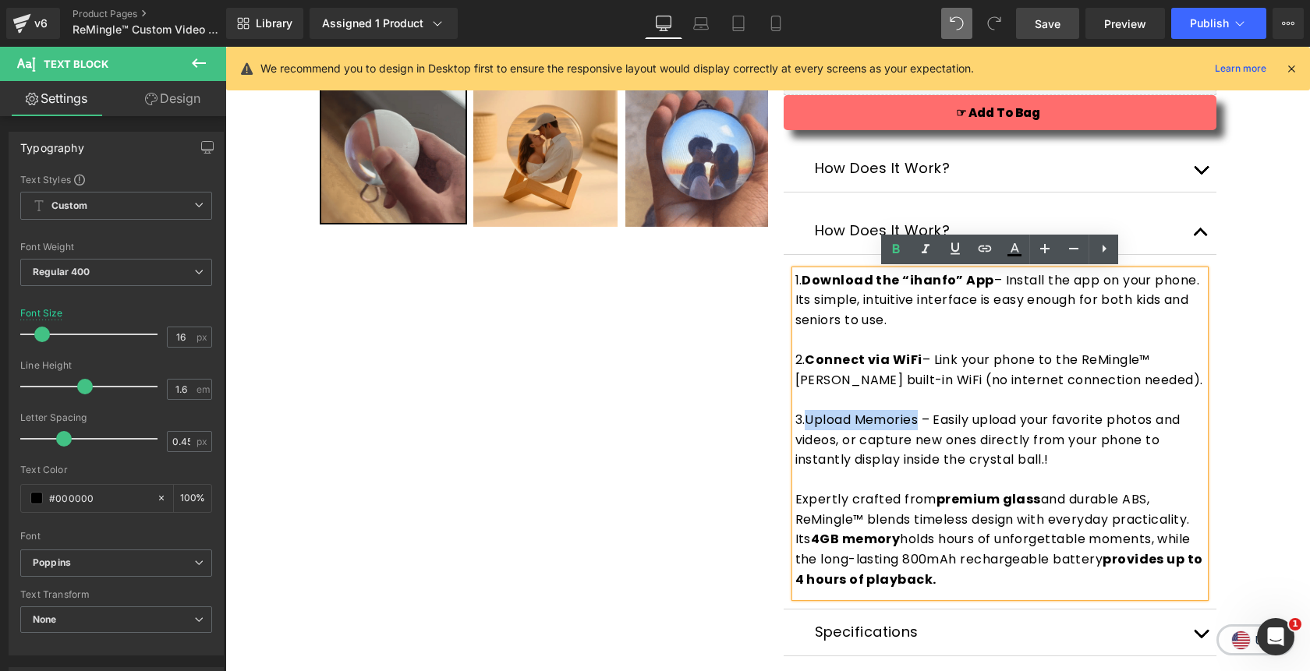
drag, startPoint x: 921, startPoint y: 423, endPoint x: 808, endPoint y: 415, distance: 112.5
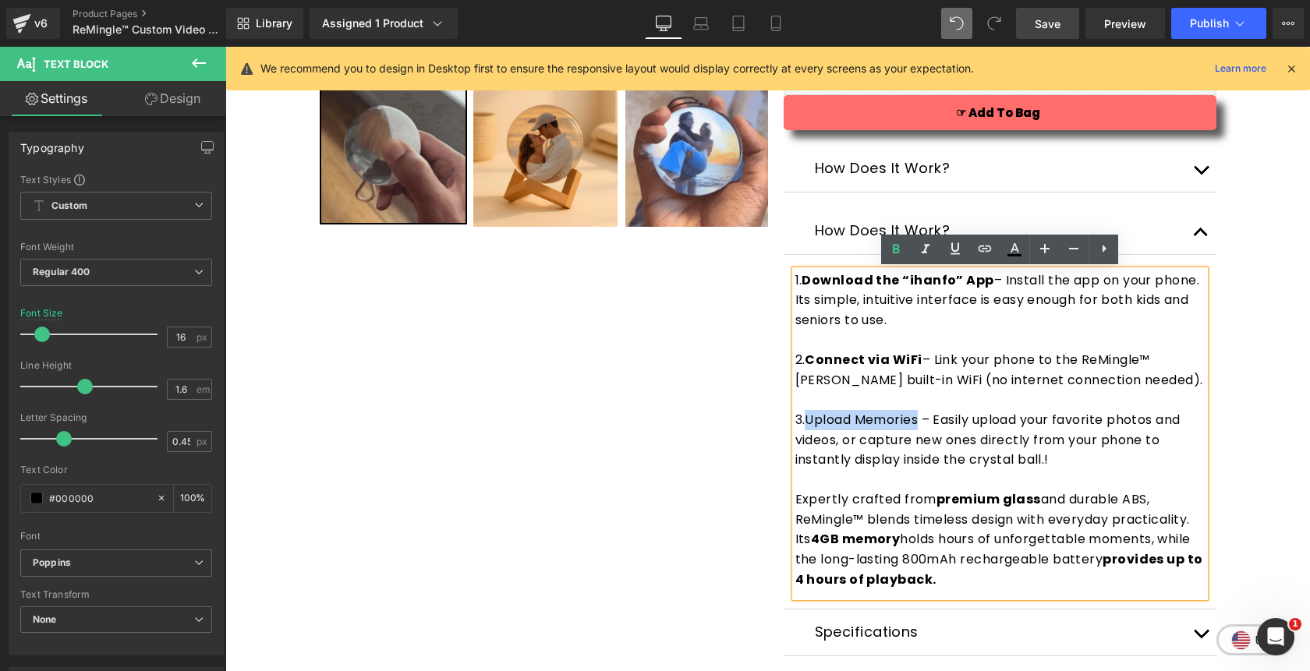
click at [808, 415] on span "3.Upload Memories – Easily upload your favorite photos and videos, or capture n…" at bounding box center [987, 440] width 385 height 58
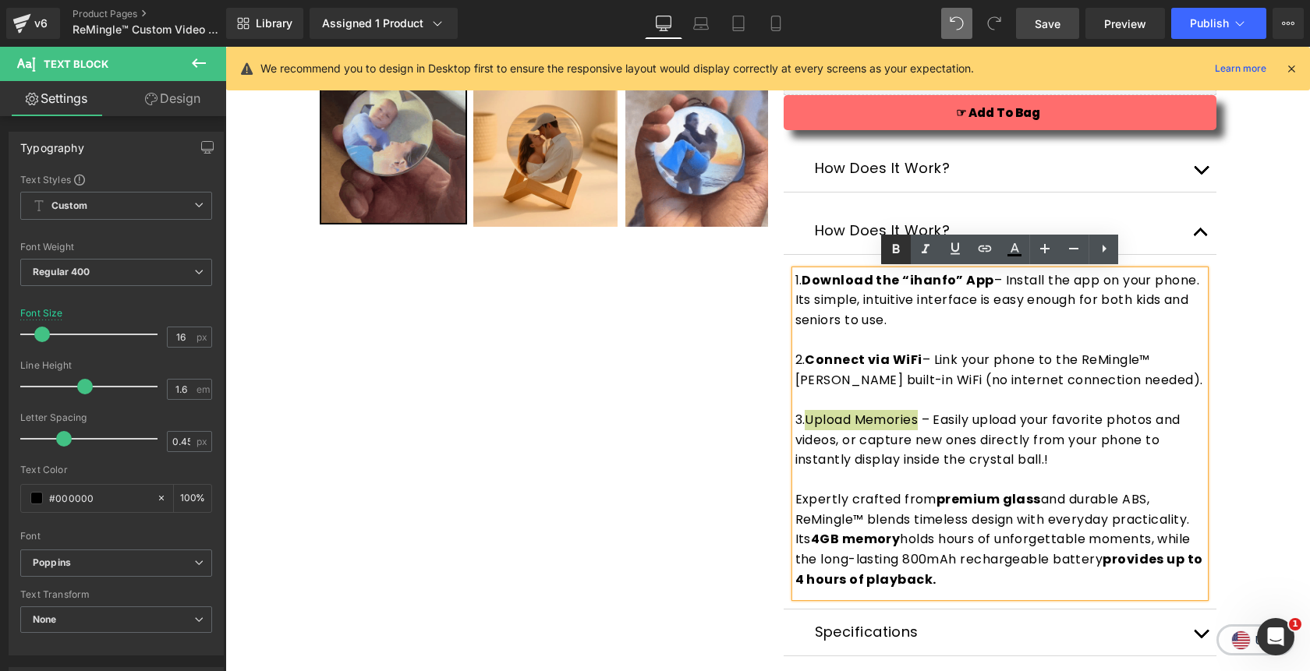
click at [894, 248] on icon at bounding box center [896, 249] width 7 height 9
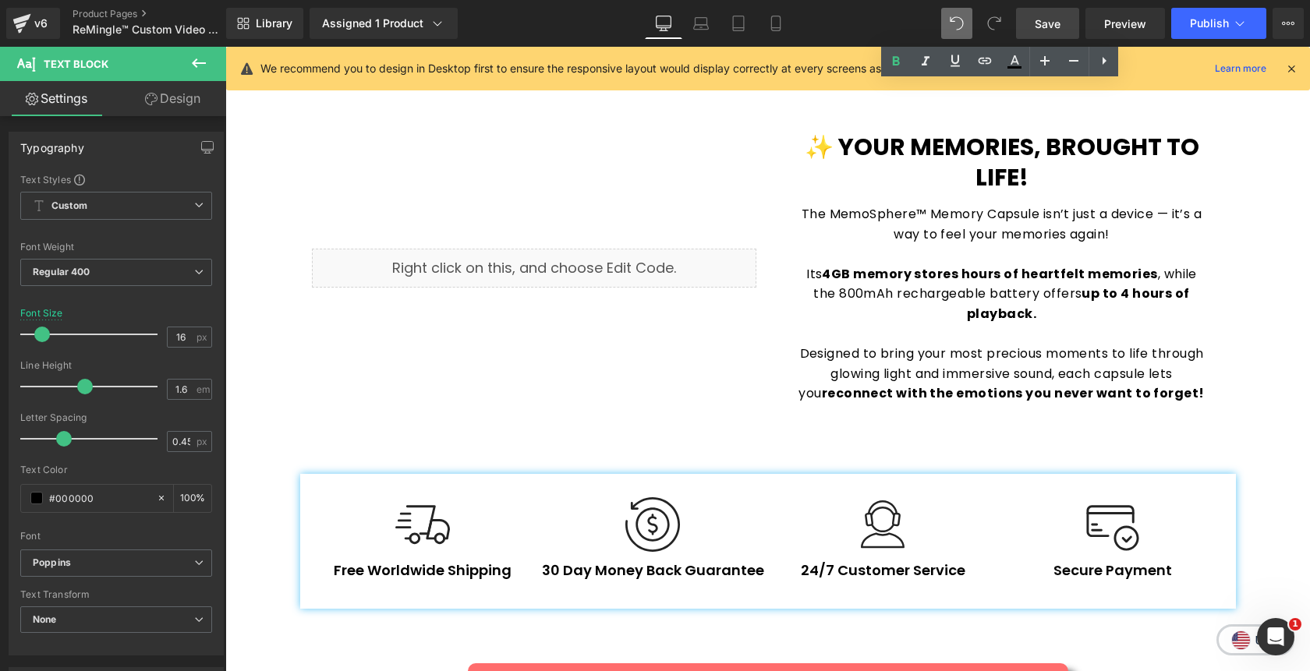
scroll to position [2327, 0]
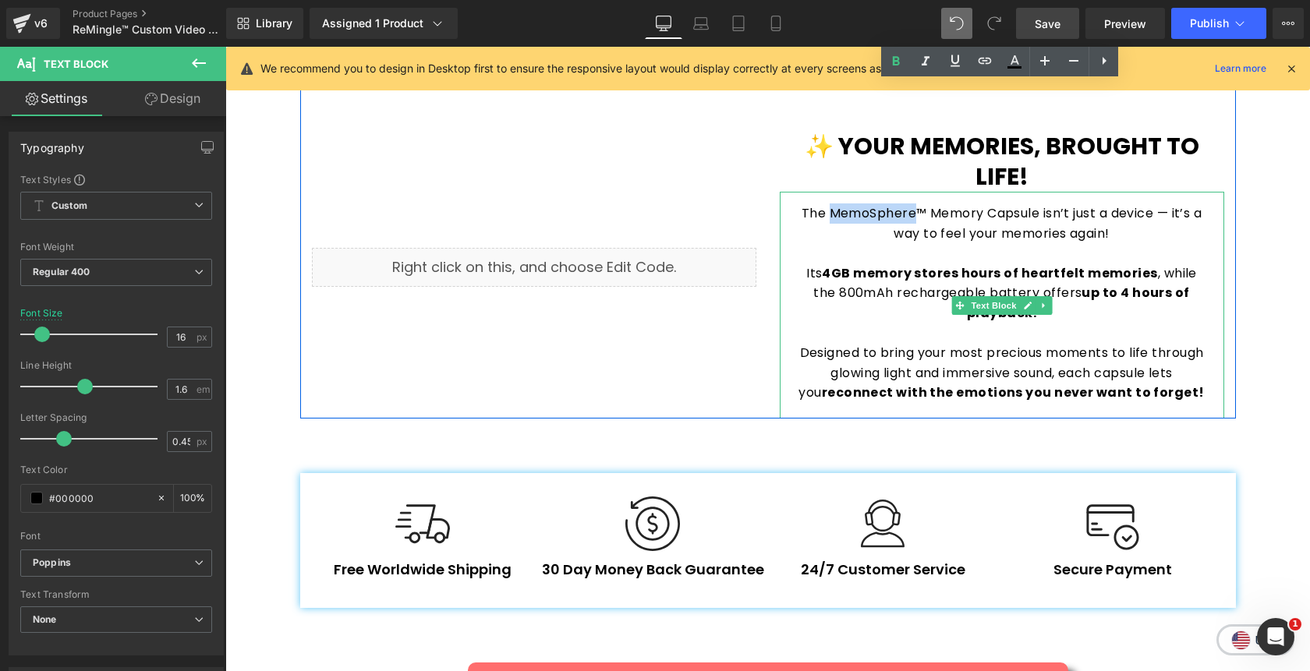
drag, startPoint x: 914, startPoint y: 187, endPoint x: 830, endPoint y: 182, distance: 83.5
click at [830, 203] on p "The MemoSphere™ Memory Capsule isn’t just a device — it’s a way to feel your me…" at bounding box center [1001, 223] width 413 height 40
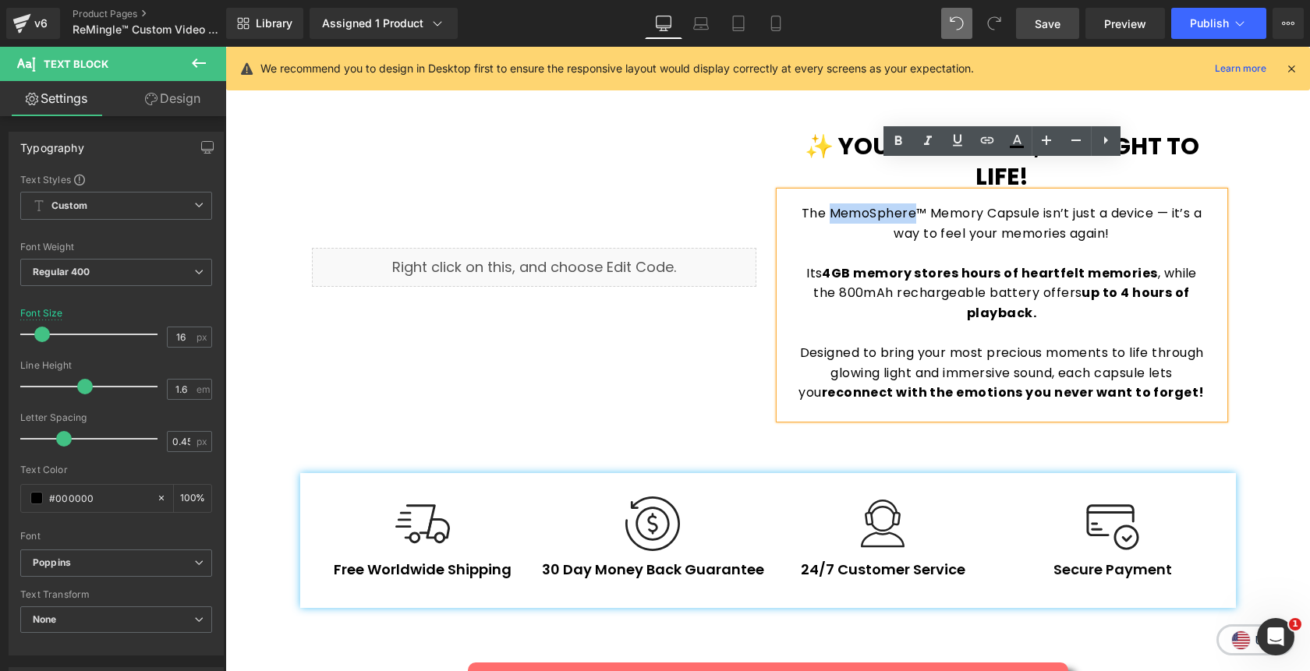
copy p "MemoSphere"
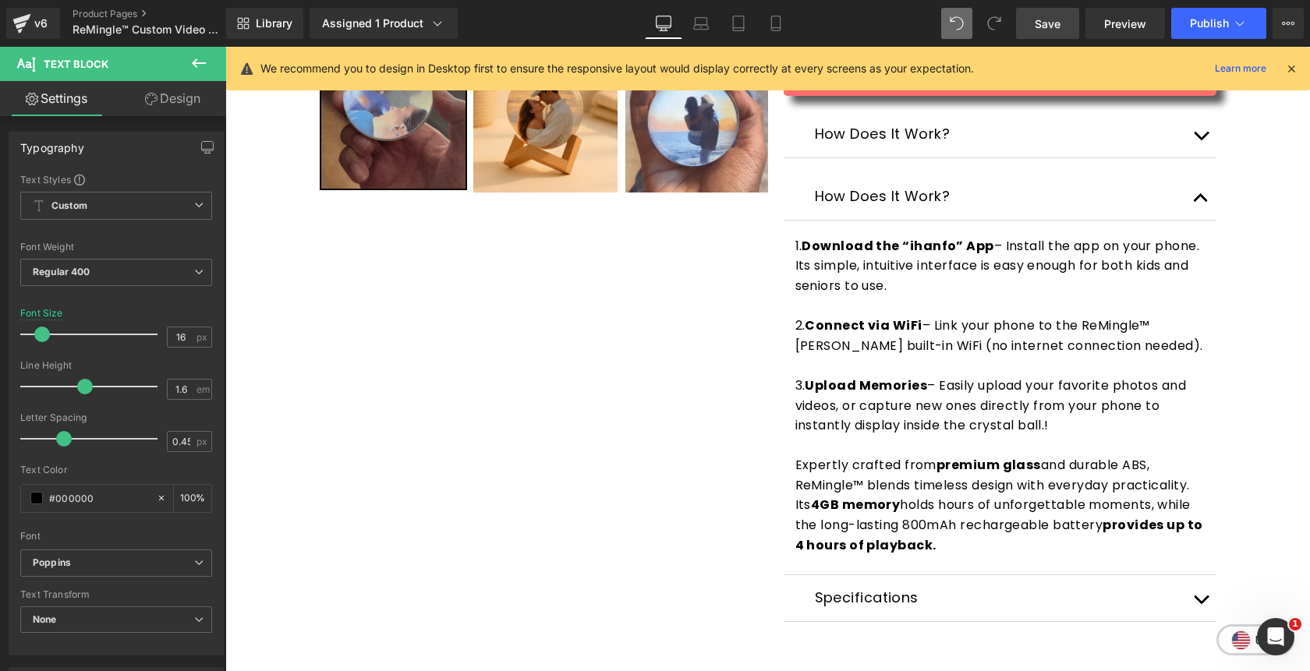
scroll to position [541, 0]
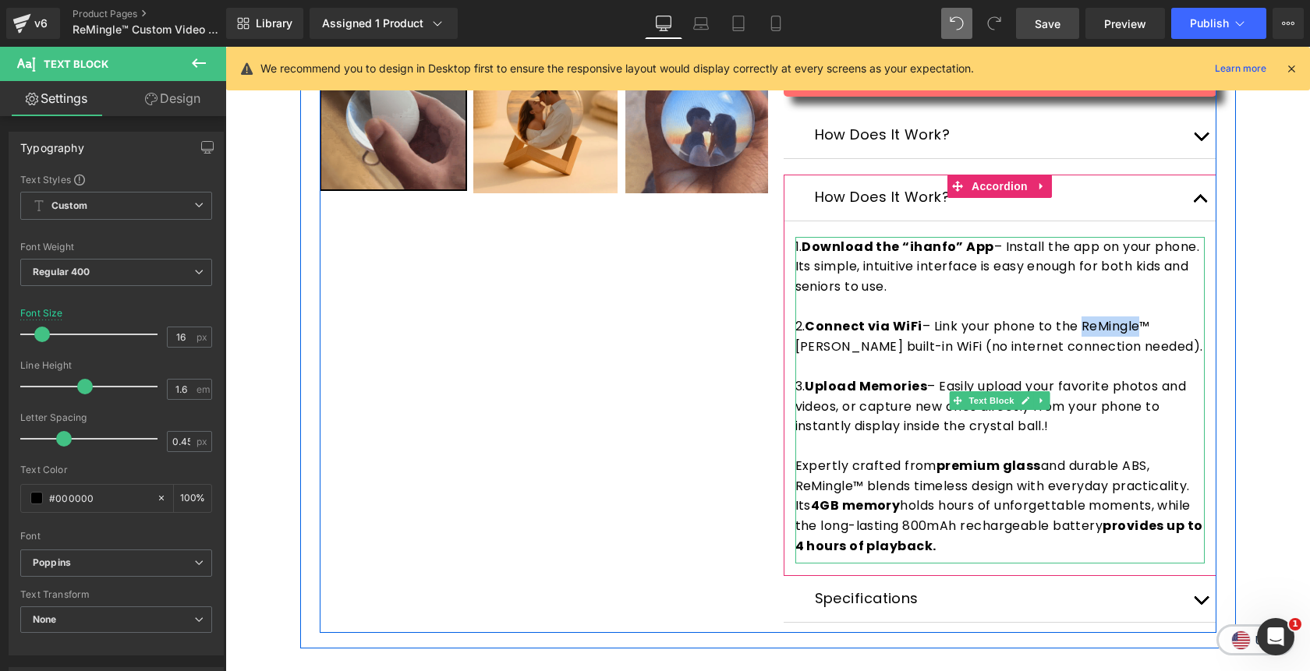
drag, startPoint x: 1144, startPoint y: 328, endPoint x: 1086, endPoint y: 324, distance: 57.8
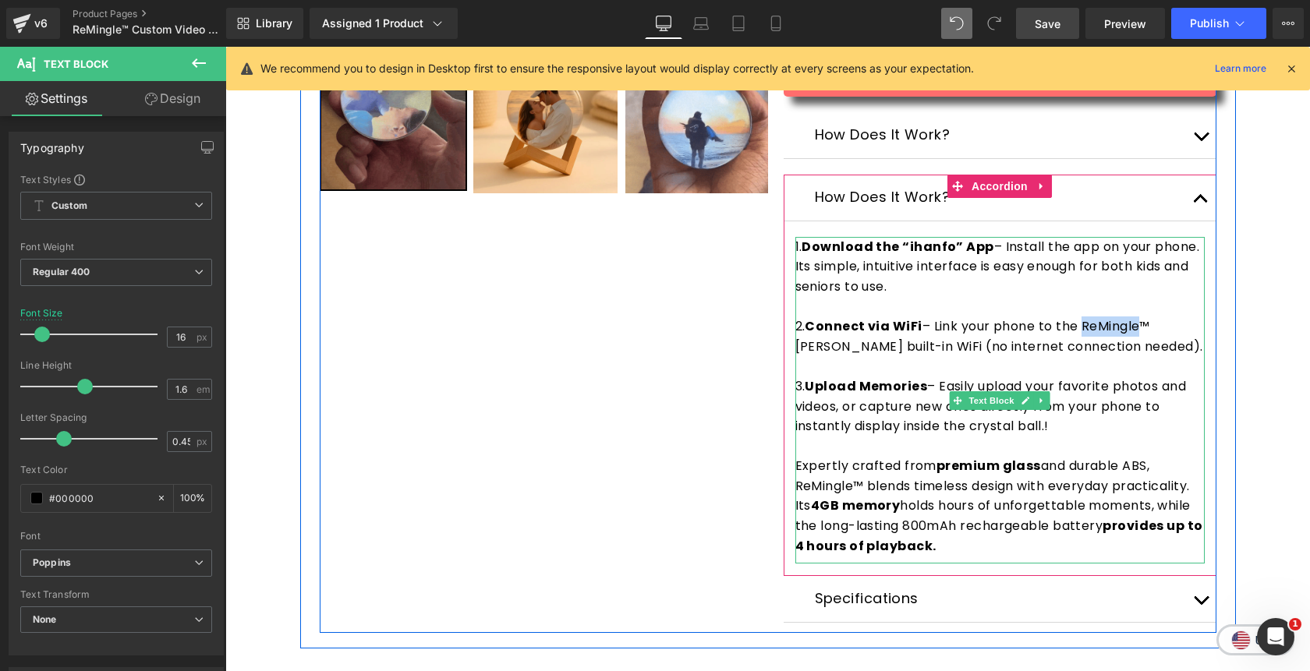
click at [1086, 324] on span "2. Connect via WiFi – Link your phone to the ReMingle™ [PERSON_NAME] built-in W…" at bounding box center [999, 336] width 408 height 38
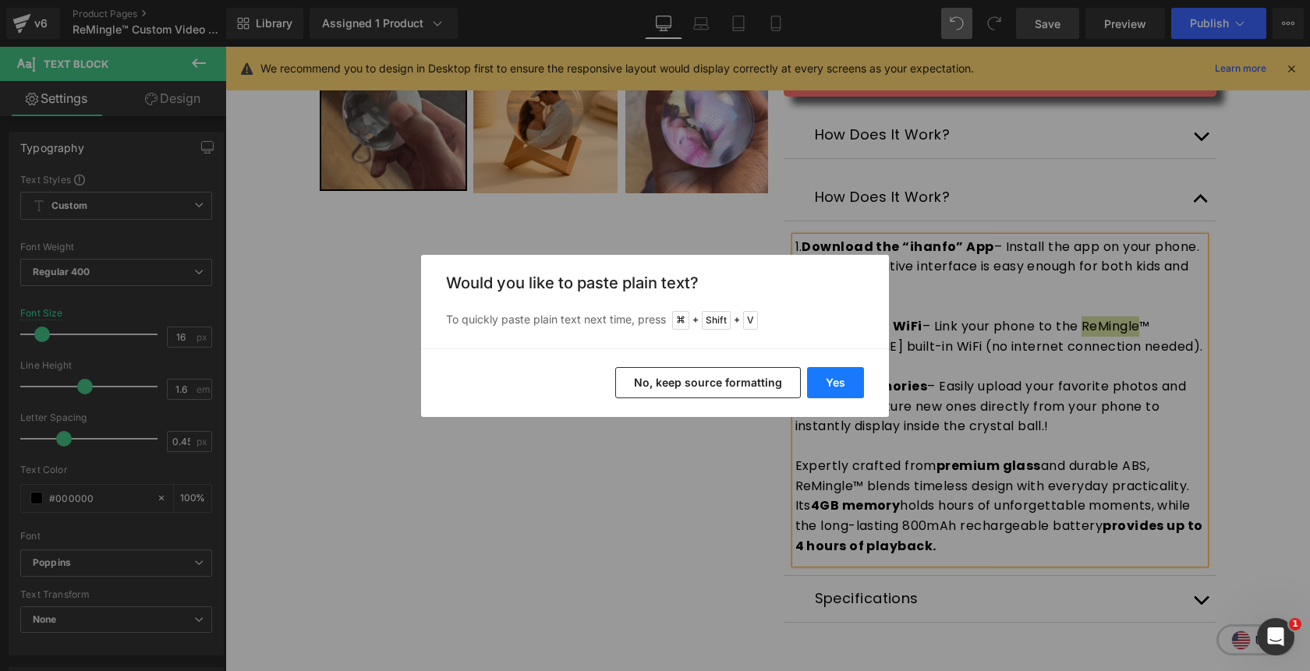
click at [833, 380] on button "Yes" at bounding box center [835, 382] width 57 height 31
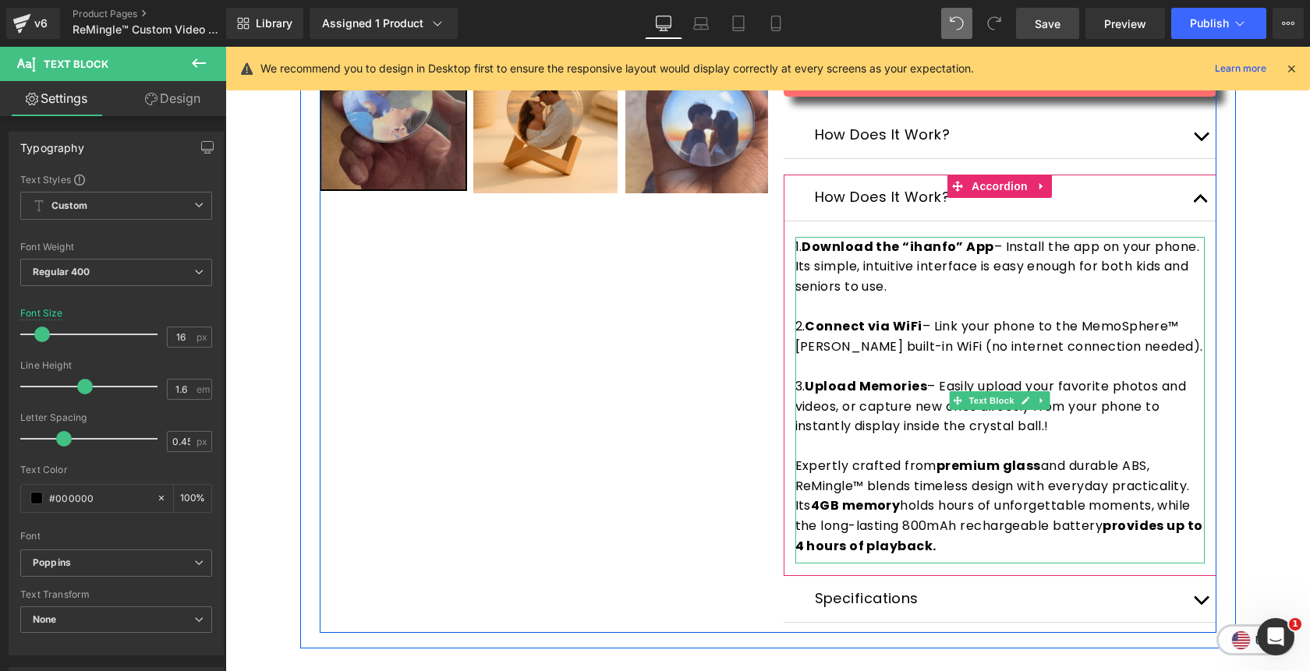
click at [1051, 432] on span "3. Upload Memories – Easily upload your favorite photos and videos, or capture …" at bounding box center [990, 406] width 391 height 58
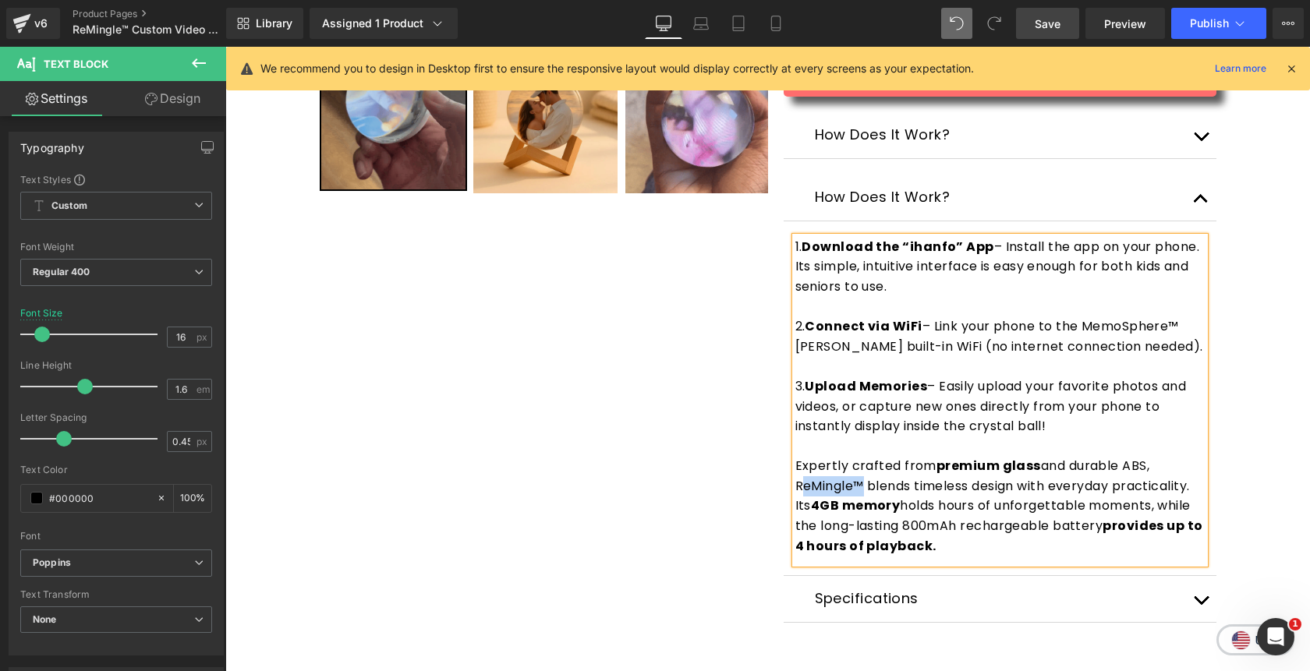
drag, startPoint x: 852, startPoint y: 490, endPoint x: 798, endPoint y: 484, distance: 54.2
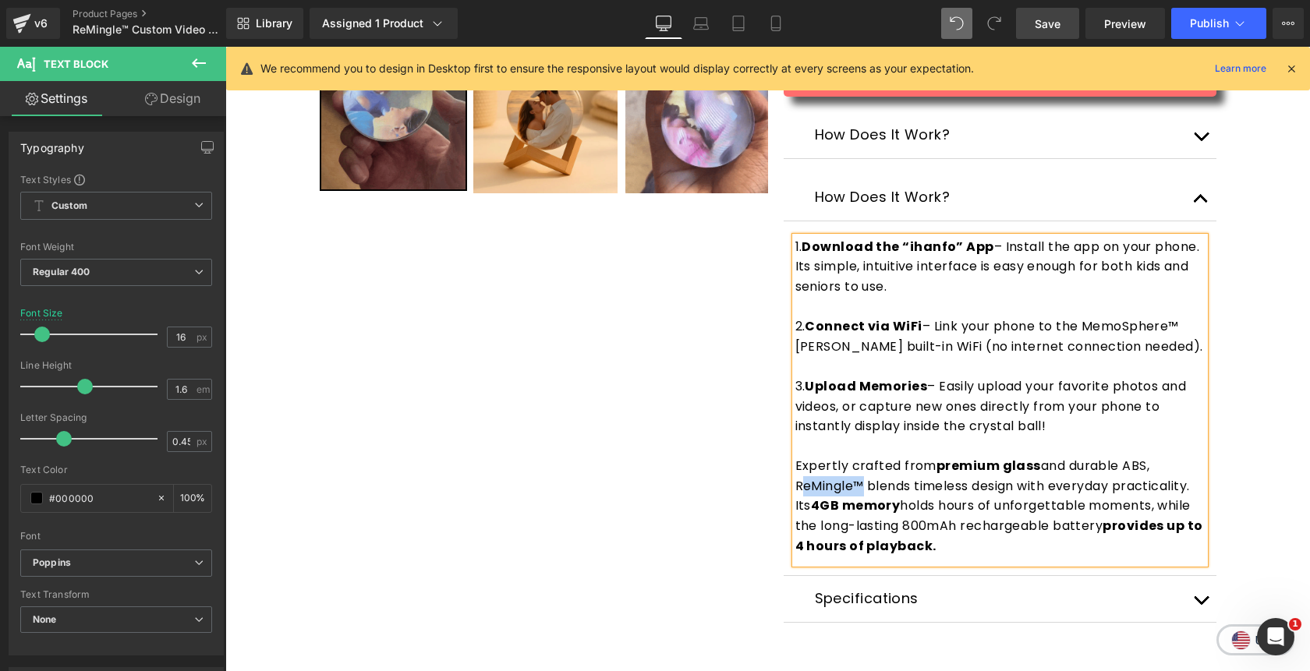
click at [798, 484] on p "Expertly crafted from premium glass and durable ABS, ReMingle™ blends timeless …" at bounding box center [999, 506] width 409 height 100
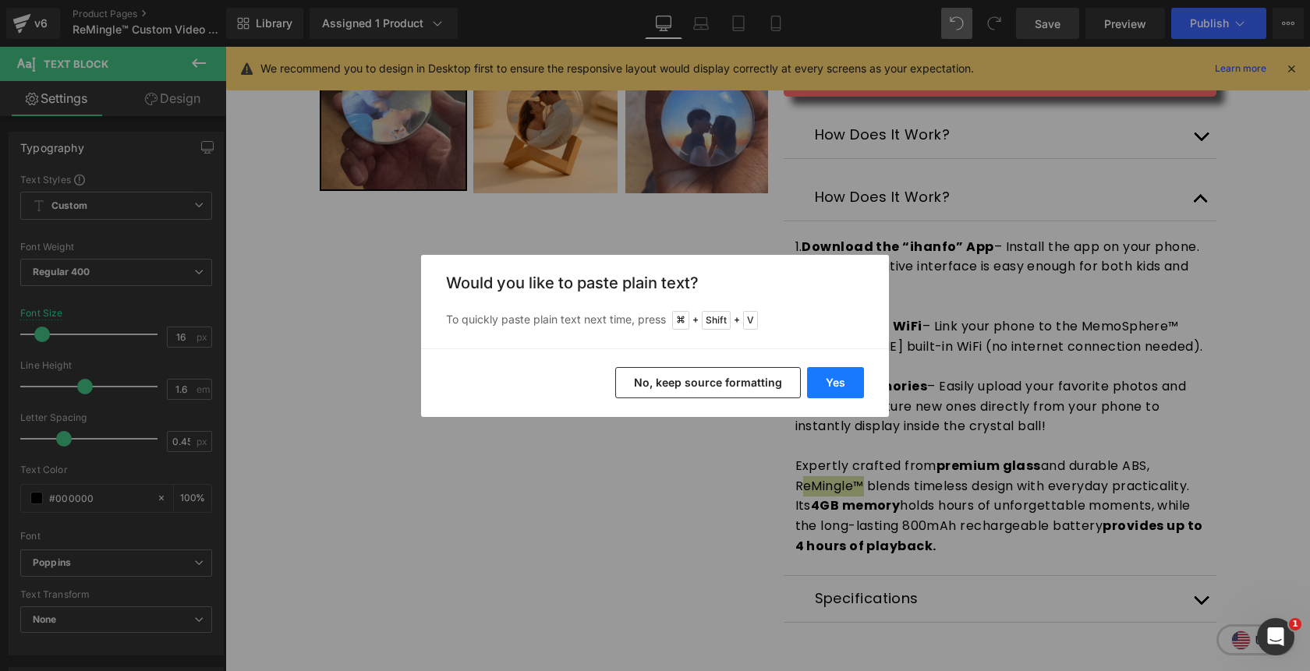
click at [835, 381] on button "Yes" at bounding box center [835, 382] width 57 height 31
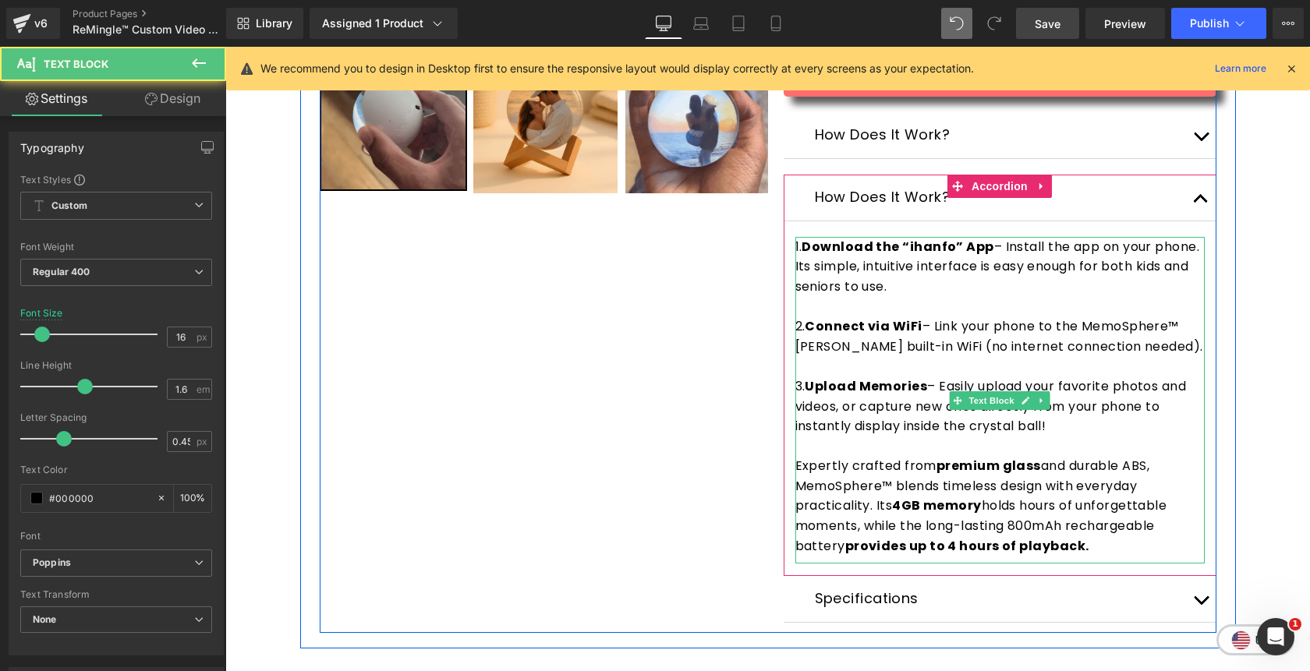
click at [805, 389] on strong "Upload Memories" at bounding box center [866, 386] width 122 height 18
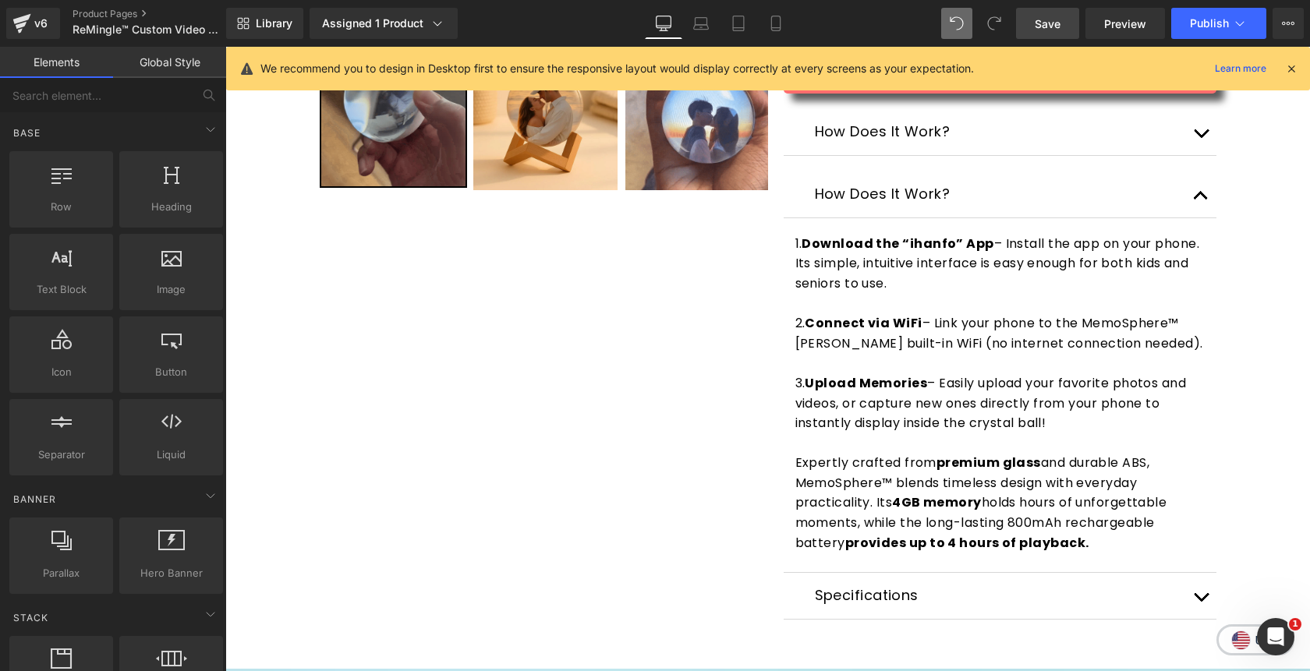
scroll to position [543, 0]
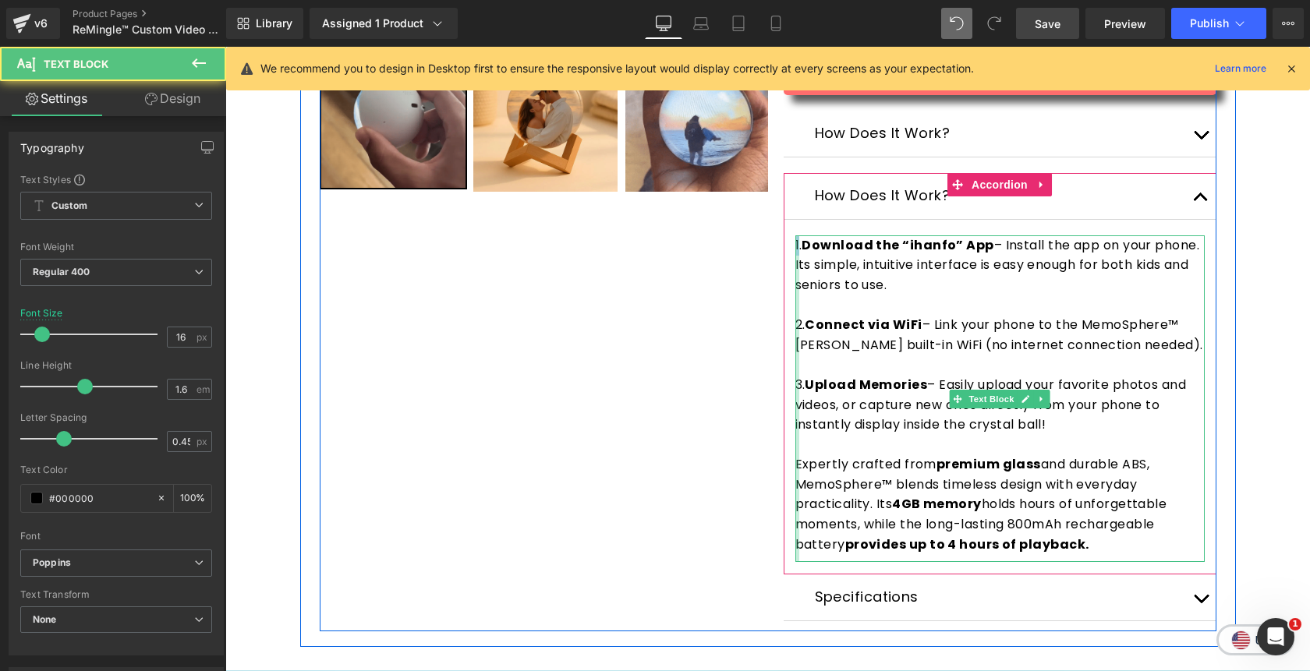
click at [795, 249] on div "1. Download the “ihanfo” App – Install the app on your phone. Its simple, intui…" at bounding box center [999, 398] width 409 height 327
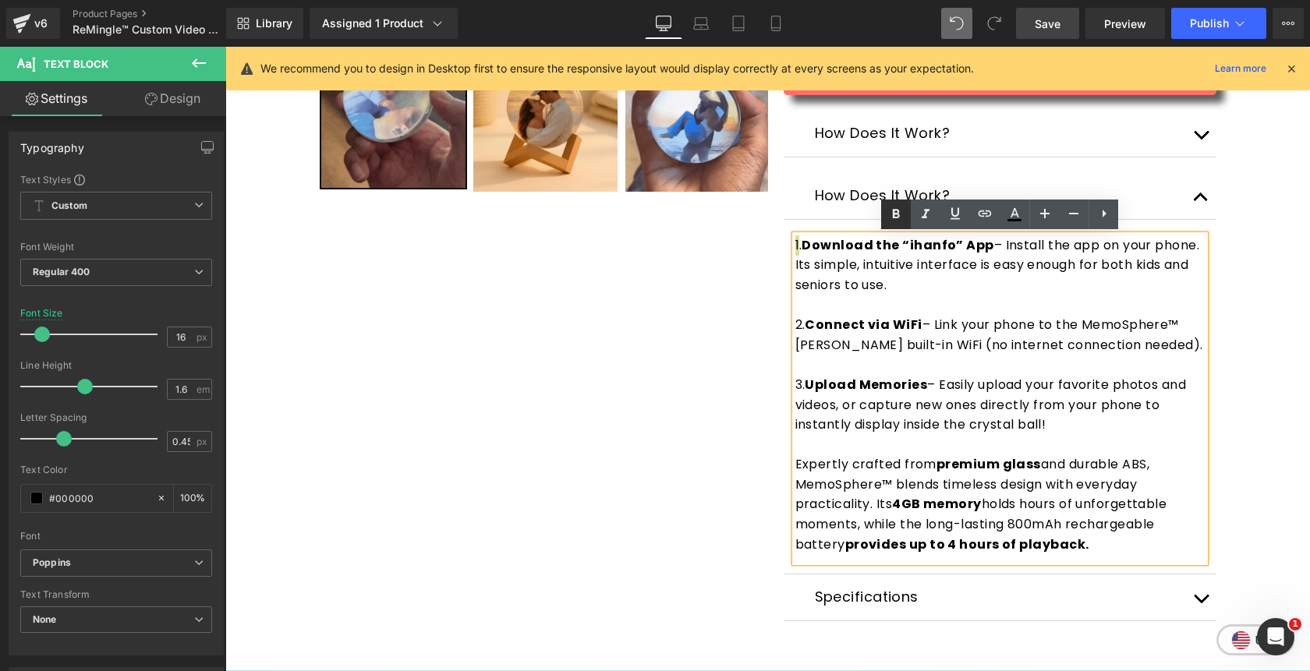
click at [894, 212] on icon at bounding box center [895, 214] width 19 height 19
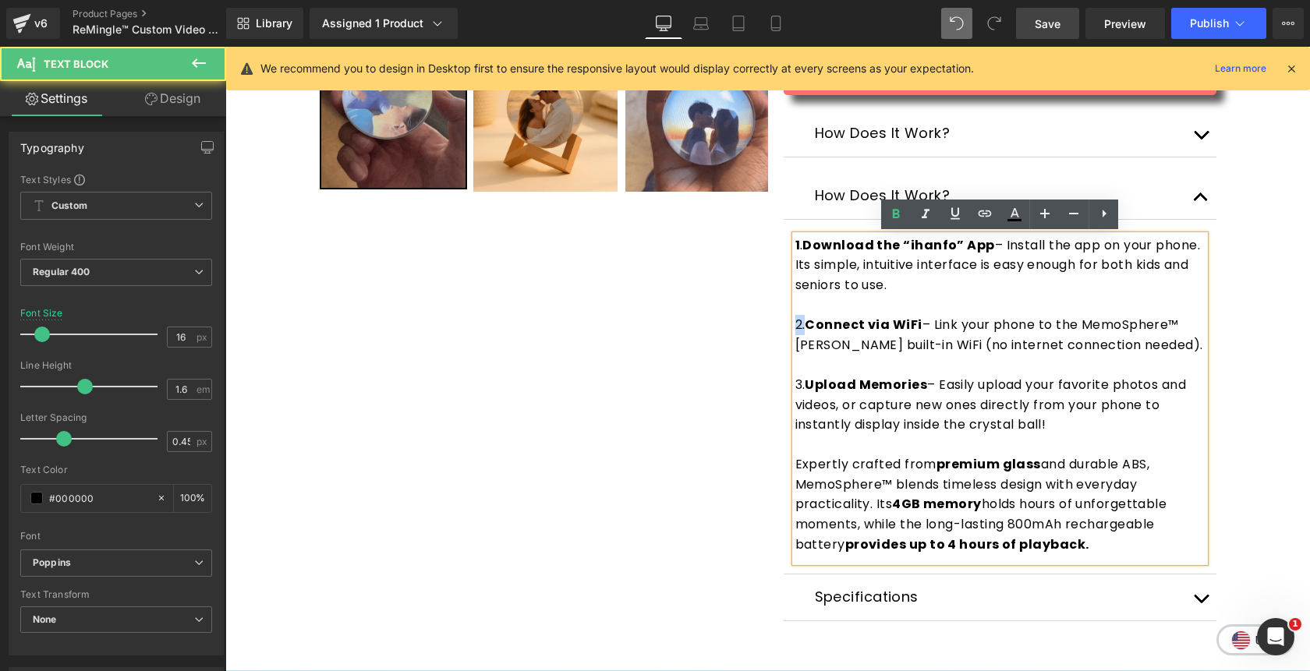
drag, startPoint x: 806, startPoint y: 326, endPoint x: 796, endPoint y: 325, distance: 10.2
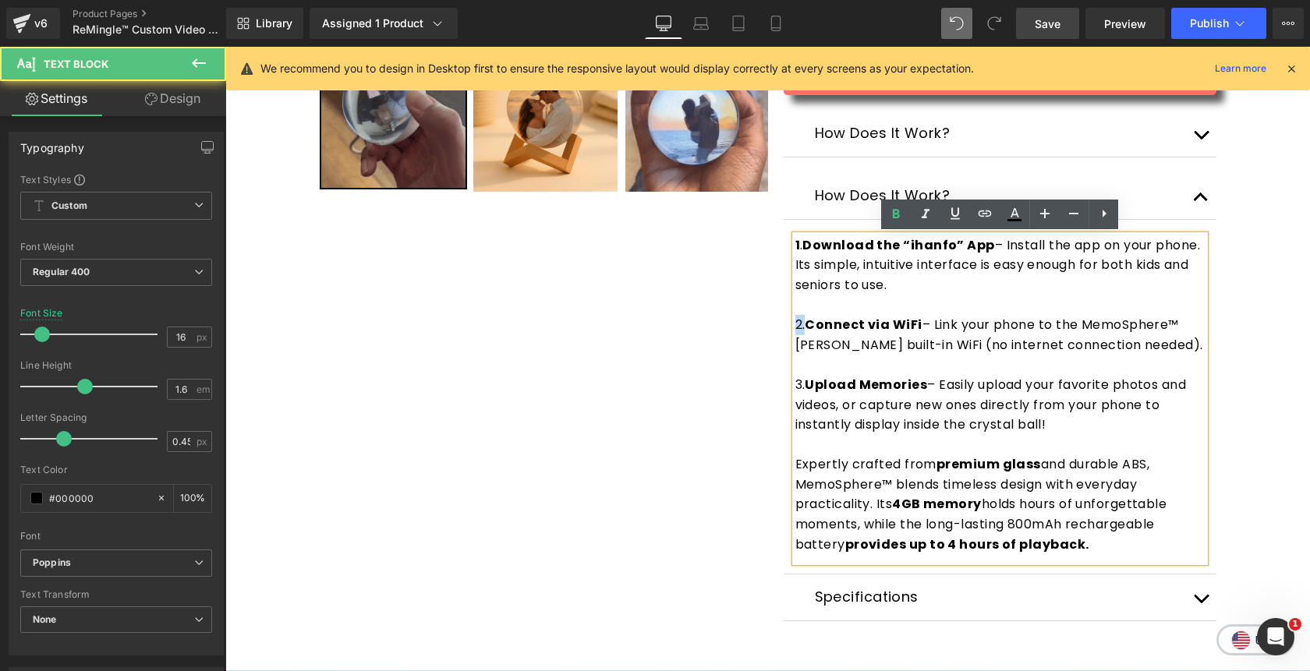
click at [796, 325] on span "2. Connect via WiFi – Link your phone to the MemoSphere™ [PERSON_NAME] built-in…" at bounding box center [999, 335] width 408 height 38
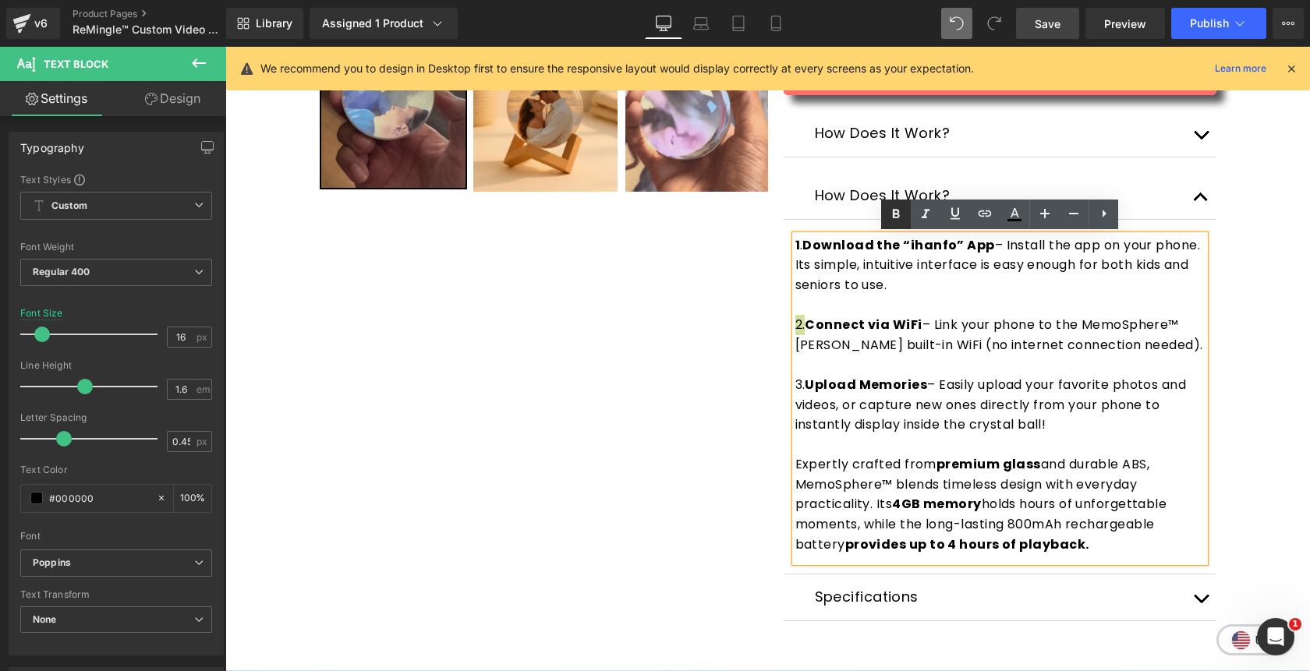
click at [895, 220] on icon at bounding box center [895, 214] width 19 height 19
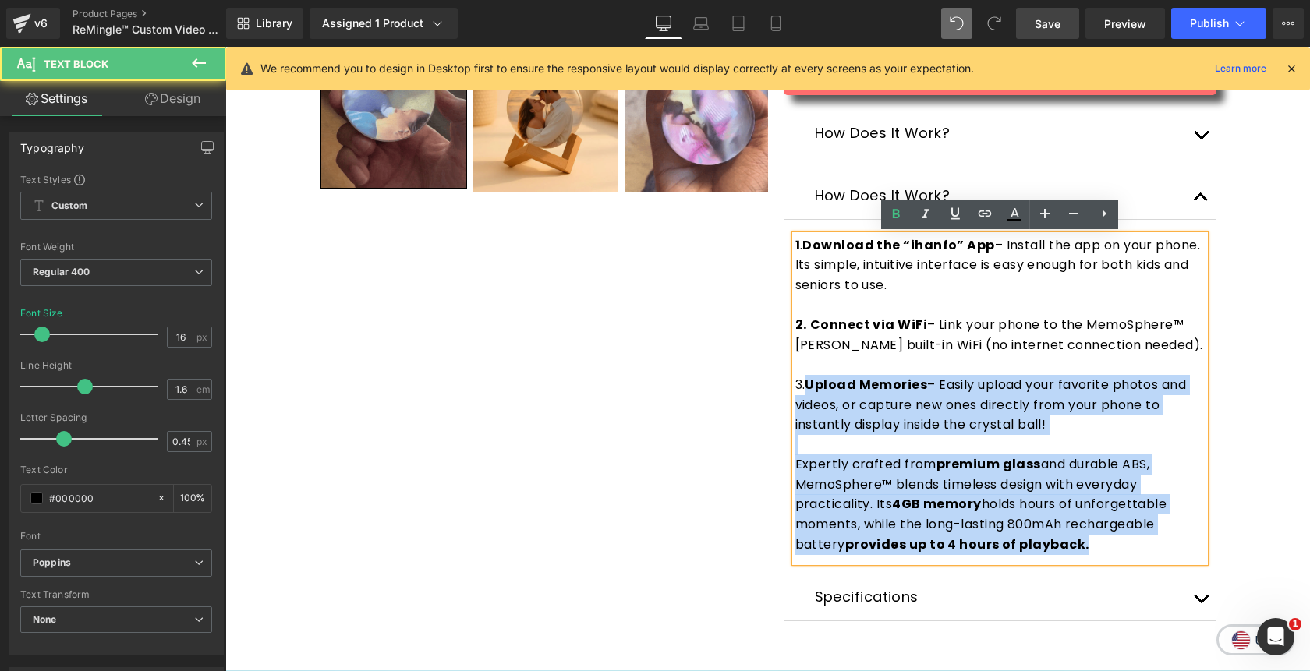
drag, startPoint x: 805, startPoint y: 387, endPoint x: 794, endPoint y: 385, distance: 11.8
click at [795, 385] on div "1 . Download the “ihanfo” App – Install the app on your phone. Its simple, intu…" at bounding box center [999, 398] width 409 height 327
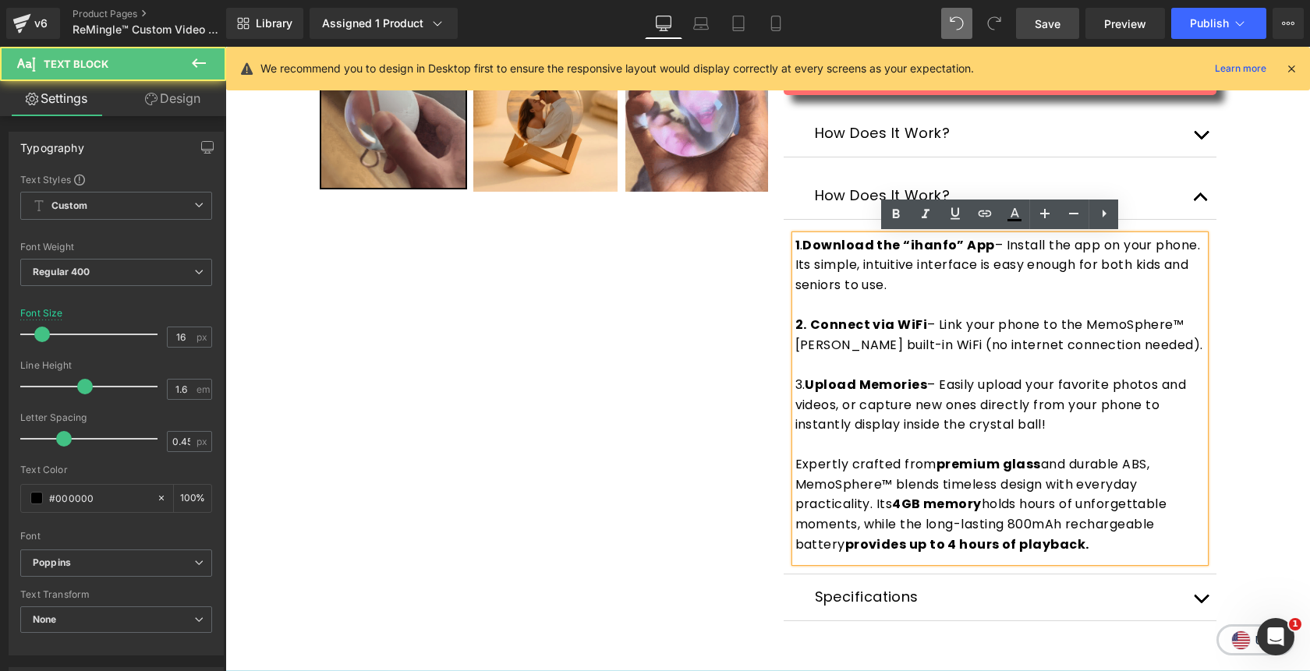
click at [804, 369] on p at bounding box center [999, 365] width 409 height 20
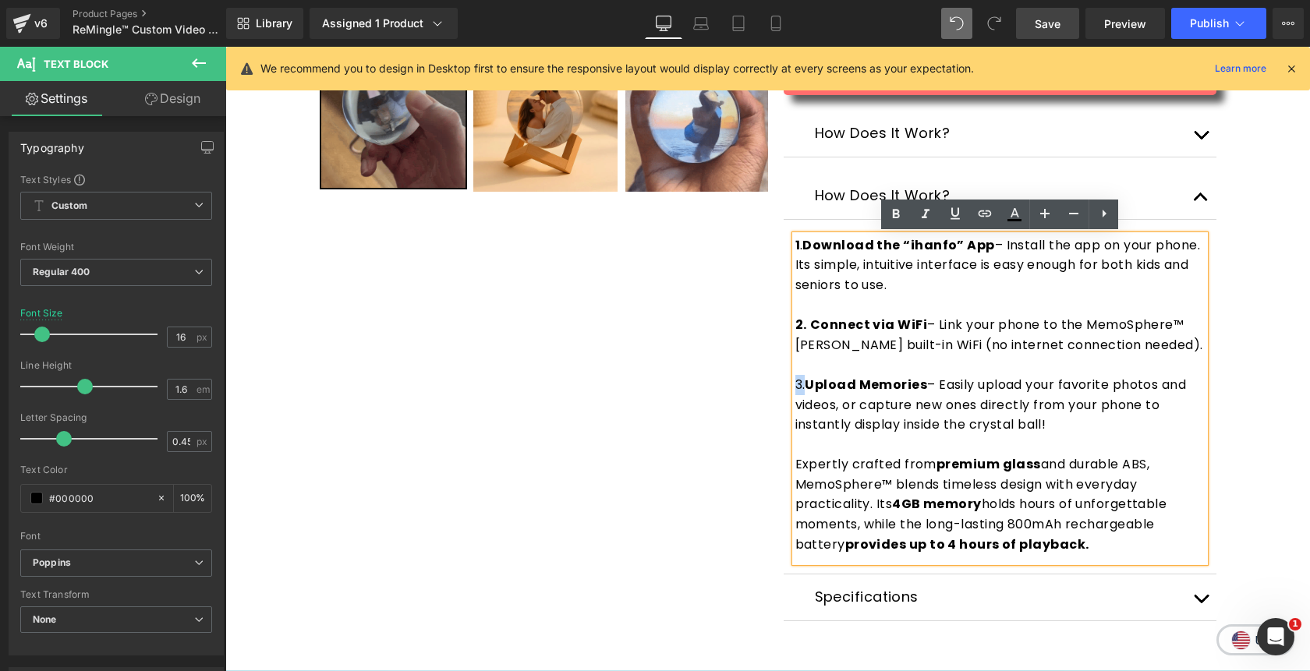
drag, startPoint x: 806, startPoint y: 386, endPoint x: 797, endPoint y: 386, distance: 9.4
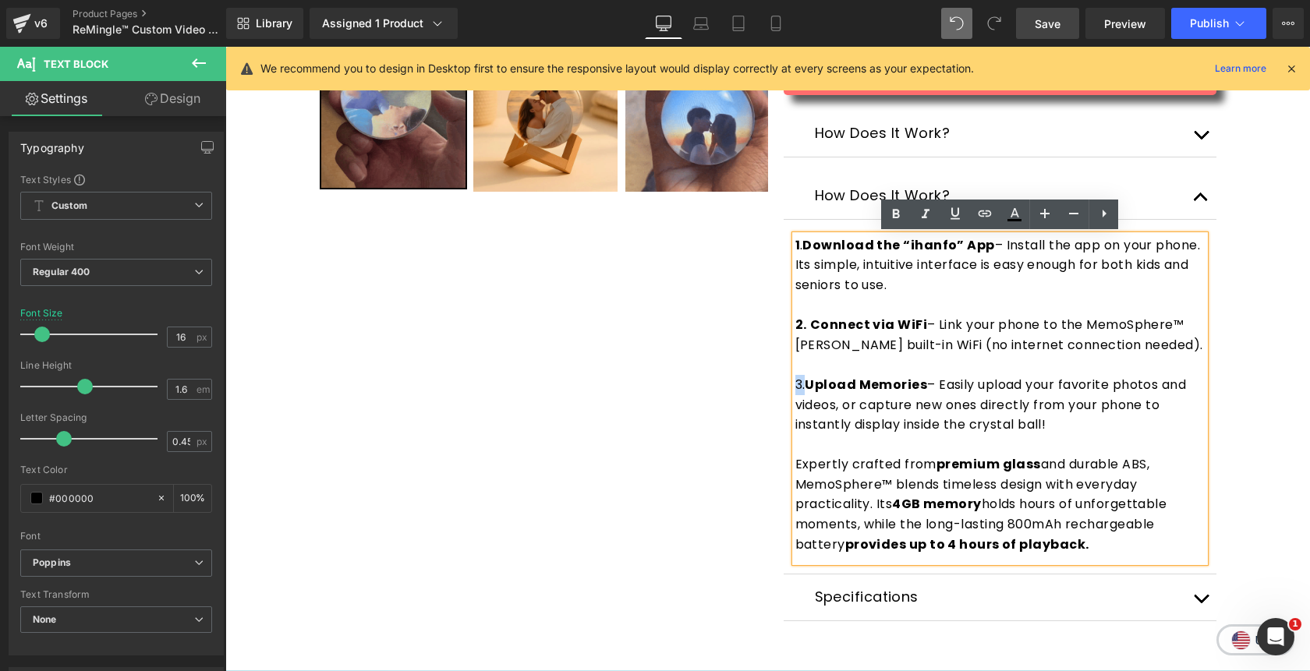
click at [797, 386] on span "3. Upload Memories – Easily upload your favorite photos and videos, or capture …" at bounding box center [990, 405] width 391 height 58
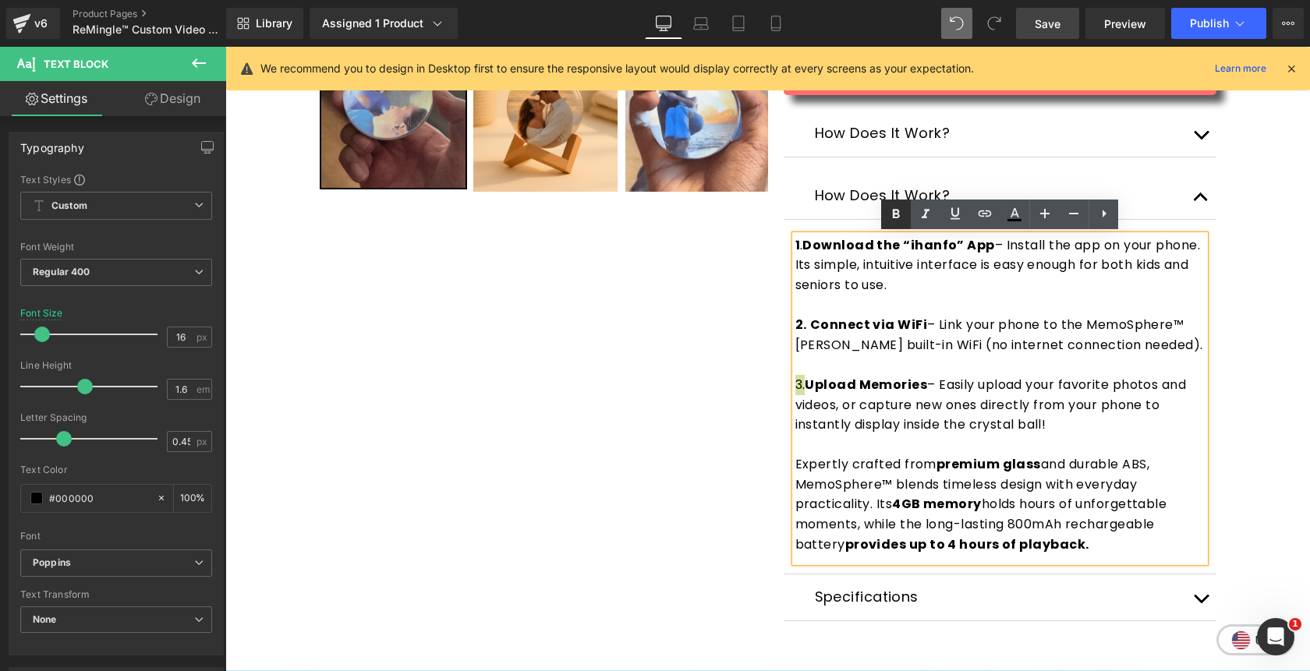
click at [895, 212] on icon at bounding box center [895, 214] width 19 height 19
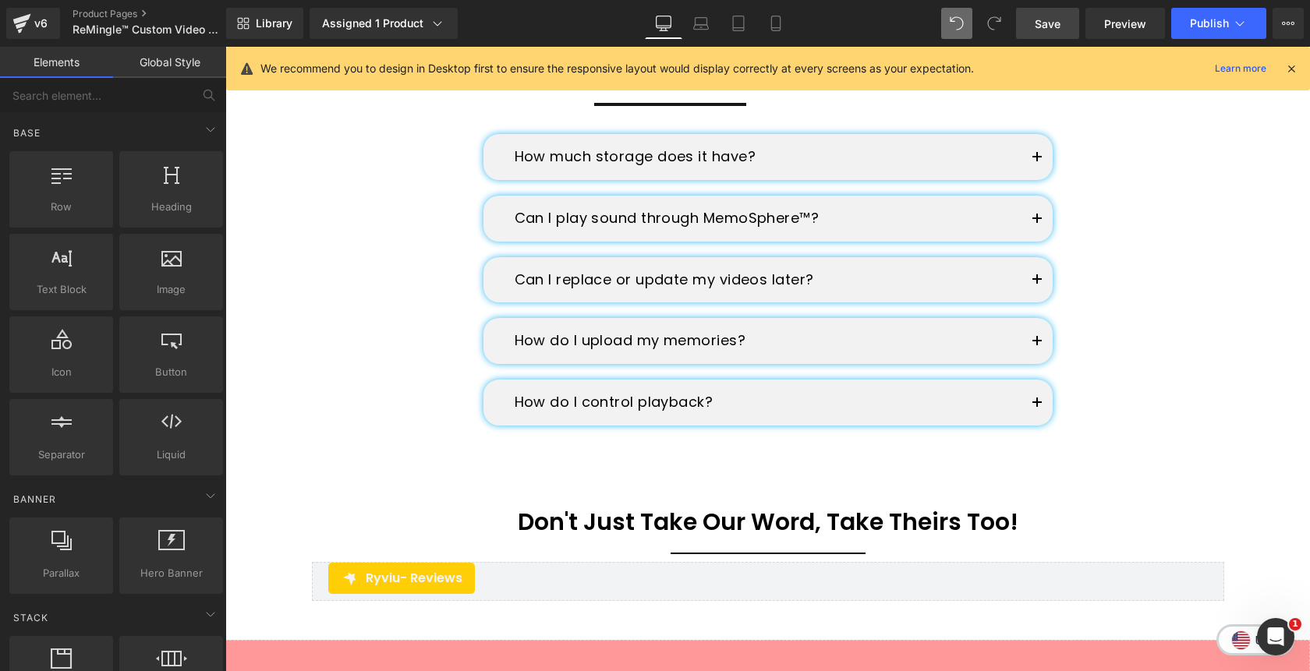
scroll to position [3044, 0]
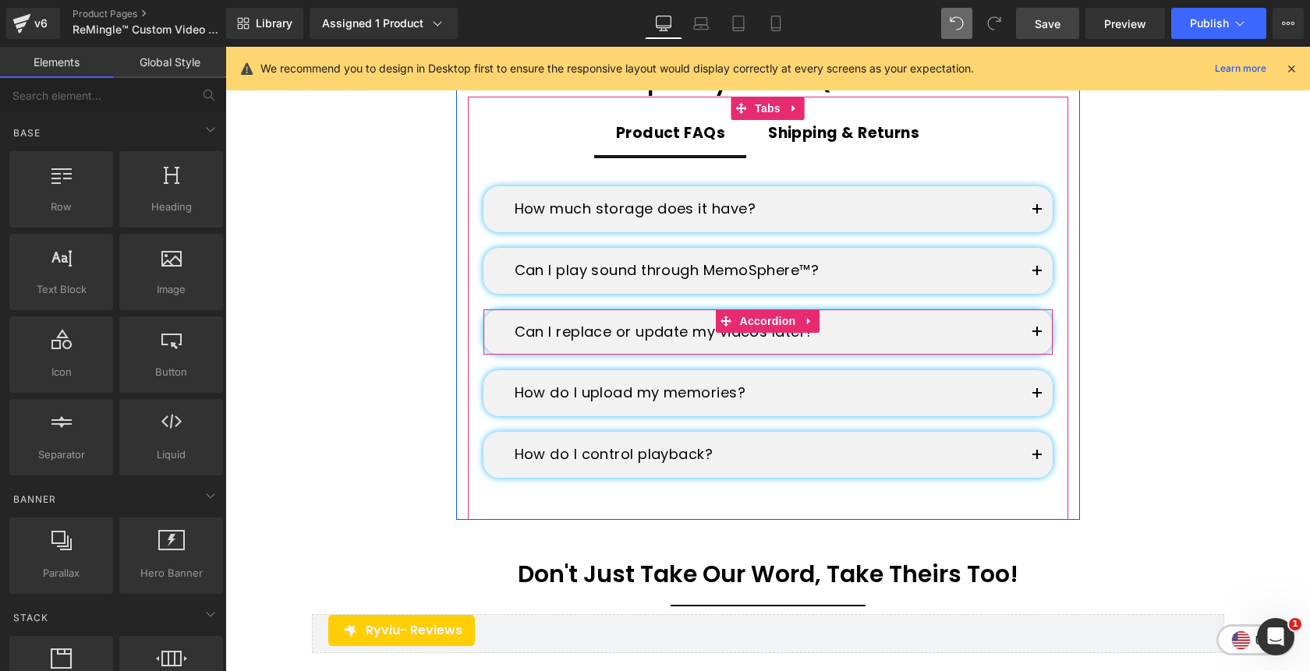
click at [1031, 309] on button "button" at bounding box center [1036, 332] width 31 height 46
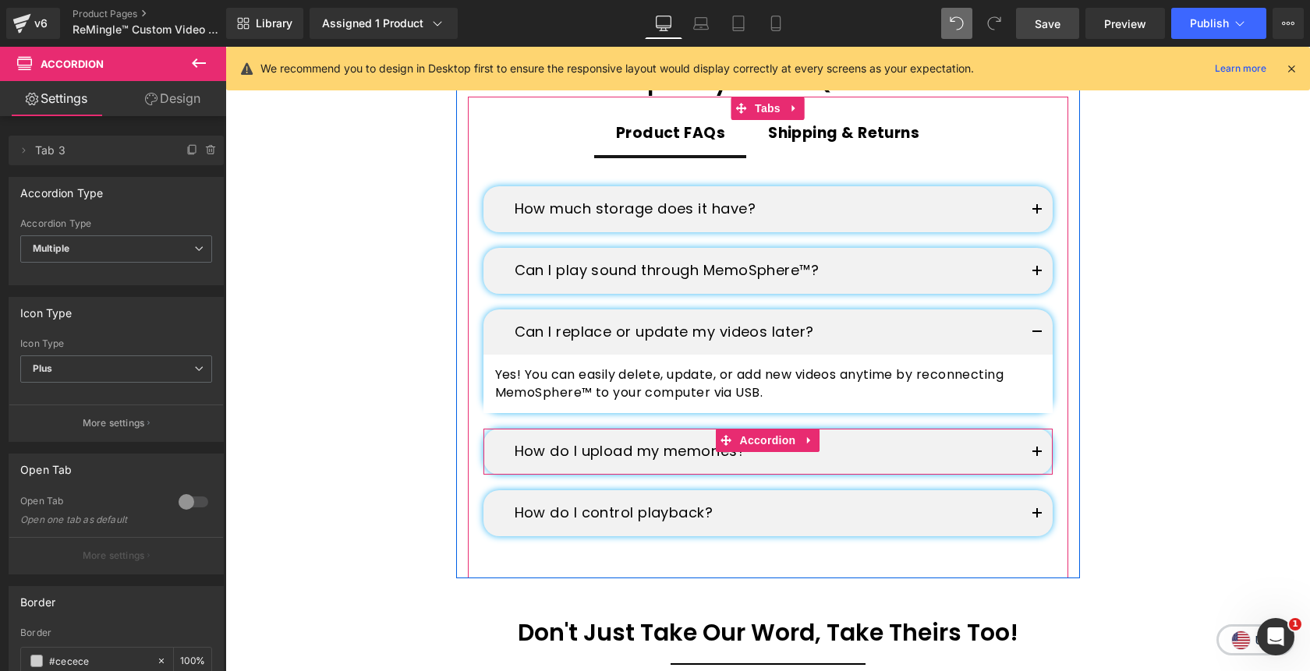
click at [1033, 429] on button "button" at bounding box center [1036, 452] width 31 height 46
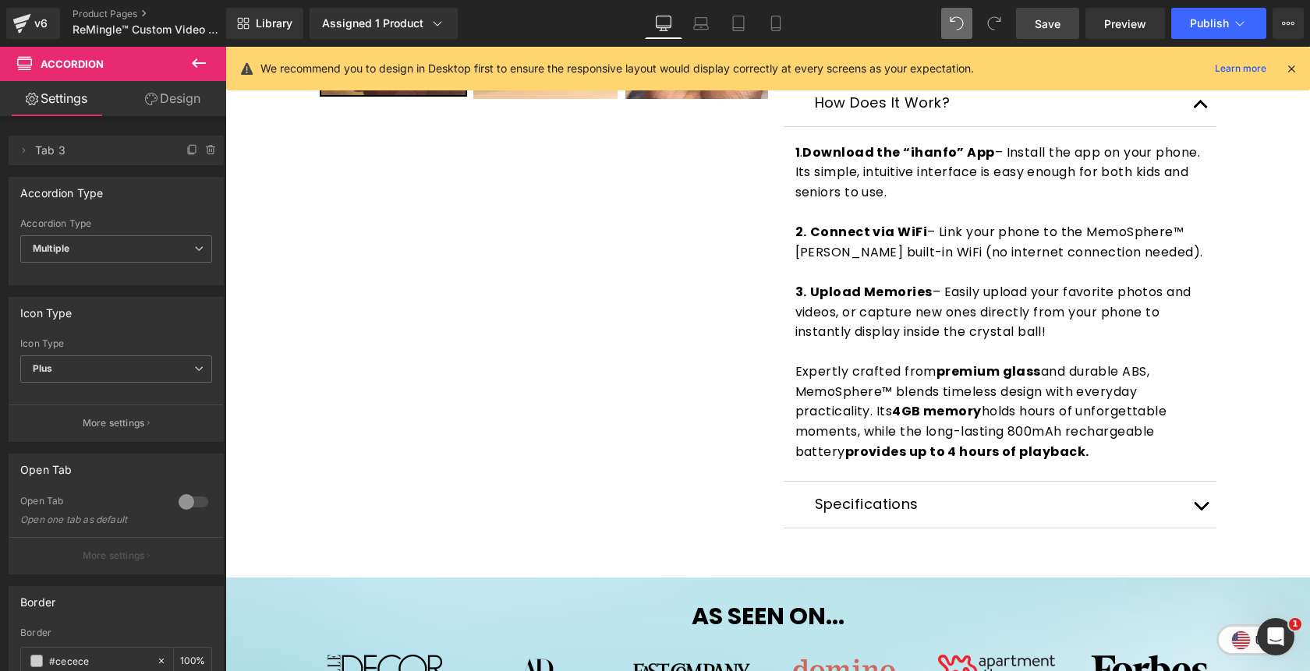
scroll to position [633, 0]
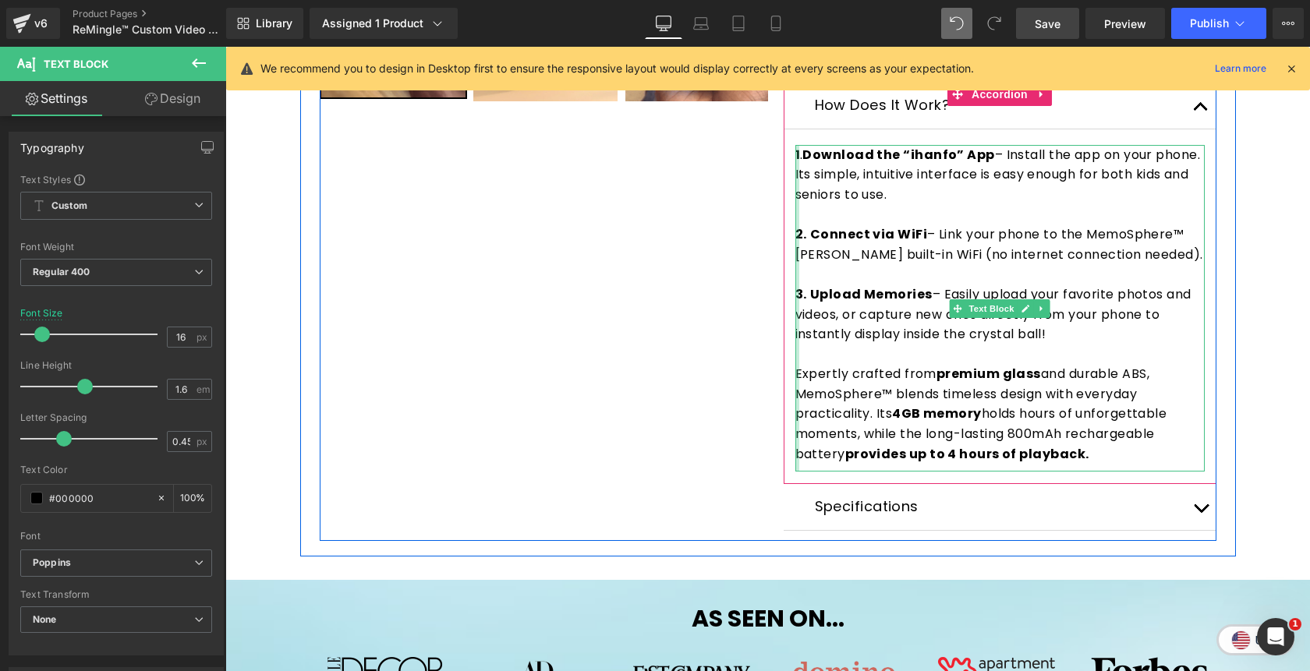
drag, startPoint x: 1066, startPoint y: 340, endPoint x: 796, endPoint y: 154, distance: 327.8
click at [796, 154] on div "1 . Download the “ihanfo” App – Install the app on your phone. Its simple, intu…" at bounding box center [999, 308] width 409 height 327
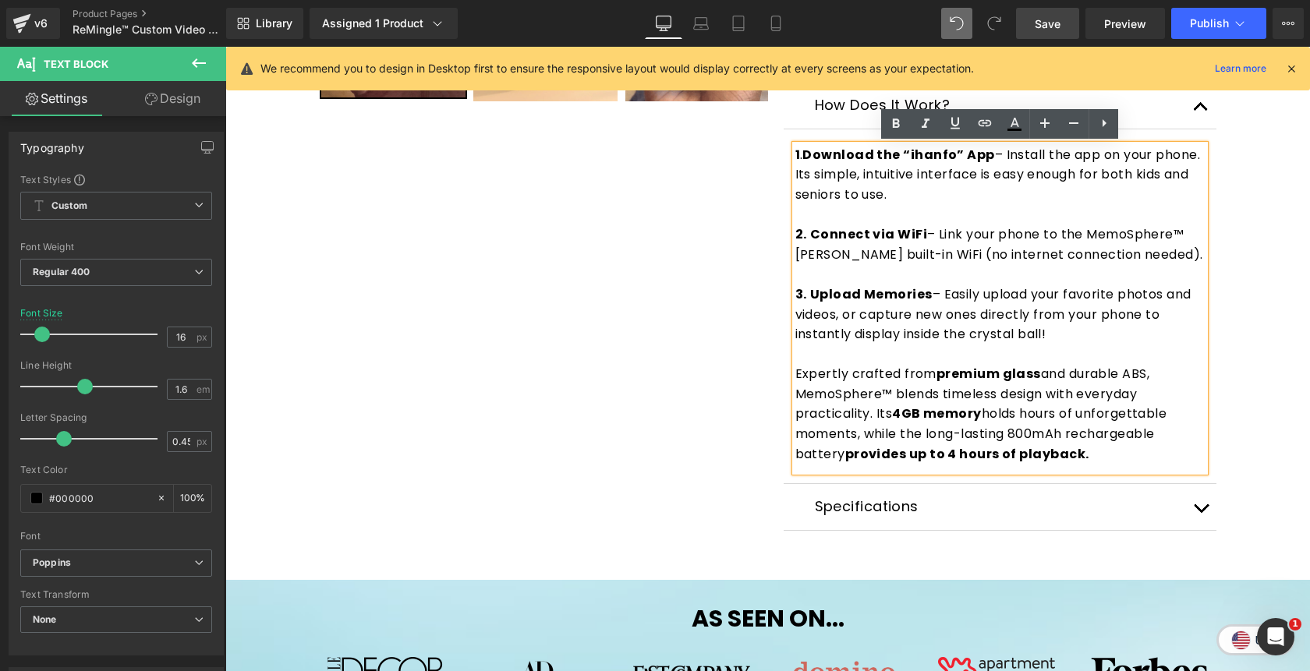
copy div "1 . Download the “ihanfo” App – Install the app on your phone. Its simple, intu…"
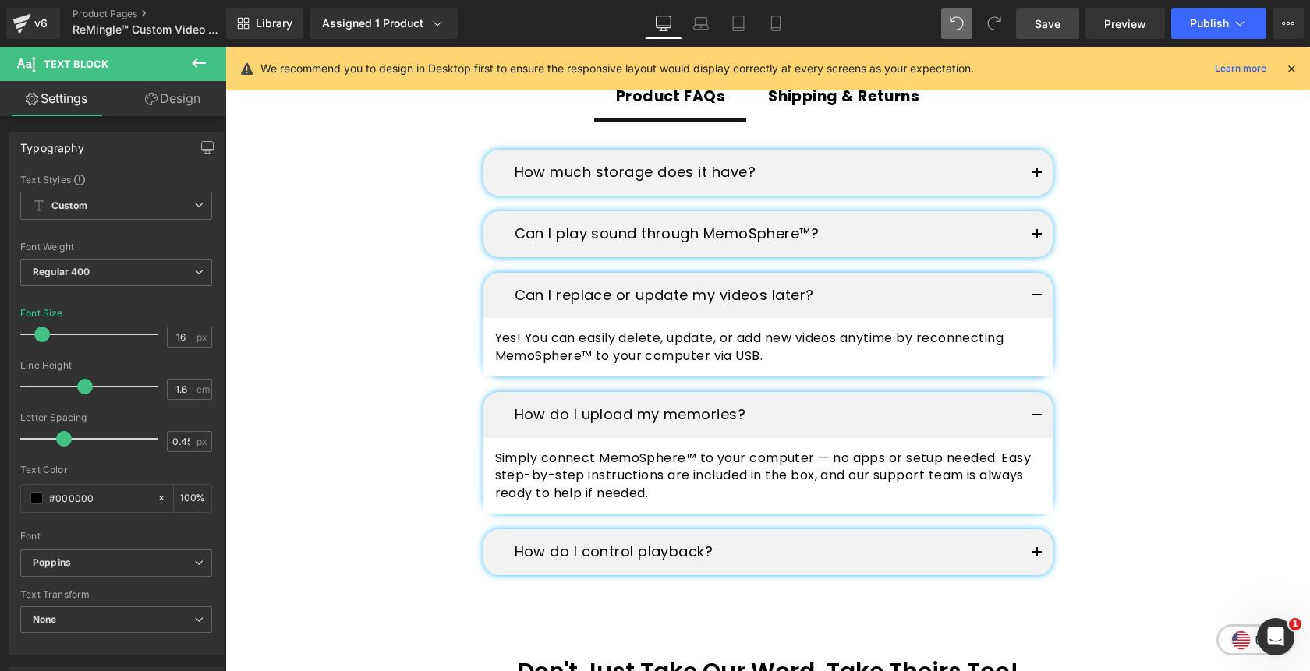
scroll to position [3082, 0]
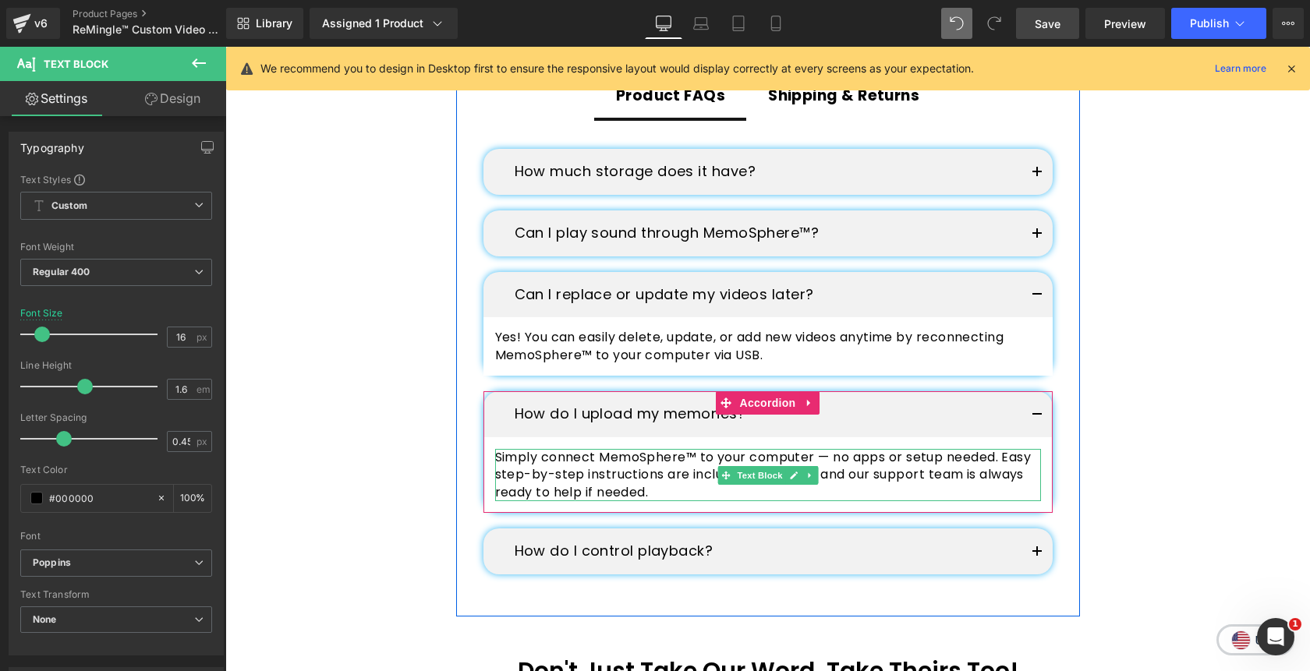
click at [671, 459] on p "Simply connect MemoSphere™ to your computer — no apps or setup needed. Easy ste…" at bounding box center [768, 475] width 546 height 52
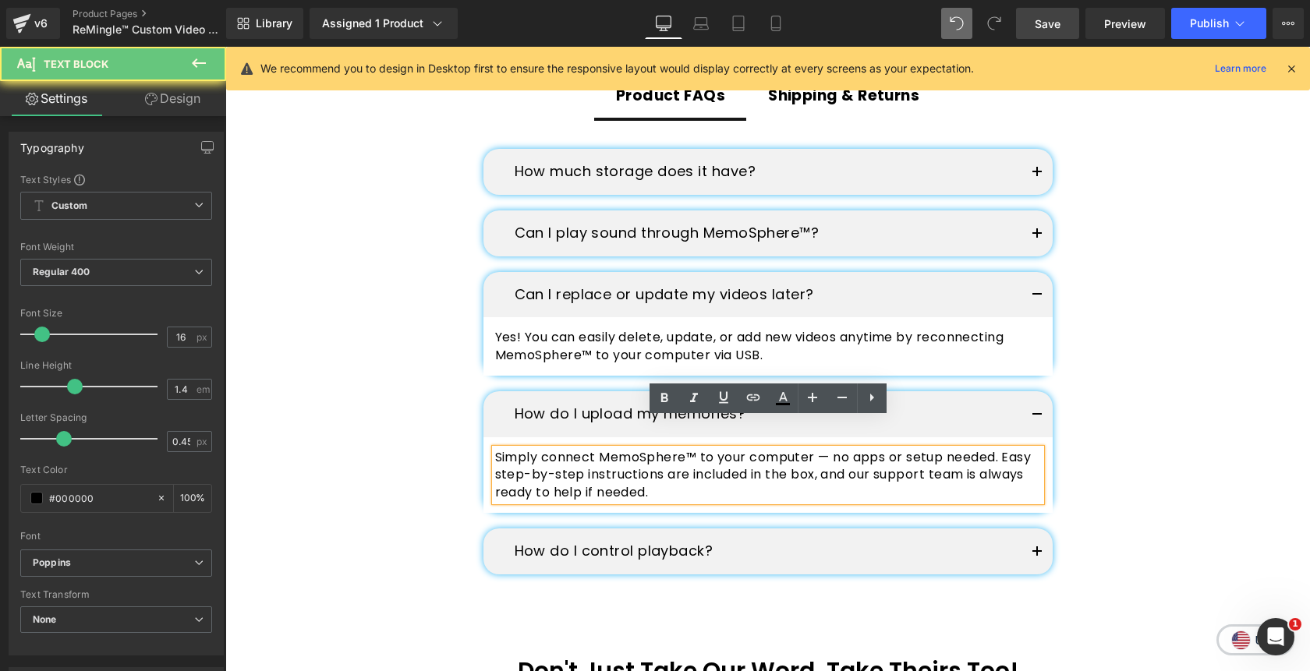
click at [671, 459] on p "Simply connect MemoSphere™ to your computer — no apps or setup needed. Easy ste…" at bounding box center [768, 475] width 546 height 52
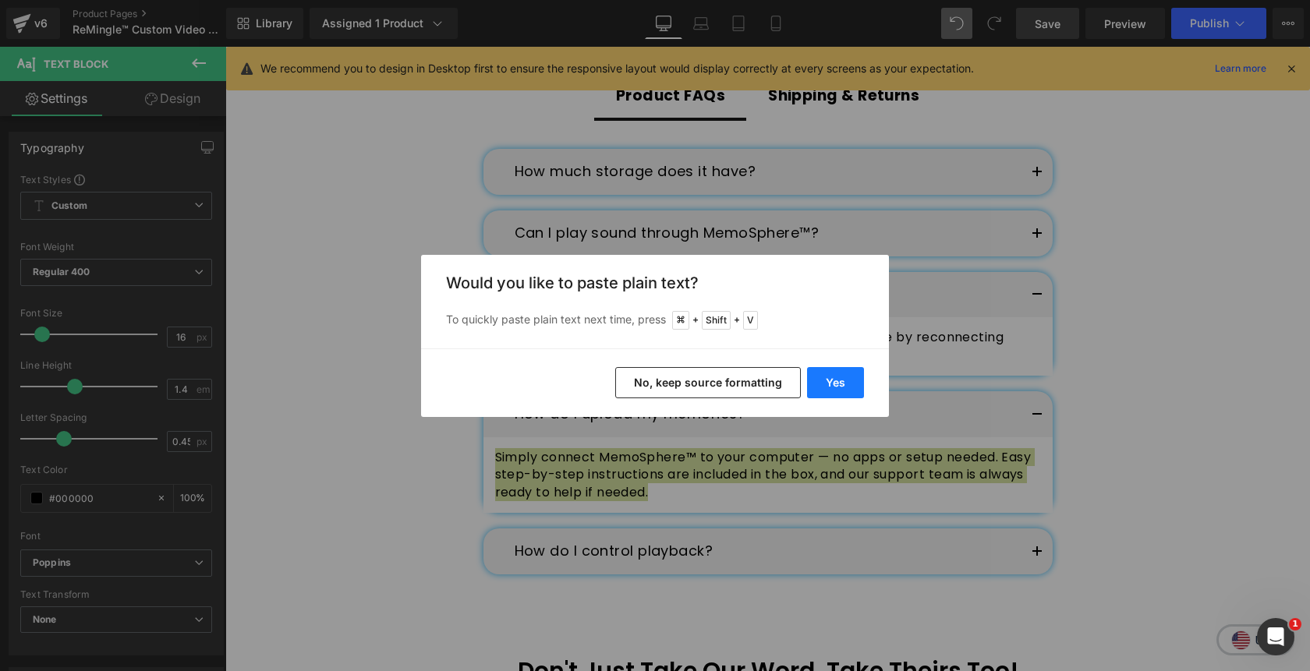
click at [819, 384] on button "Yes" at bounding box center [835, 382] width 57 height 31
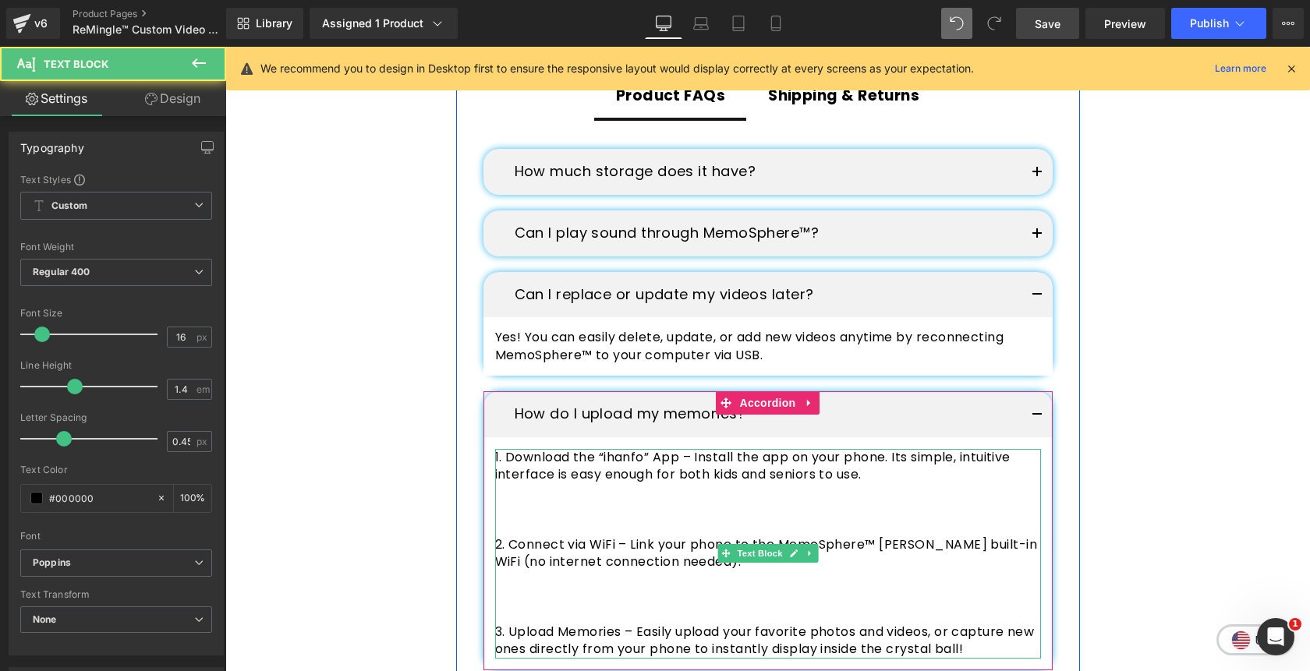
click at [609, 607] on p at bounding box center [768, 615] width 546 height 17
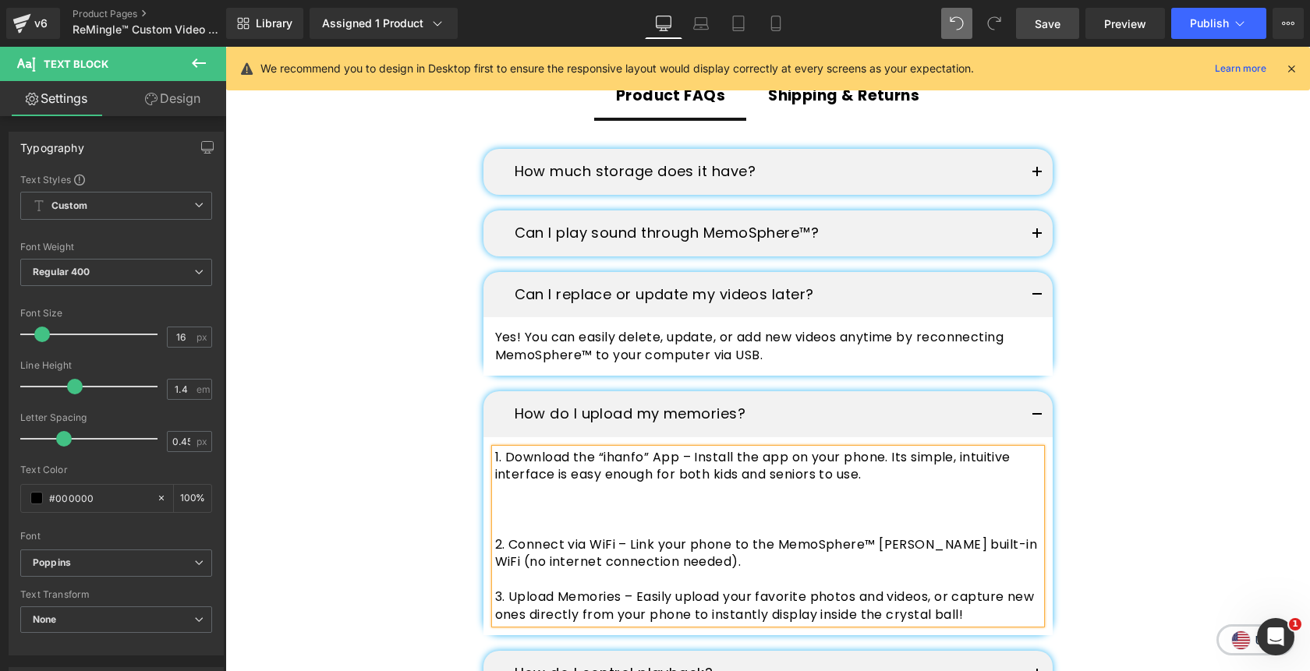
click at [548, 519] on p at bounding box center [768, 527] width 546 height 17
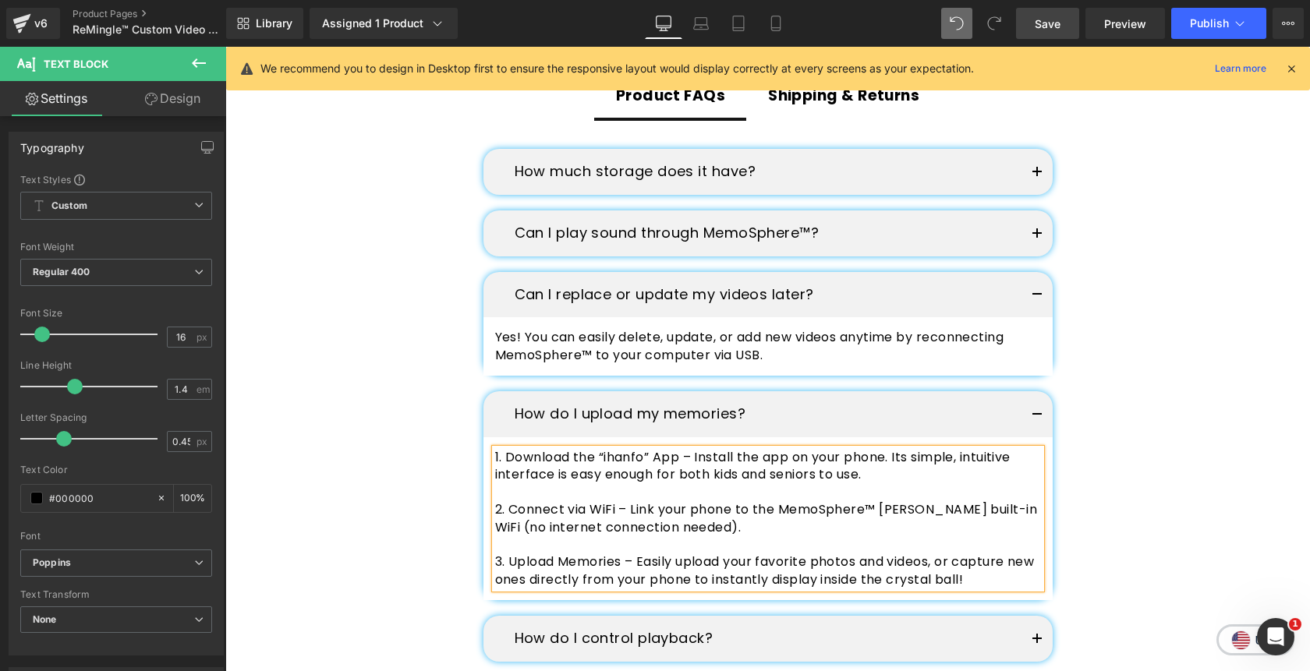
click at [1040, 391] on button "button" at bounding box center [1036, 414] width 31 height 46
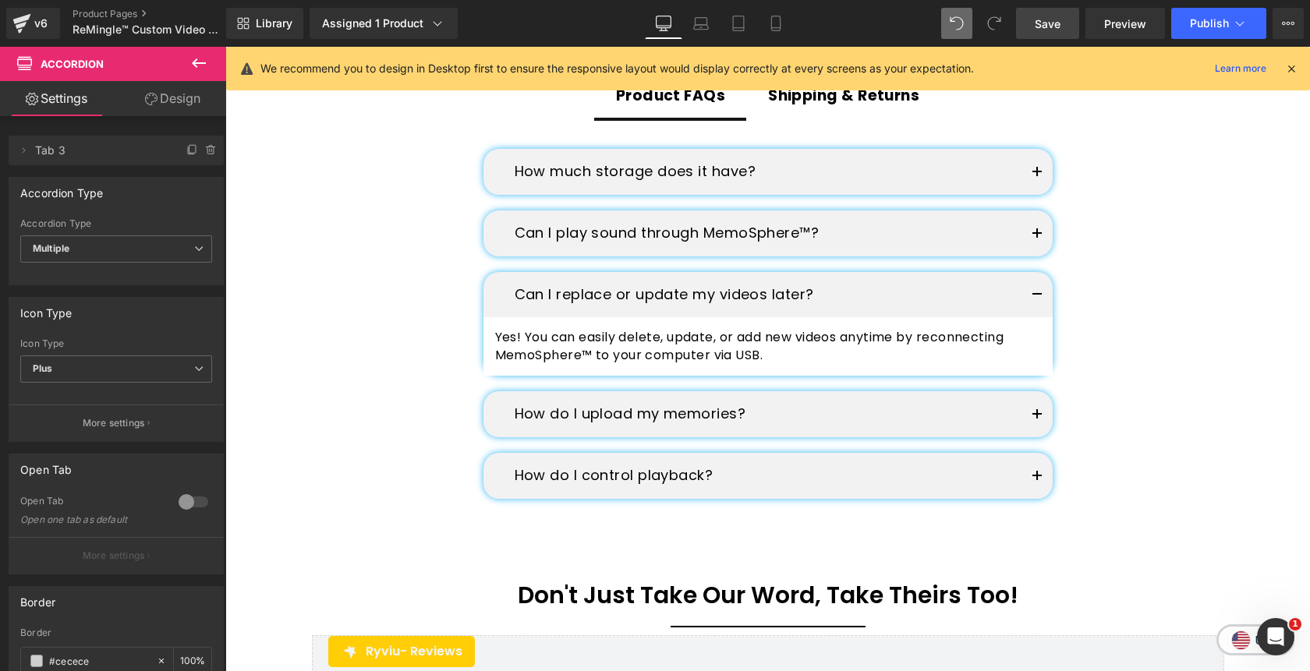
click at [1038, 391] on button "button" at bounding box center [1036, 414] width 31 height 46
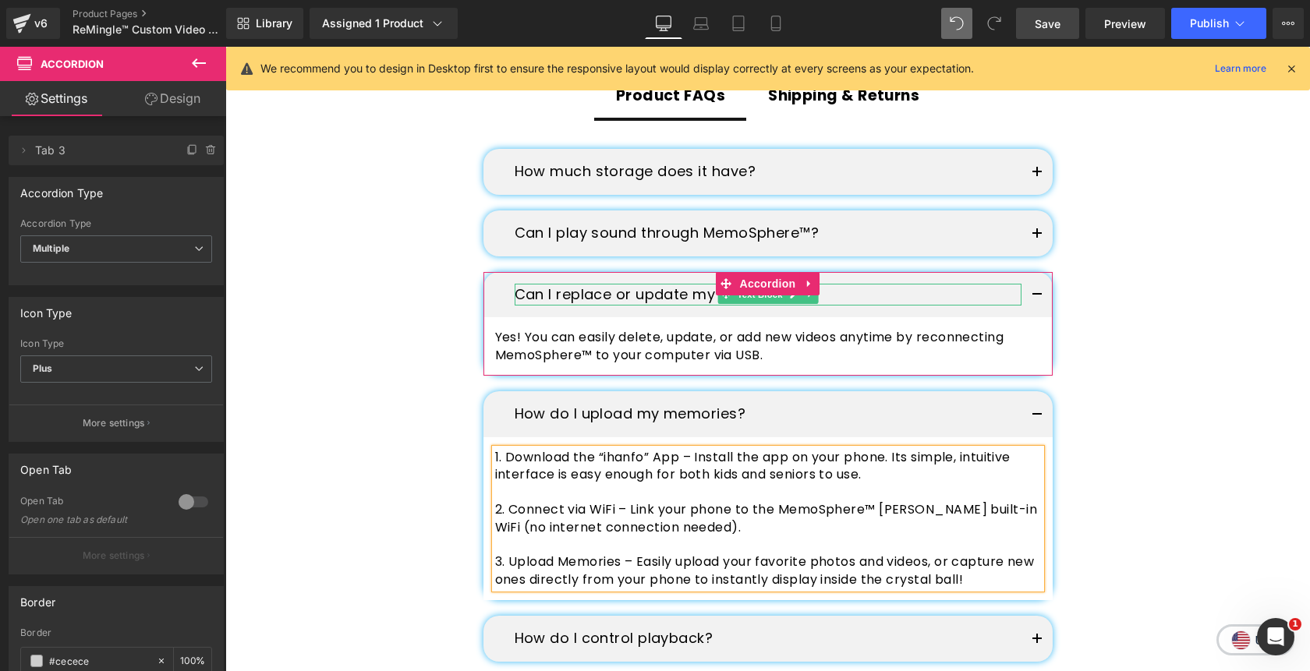
click at [632, 284] on p "Can I replace or update my videos later?" at bounding box center [768, 295] width 507 height 23
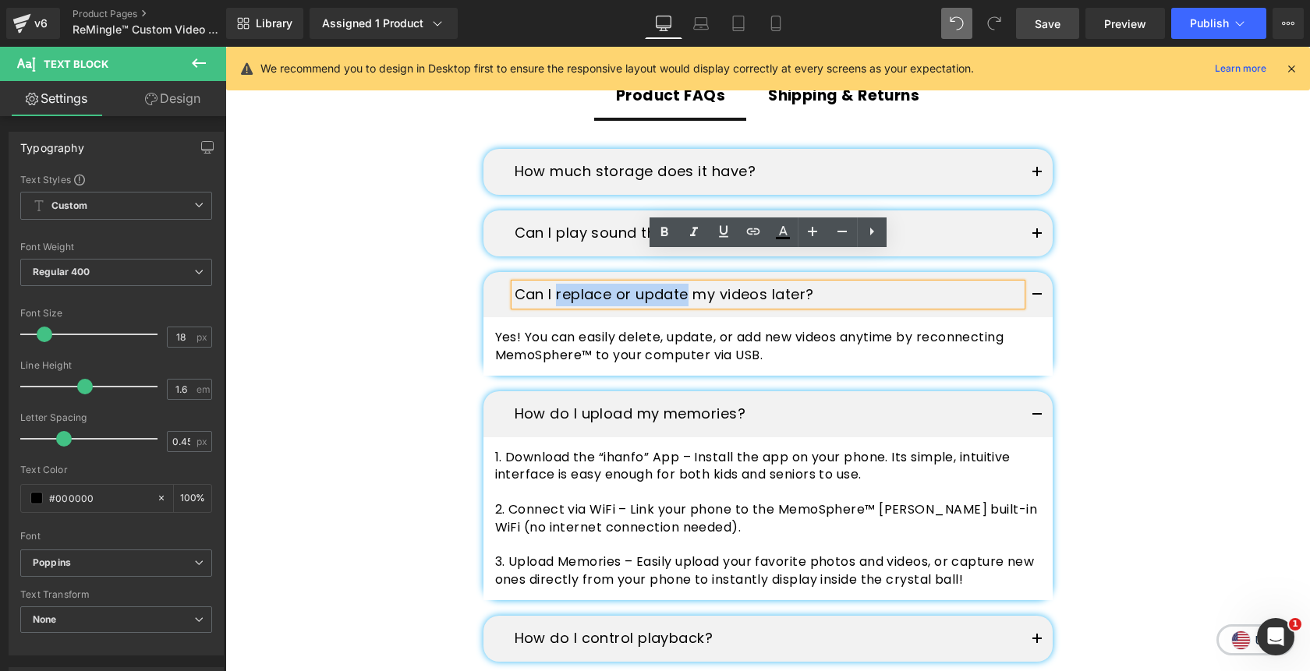
drag, startPoint x: 556, startPoint y: 266, endPoint x: 686, endPoint y: 271, distance: 130.3
click at [686, 284] on p "Can I replace or update my videos later?" at bounding box center [768, 295] width 507 height 23
copy p "replace or update"
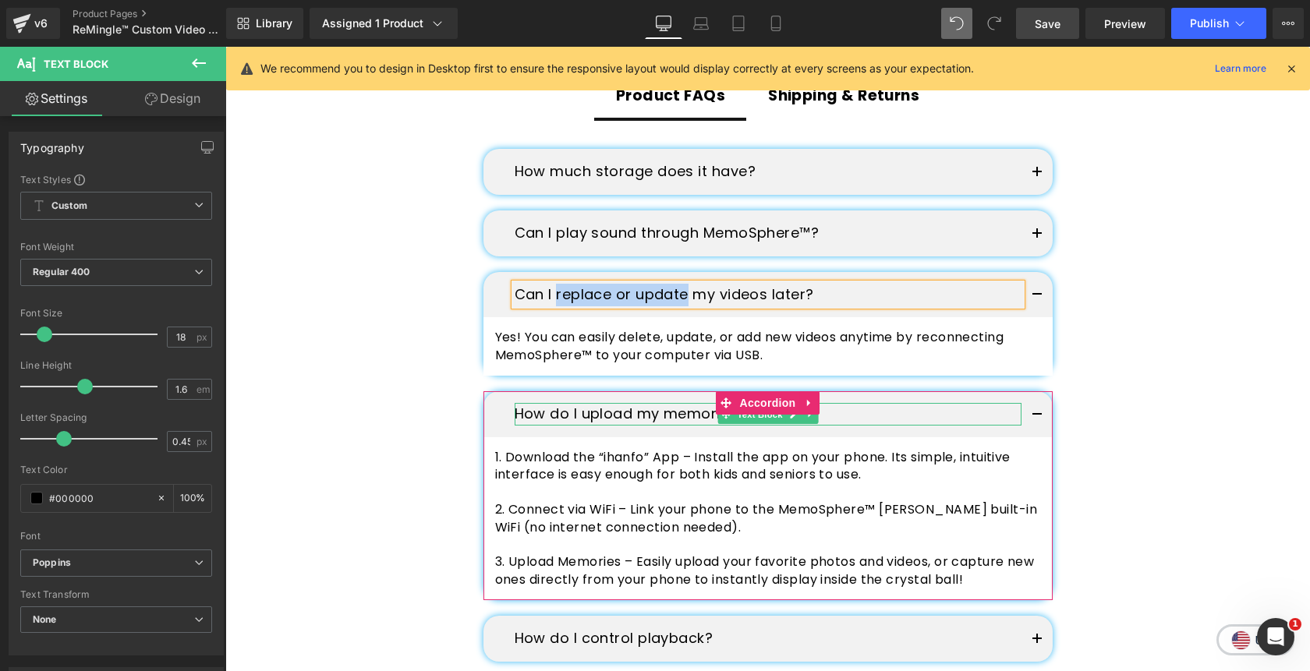
click at [631, 403] on p "How do I upload my memories?" at bounding box center [768, 414] width 507 height 23
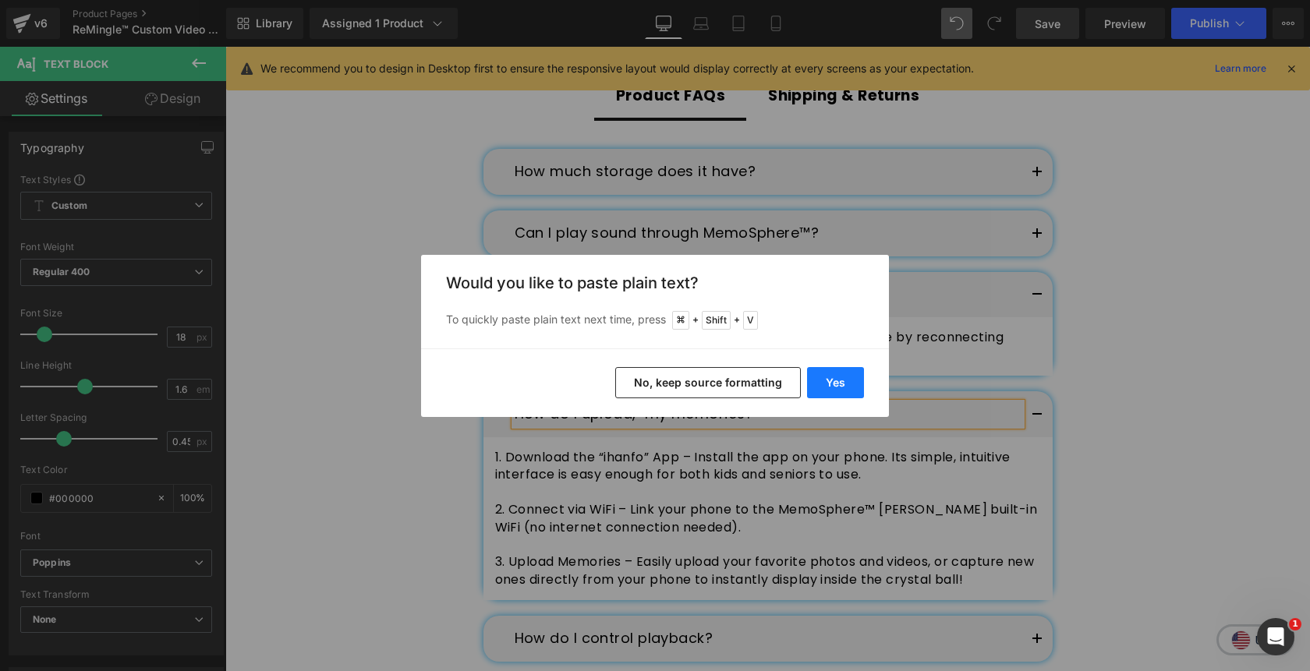
click at [837, 373] on button "Yes" at bounding box center [835, 382] width 57 height 31
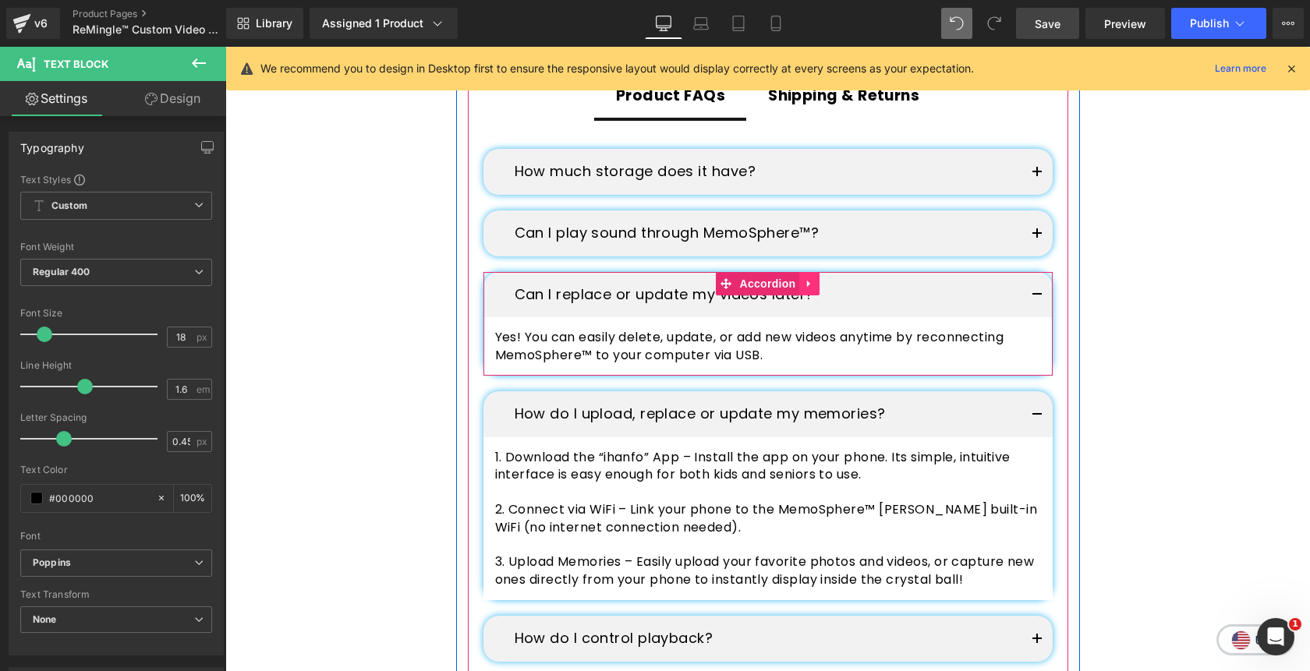
click at [813, 278] on icon at bounding box center [809, 284] width 11 height 12
click at [822, 278] on icon at bounding box center [819, 283] width 11 height 11
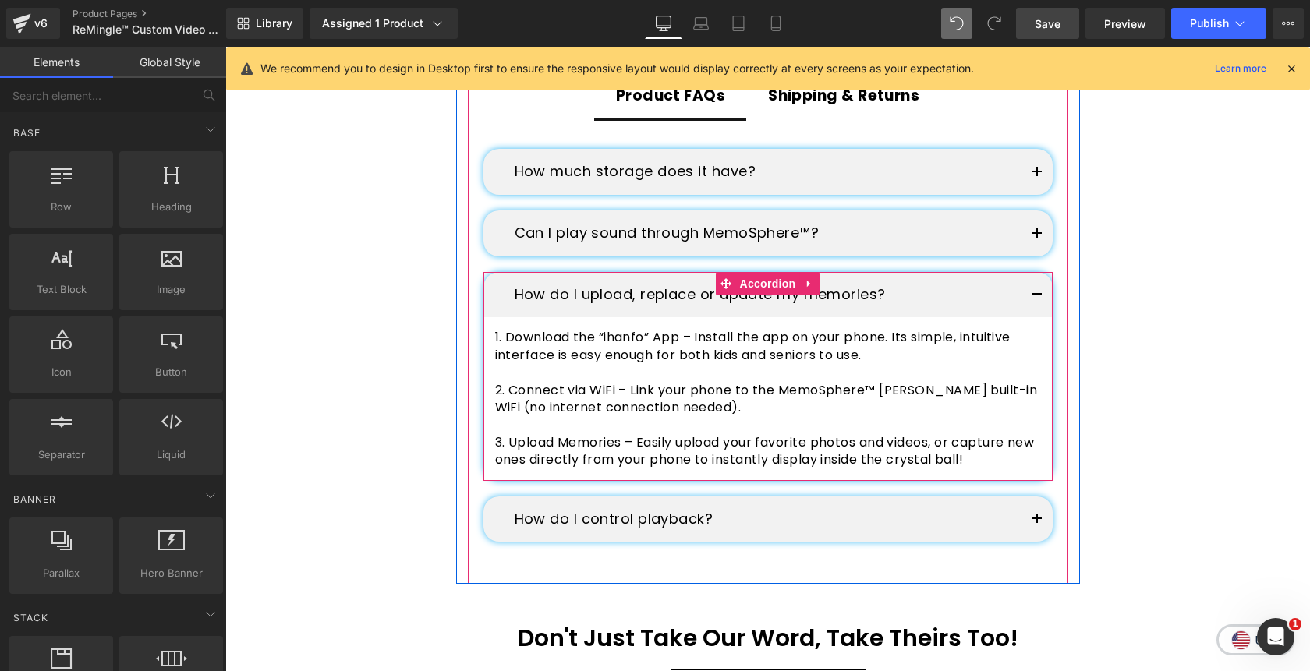
click at [1040, 272] on button "button" at bounding box center [1036, 295] width 31 height 46
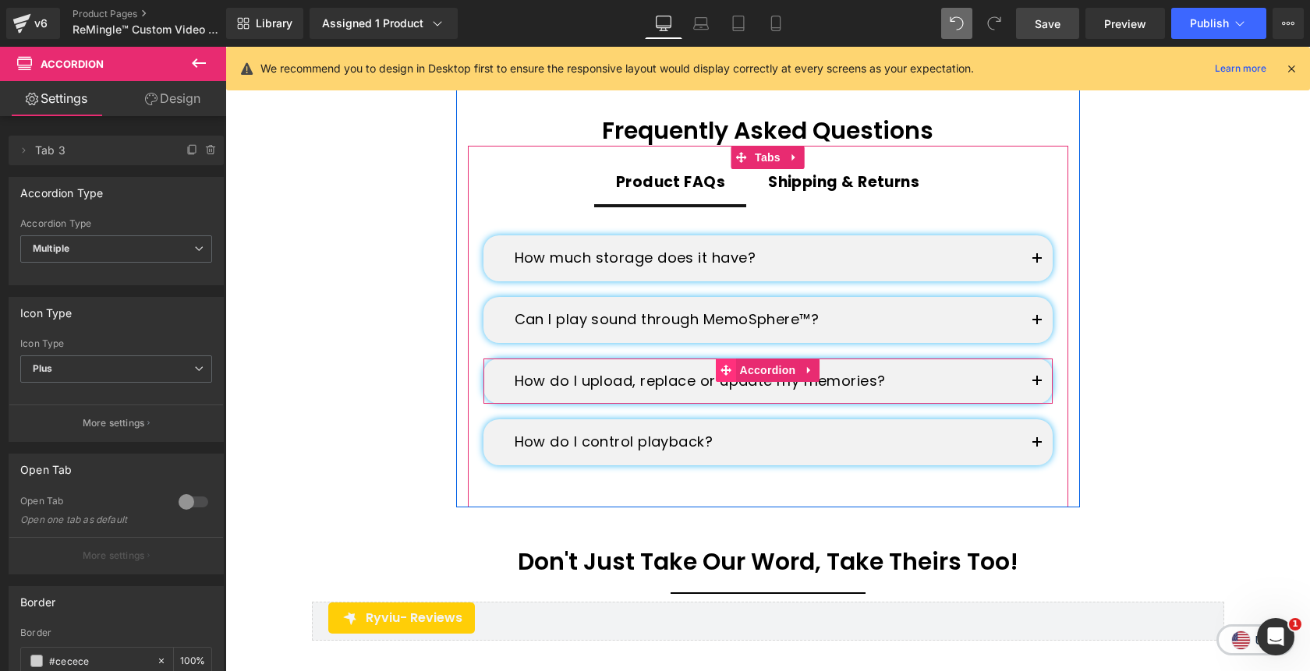
scroll to position [2991, 0]
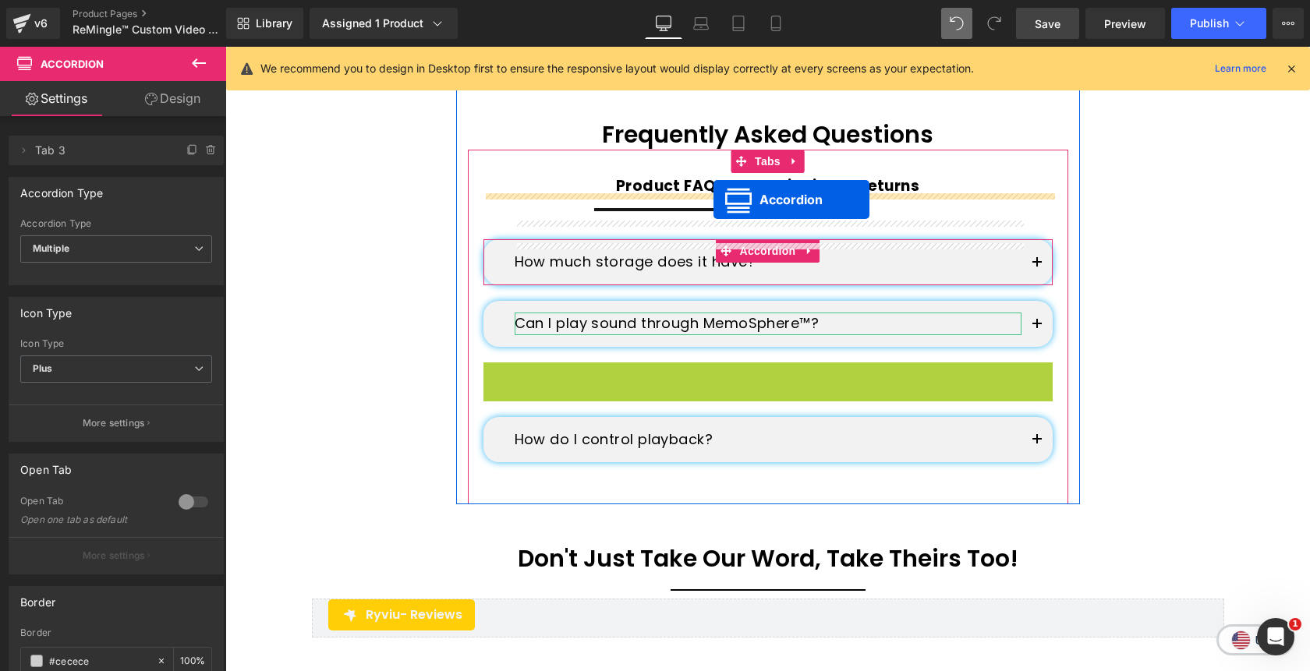
drag, startPoint x: 724, startPoint y: 345, endPoint x: 713, endPoint y: 199, distance: 147.0
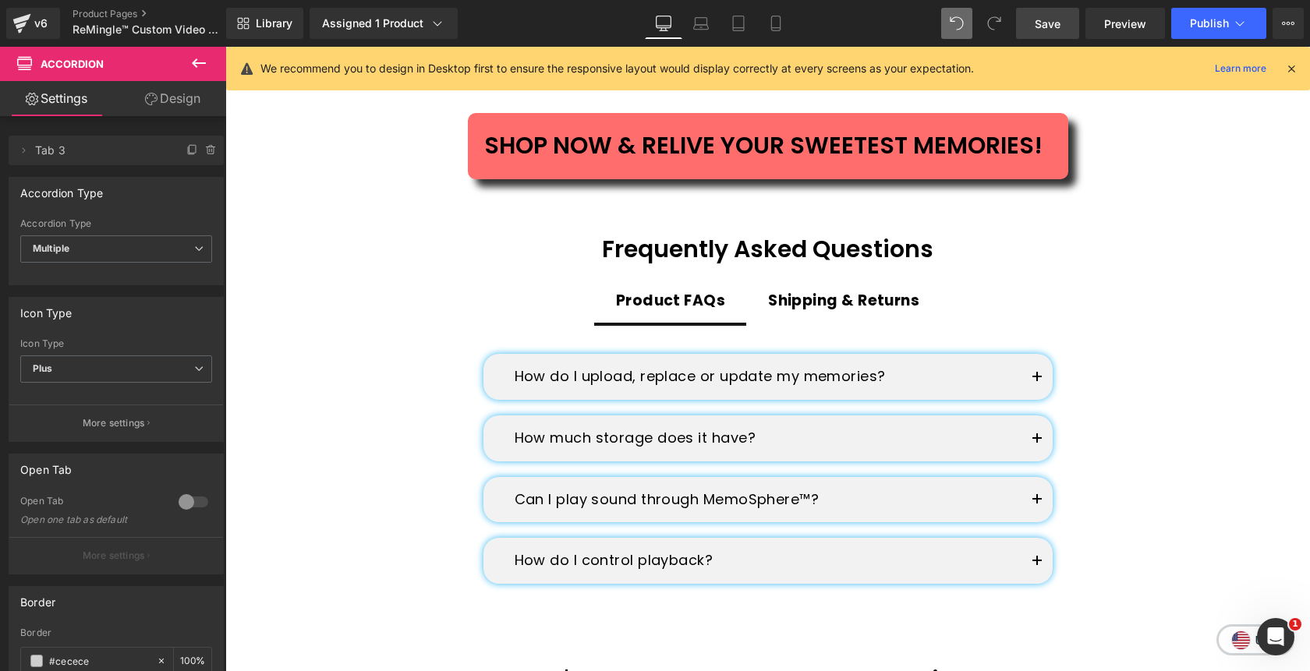
scroll to position [2876, 0]
click at [1055, 24] on span "Save" at bounding box center [1048, 24] width 26 height 16
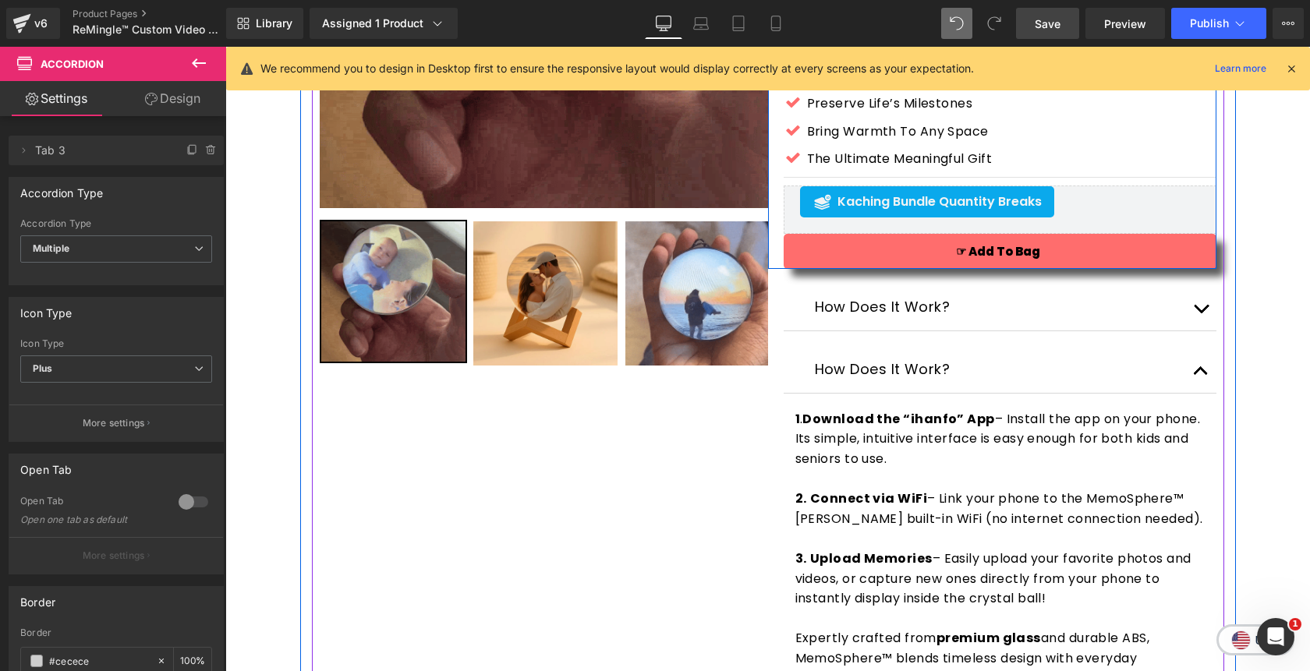
scroll to position [377, 0]
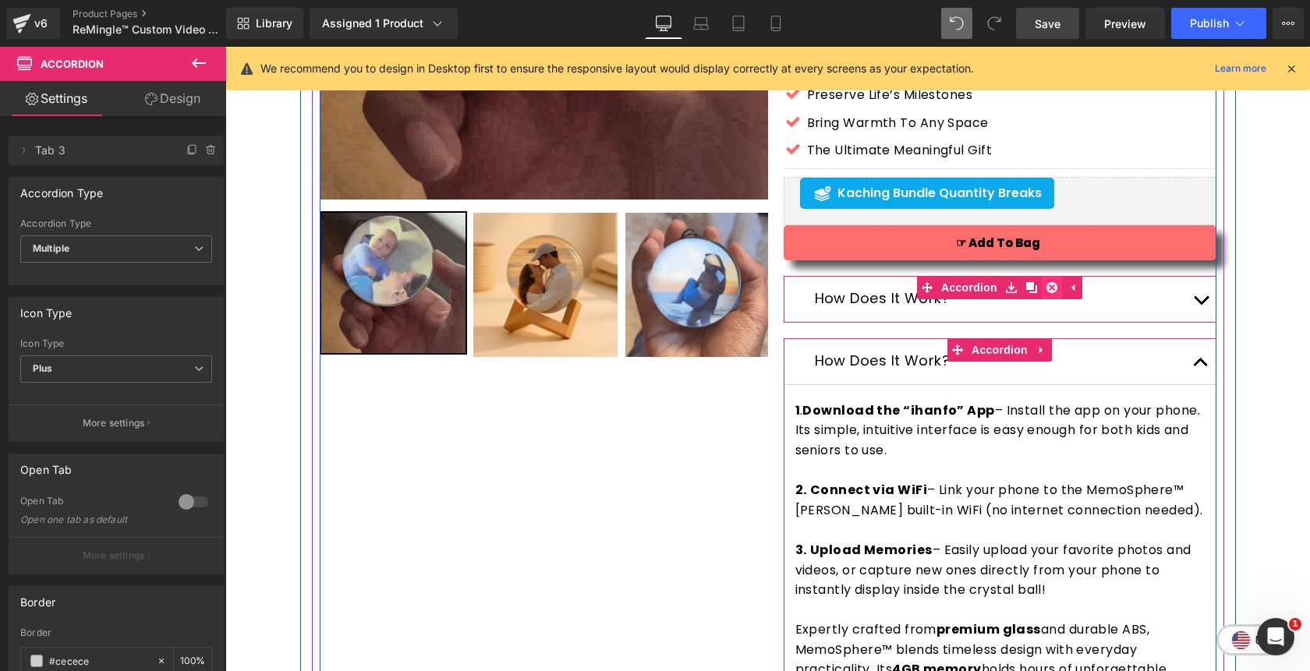
click at [1051, 291] on icon at bounding box center [1051, 287] width 11 height 11
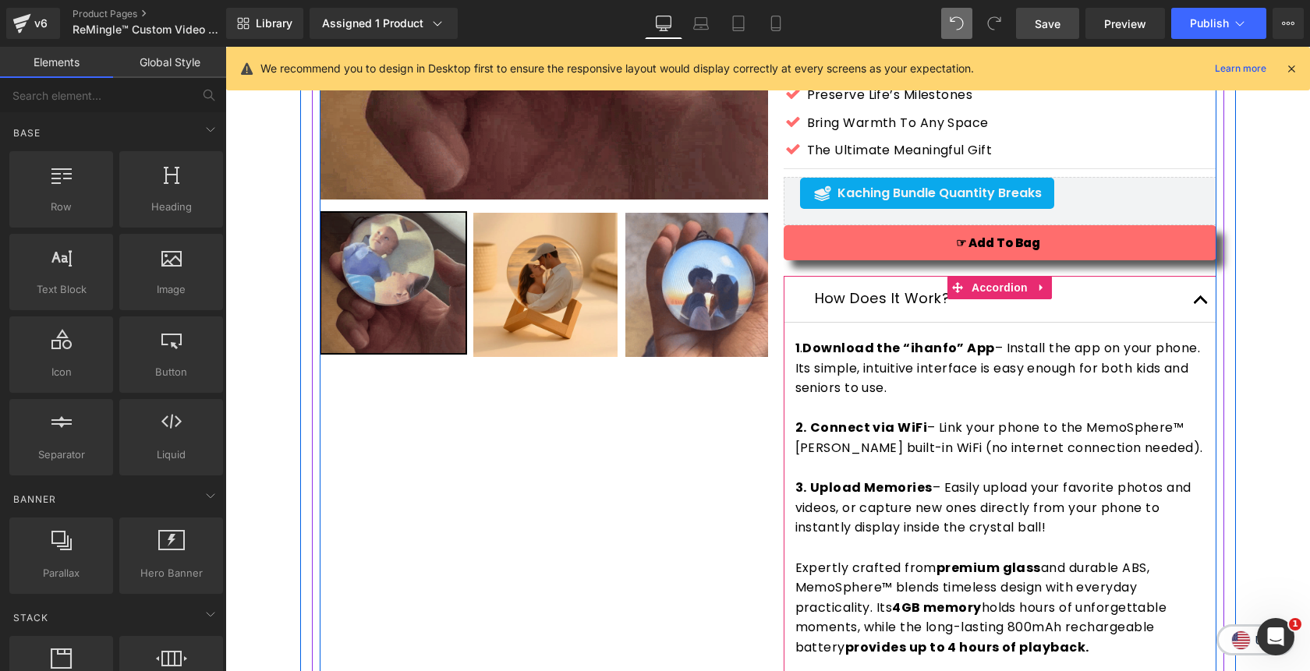
click at [1197, 302] on button "button" at bounding box center [1200, 299] width 31 height 46
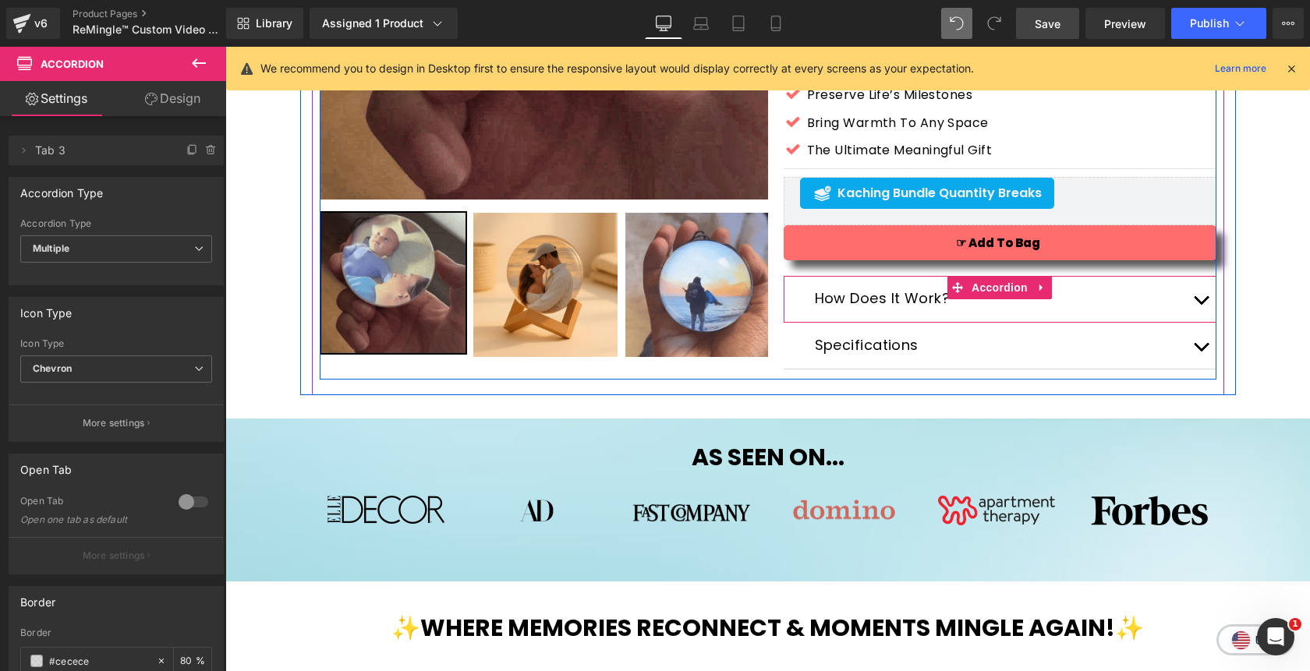
click at [1201, 304] on span "button" at bounding box center [1201, 304] width 0 height 0
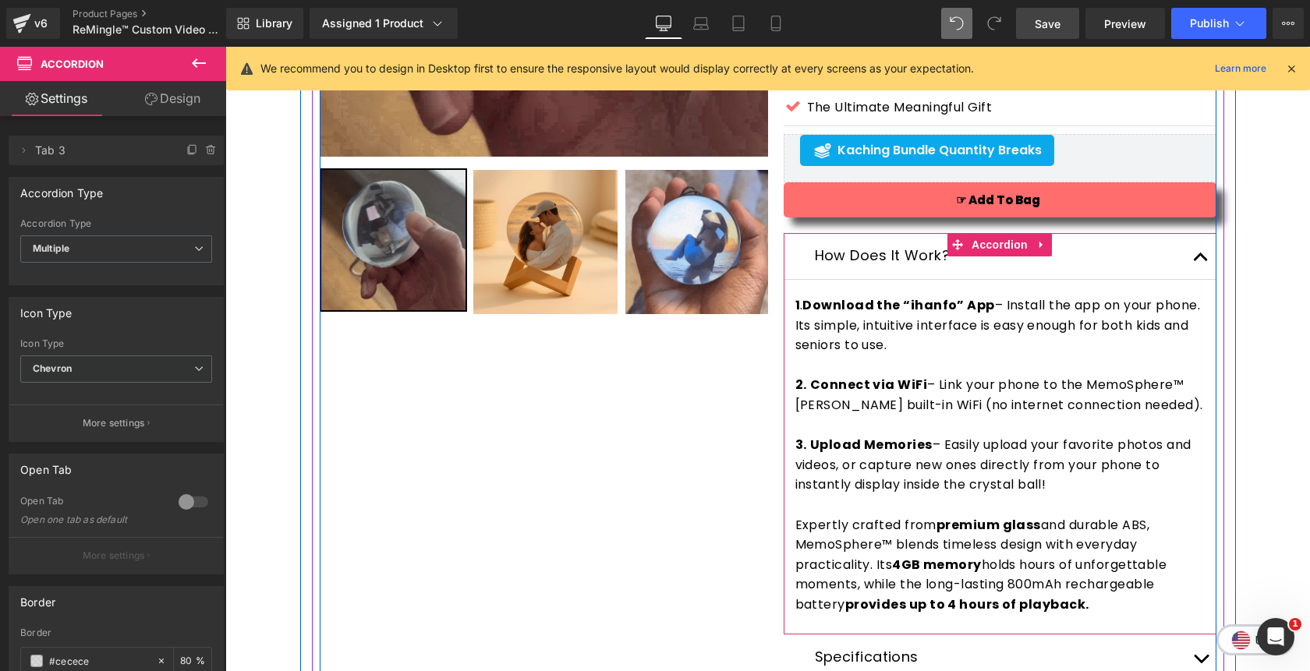
scroll to position [419, 0]
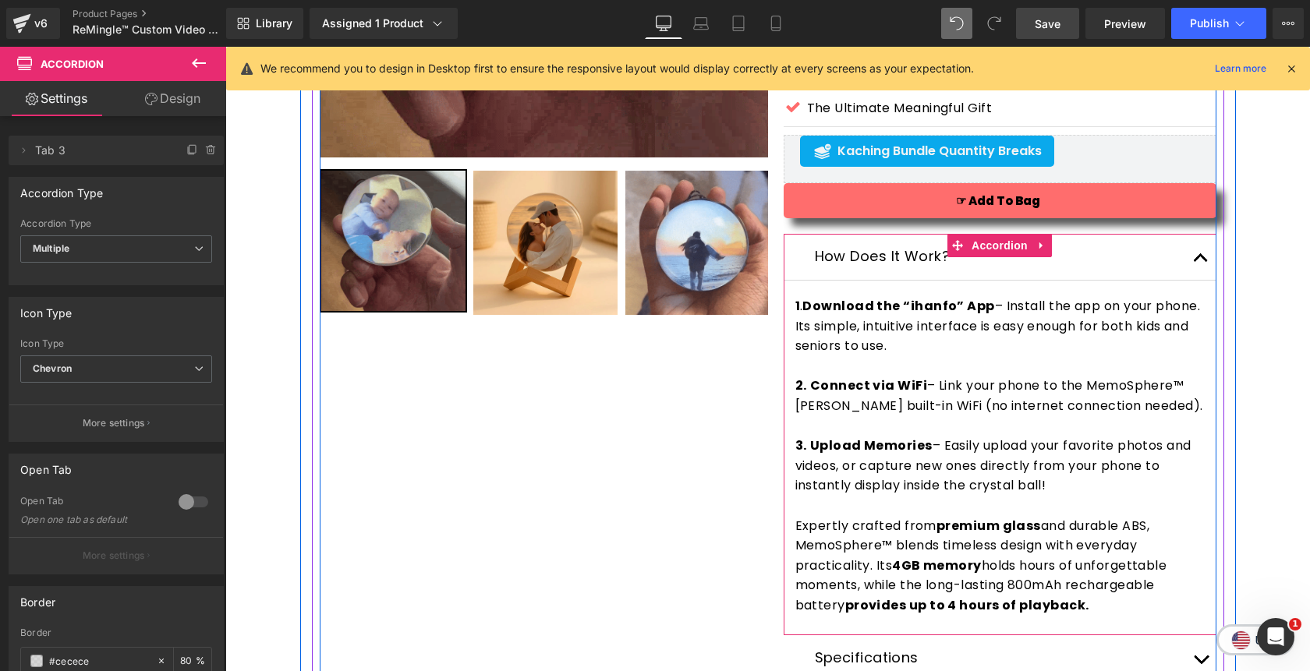
click at [1196, 261] on button "button" at bounding box center [1200, 257] width 31 height 46
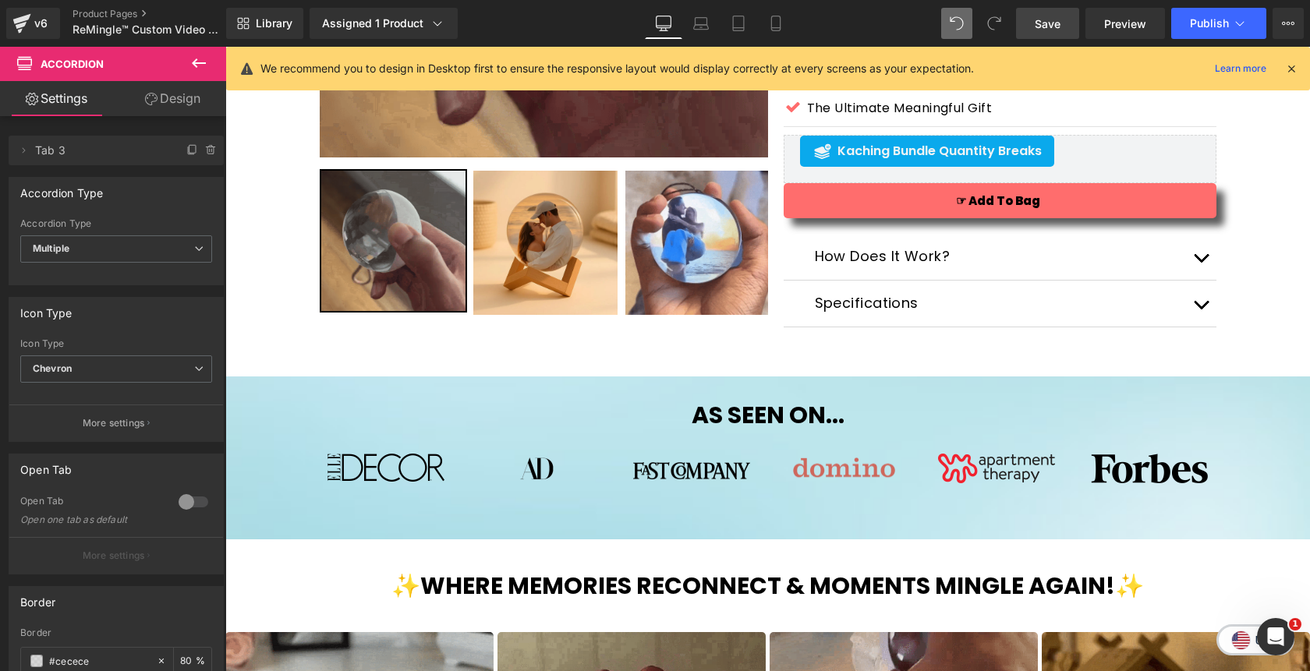
click at [1049, 27] on span "Save" at bounding box center [1048, 24] width 26 height 16
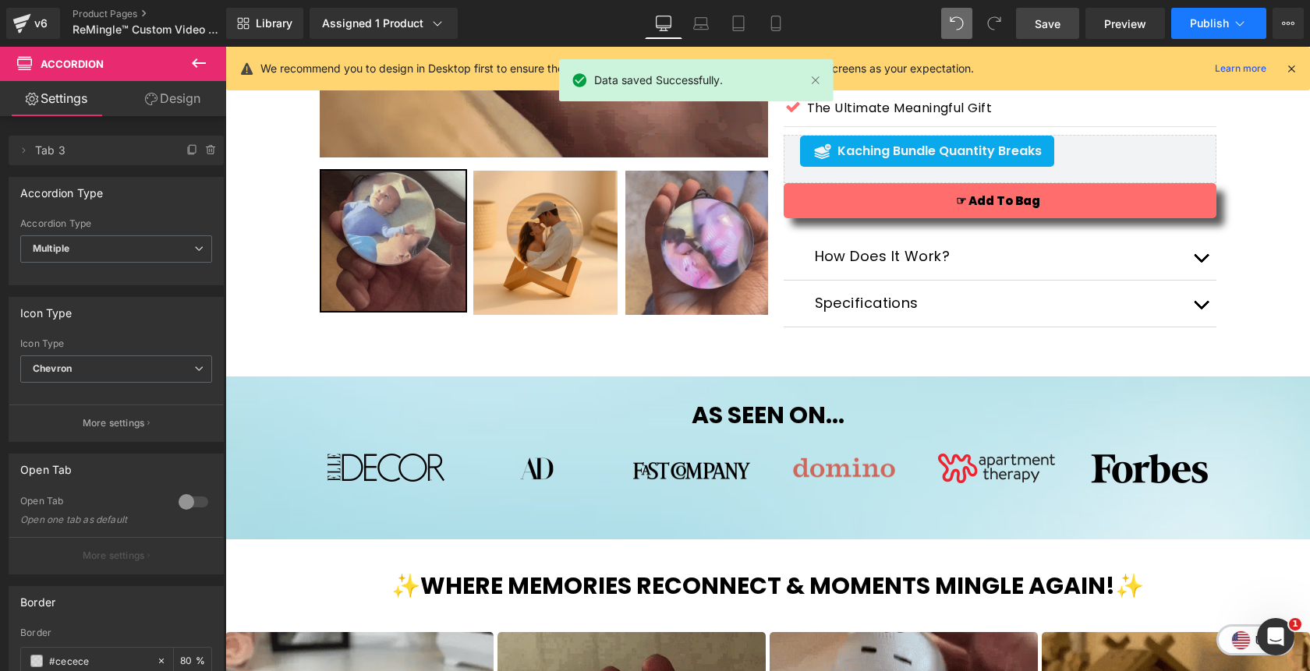
click at [1227, 32] on button "Publish" at bounding box center [1218, 23] width 95 height 31
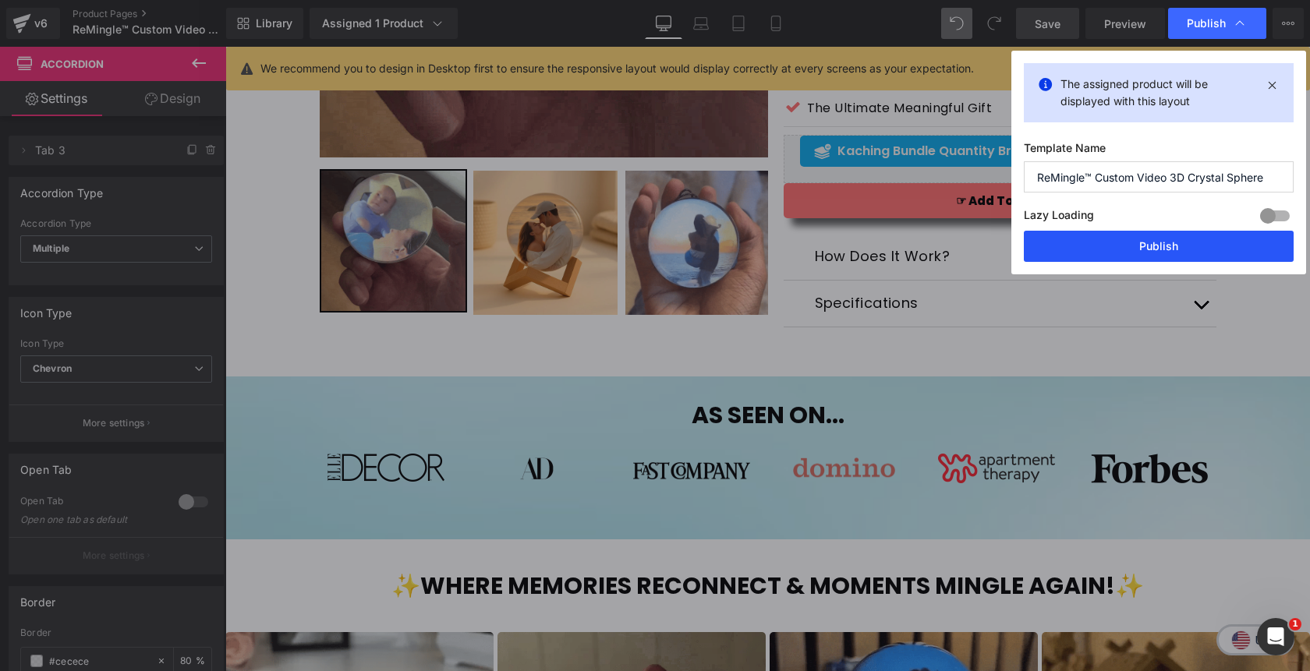
click at [1133, 242] on button "Publish" at bounding box center [1159, 246] width 270 height 31
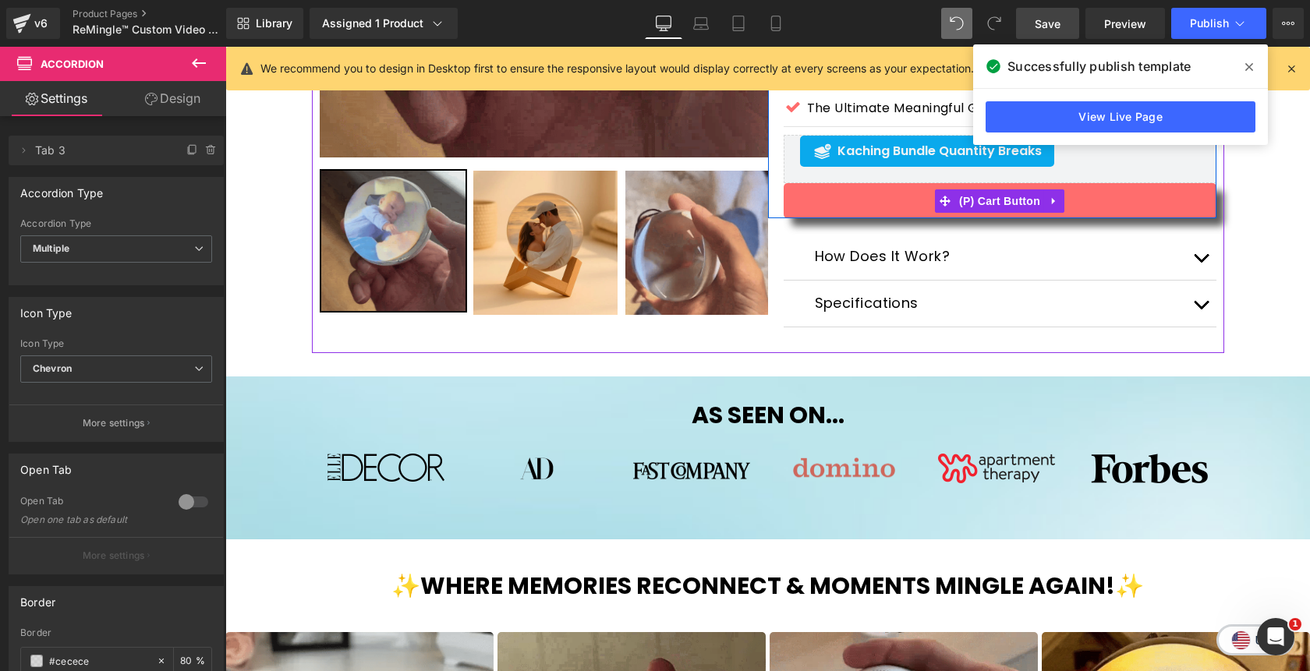
click at [1249, 65] on icon at bounding box center [1249, 67] width 8 height 12
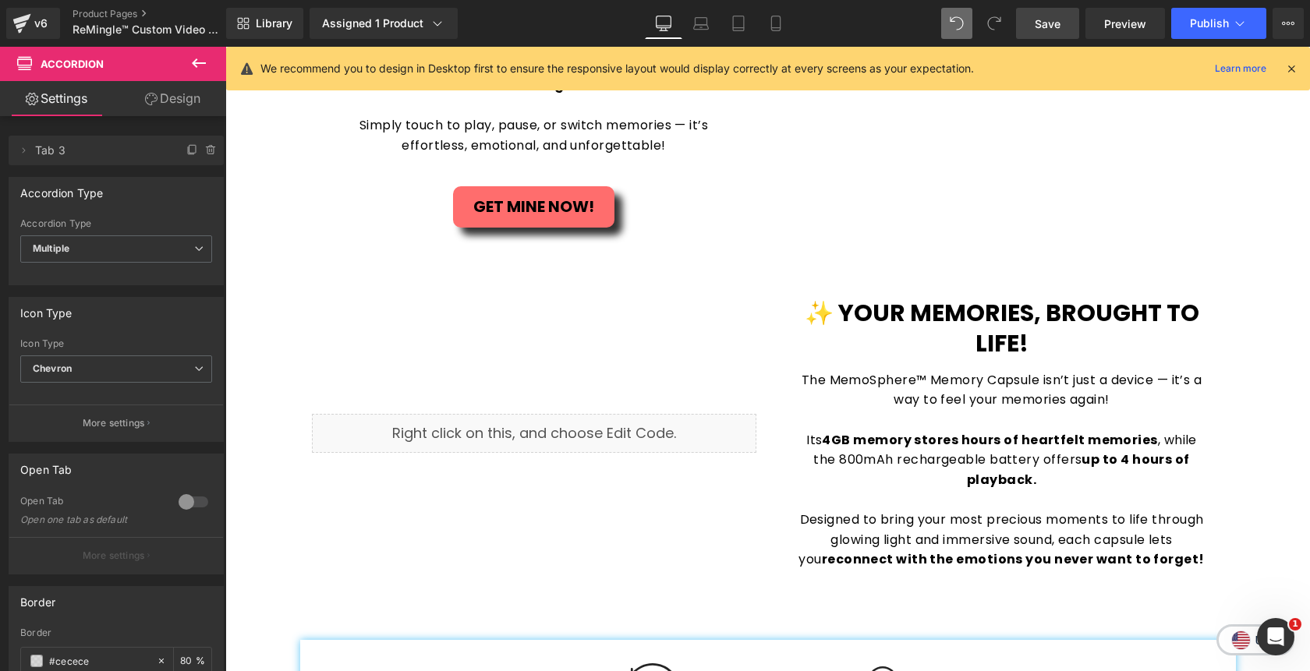
scroll to position [1746, 0]
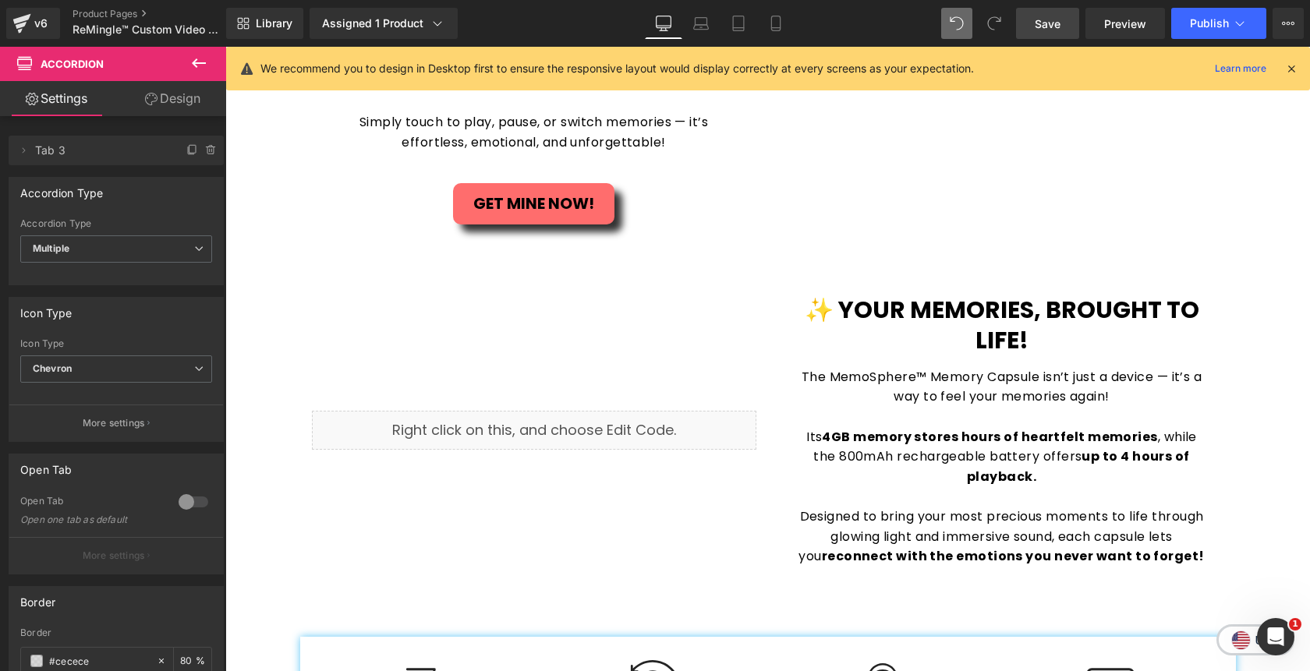
click at [193, 60] on icon at bounding box center [198, 63] width 19 height 19
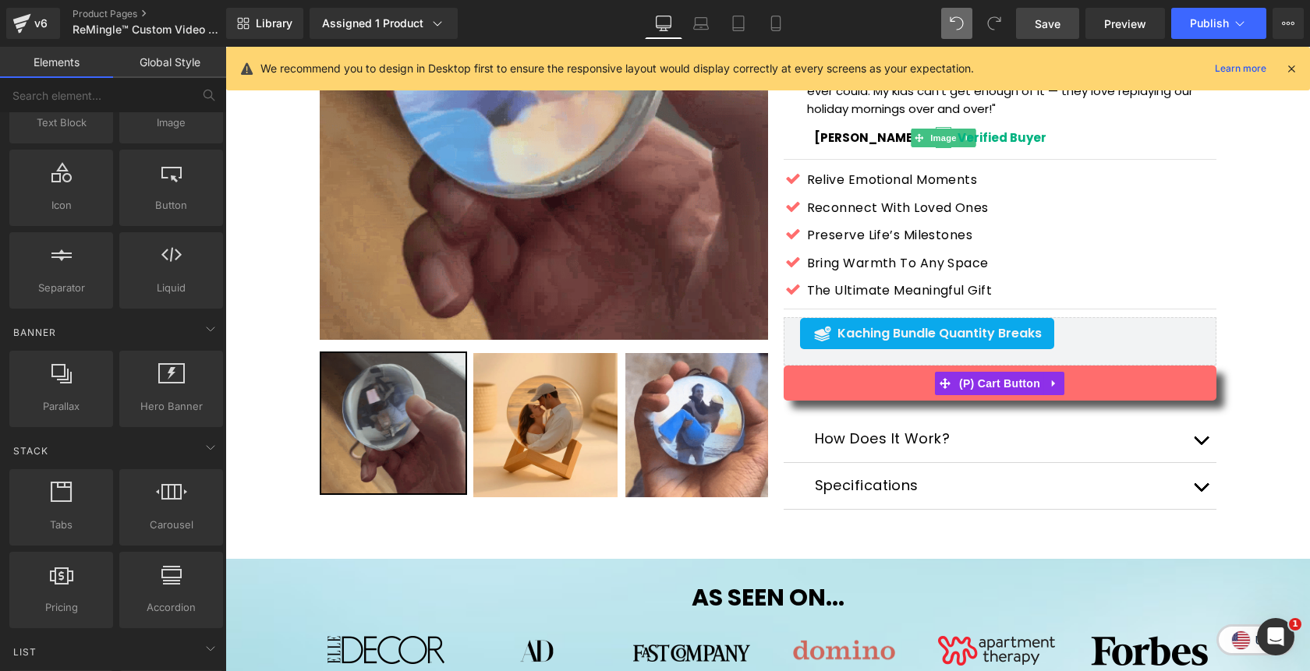
scroll to position [0, 0]
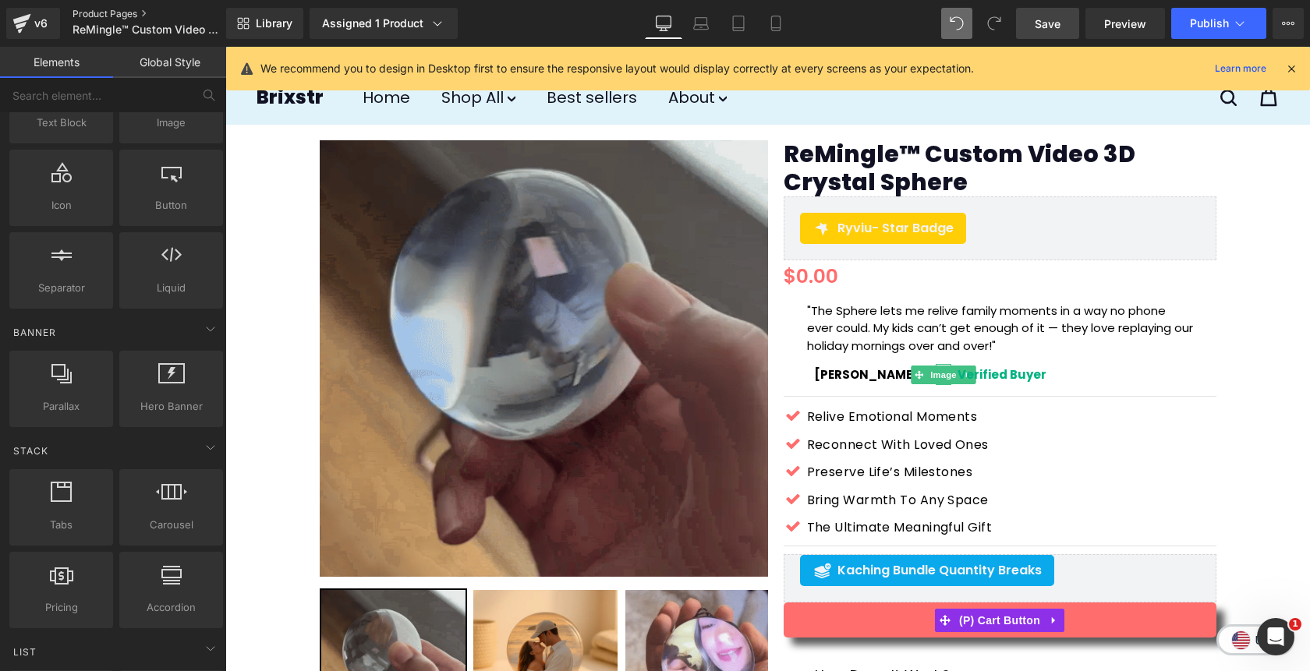
click at [111, 14] on link "Product Pages" at bounding box center [162, 14] width 179 height 12
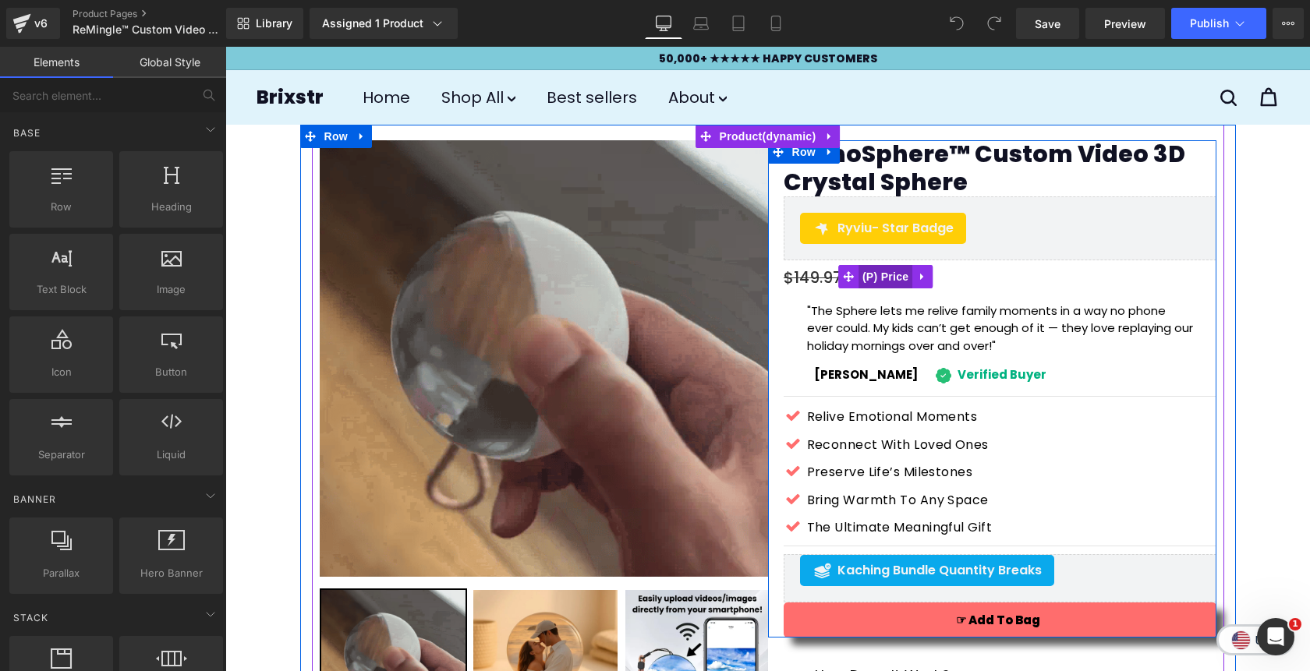
click at [894, 274] on span "(P) Price" at bounding box center [885, 276] width 55 height 23
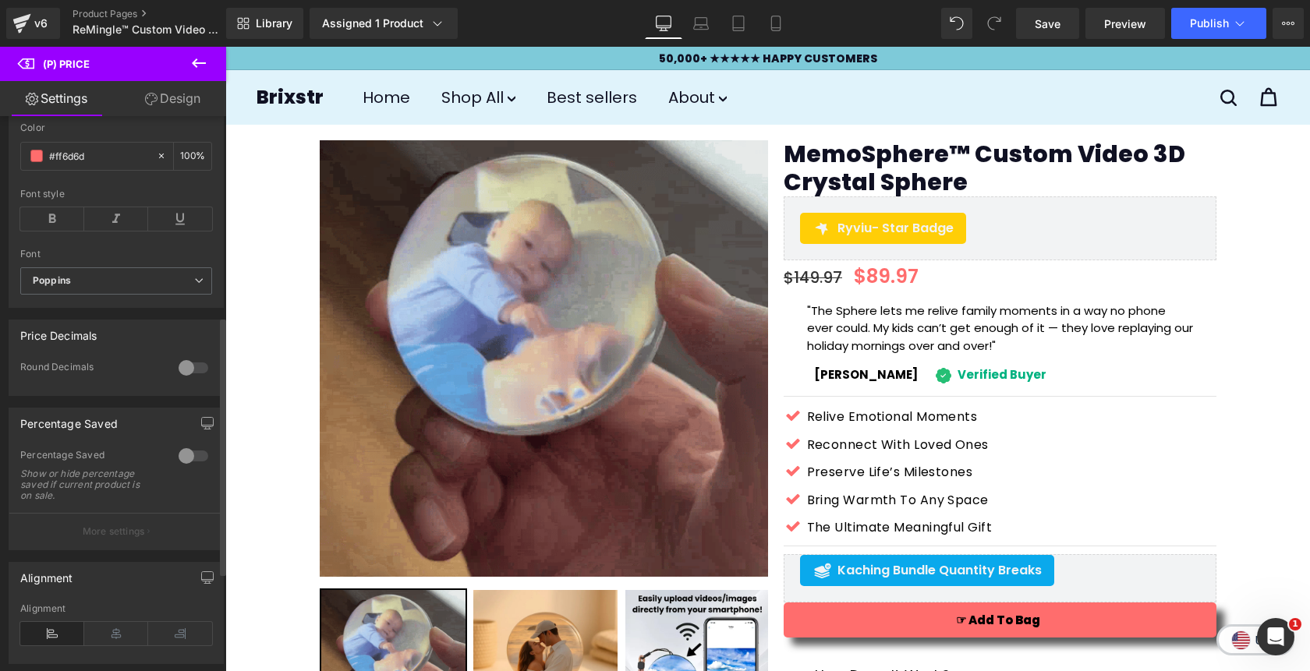
scroll to position [429, 0]
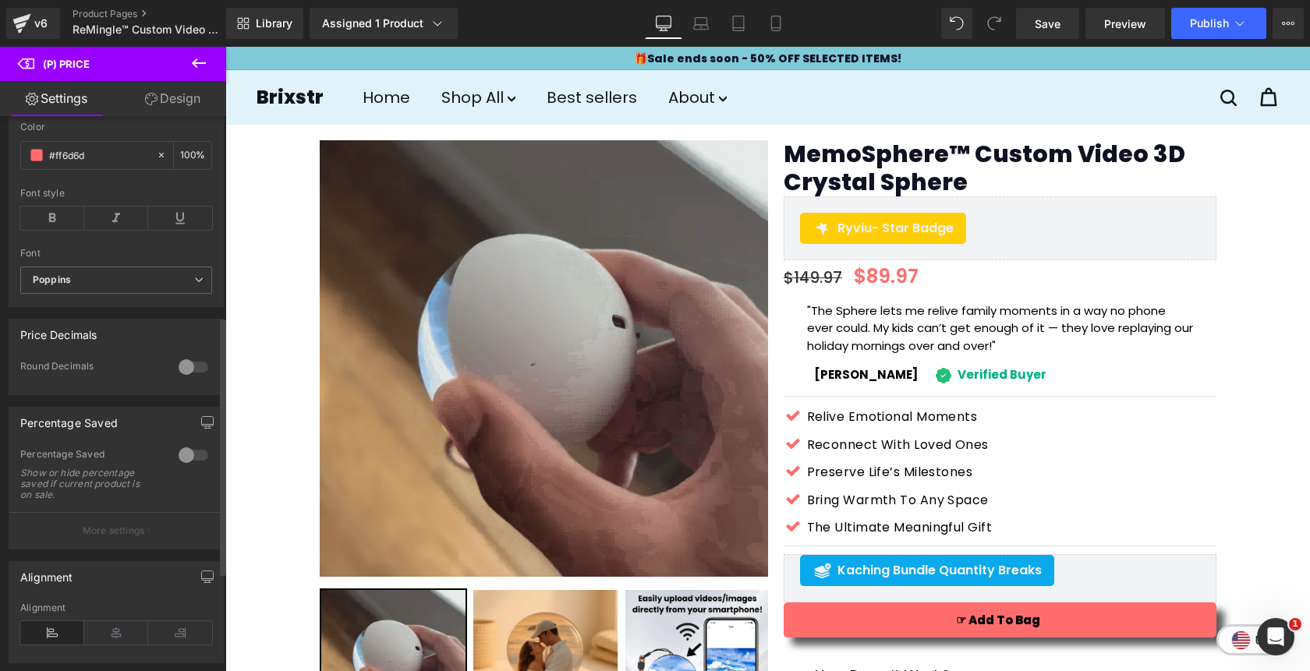
click at [179, 468] on div at bounding box center [193, 455] width 37 height 25
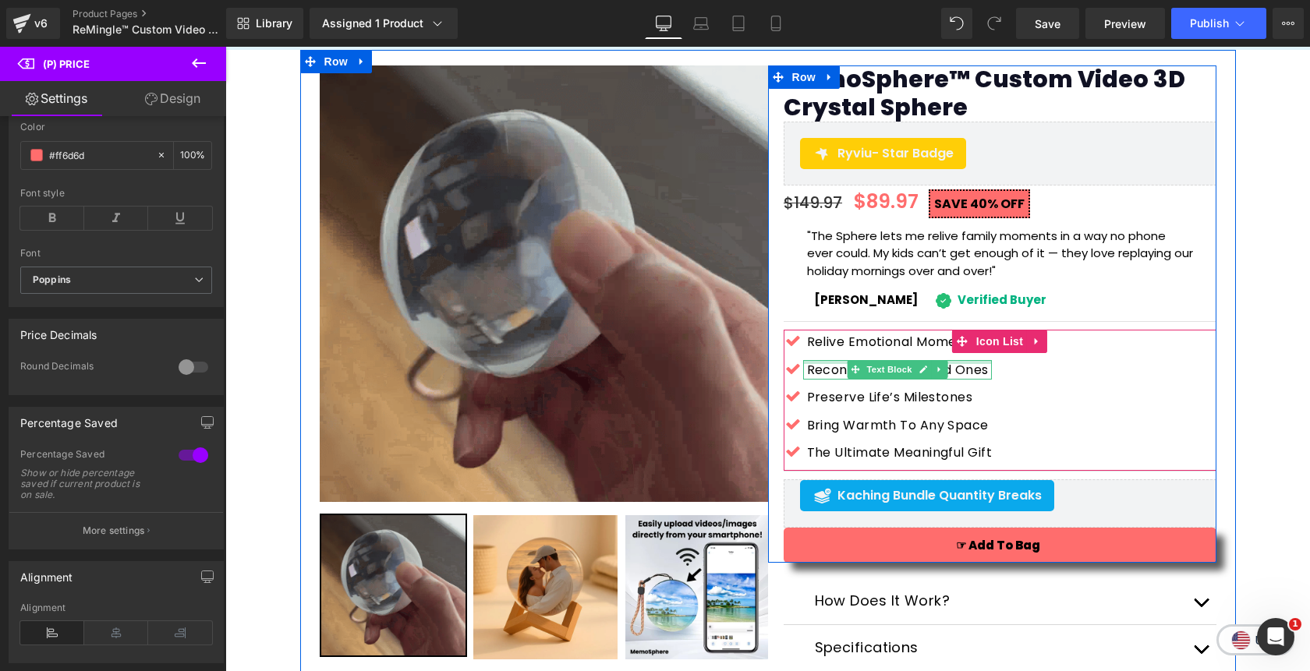
scroll to position [112, 0]
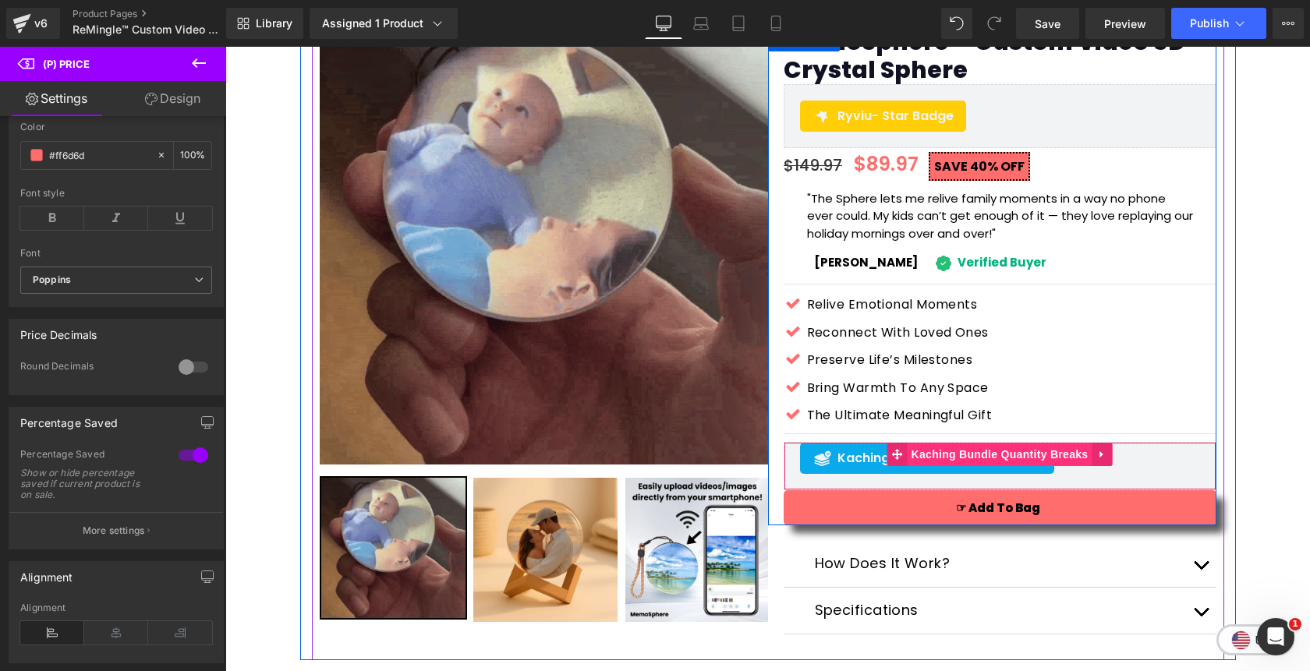
click at [979, 453] on span "Kaching Bundle Quantity Breaks" at bounding box center [999, 454] width 185 height 23
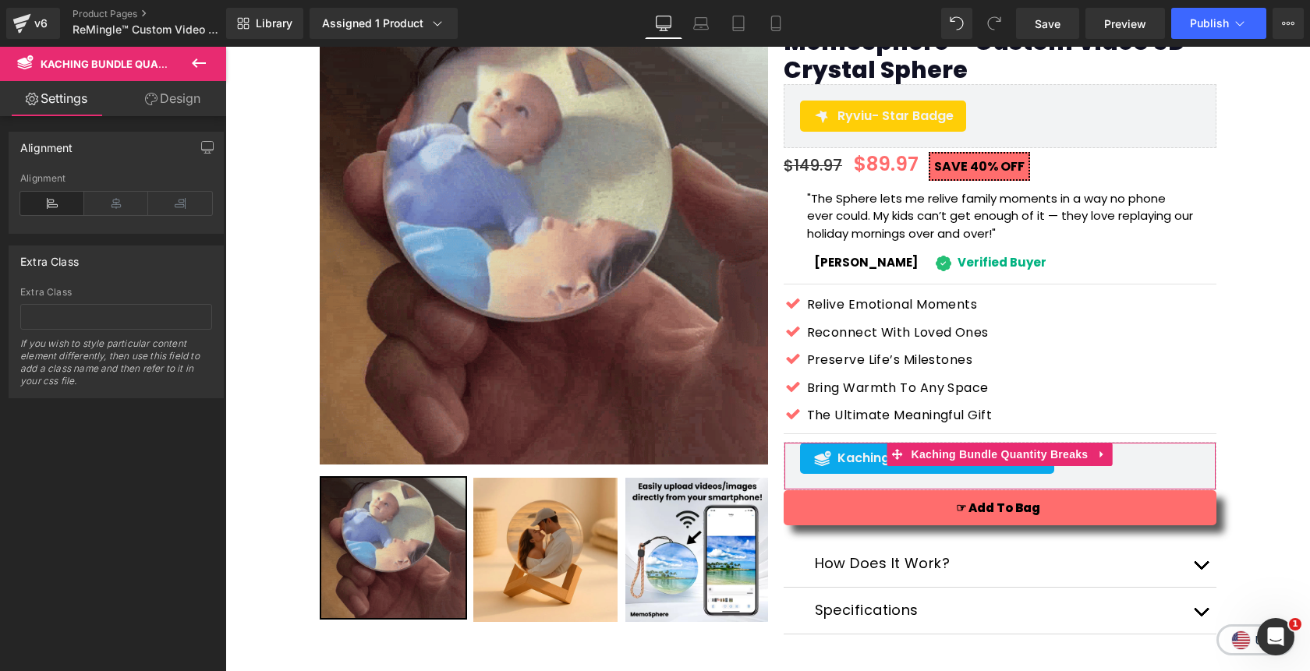
click at [168, 97] on link "Design" at bounding box center [172, 98] width 113 height 35
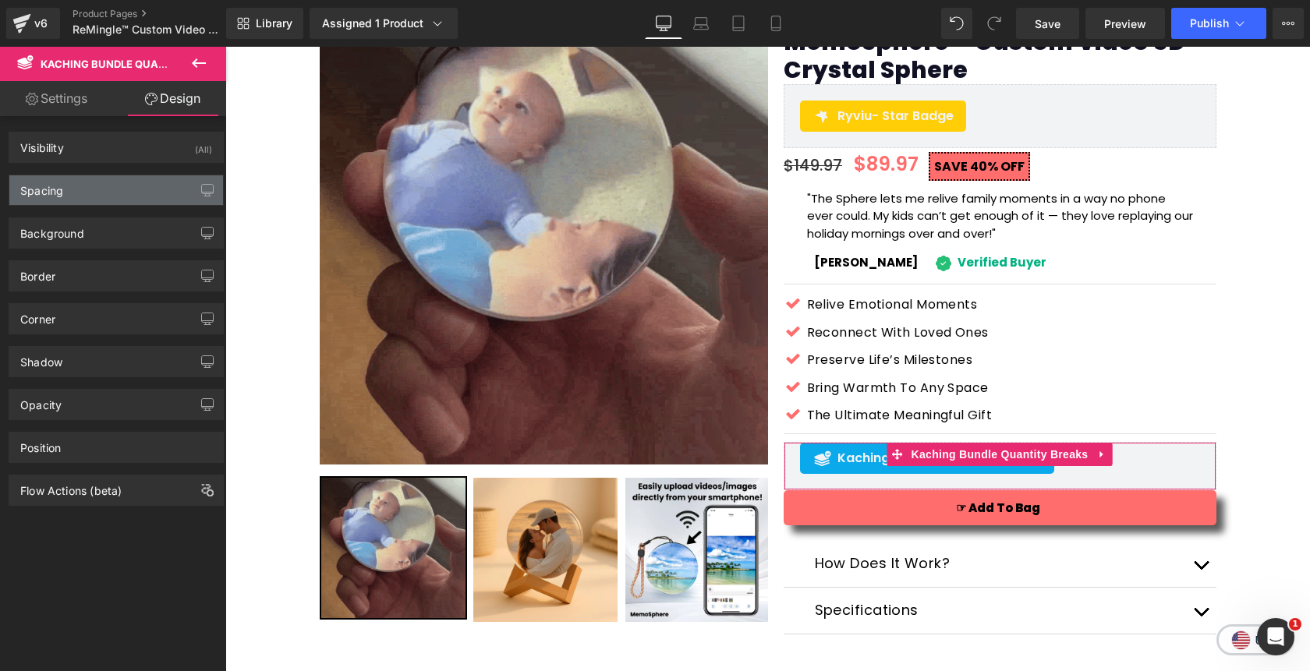
click at [108, 191] on div "Spacing" at bounding box center [116, 190] width 214 height 30
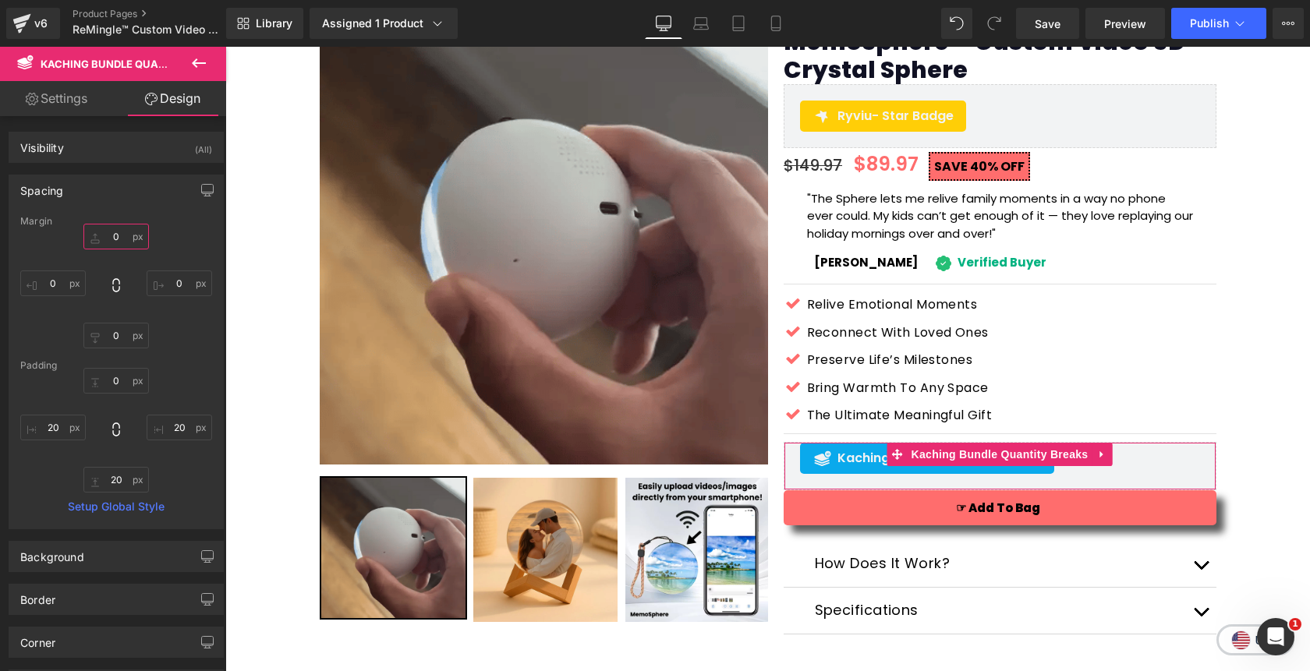
click at [106, 236] on input "0" at bounding box center [115, 237] width 65 height 26
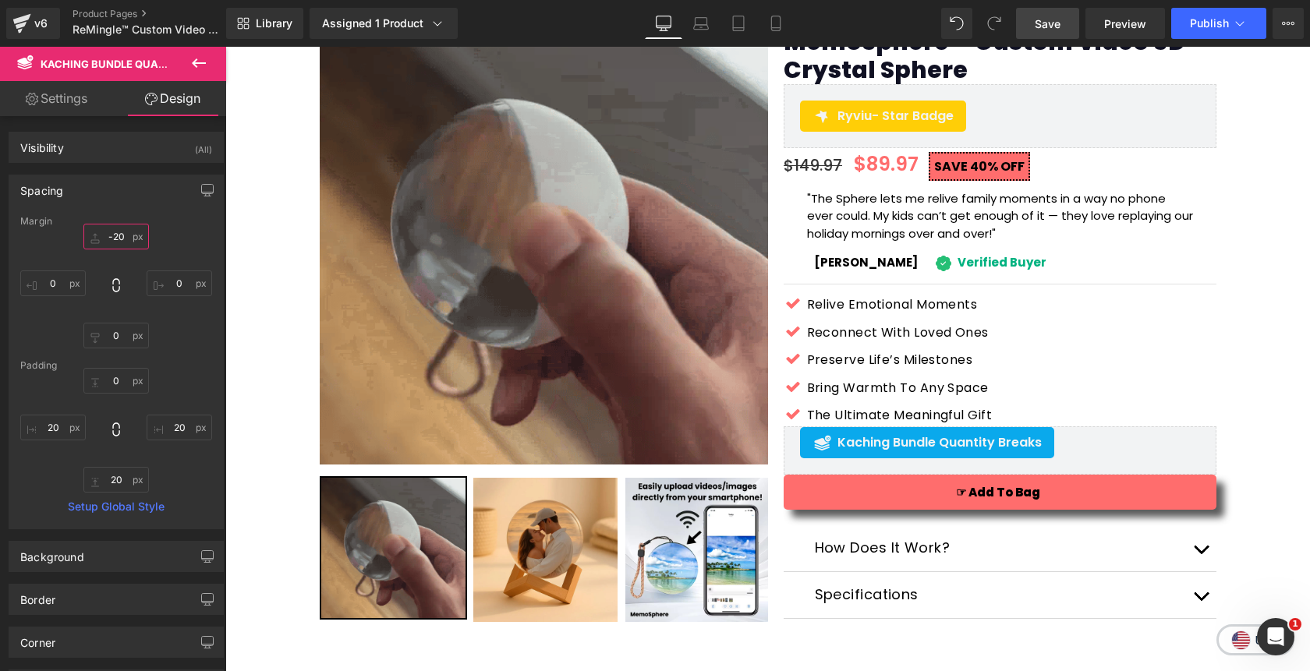
type input "-20"
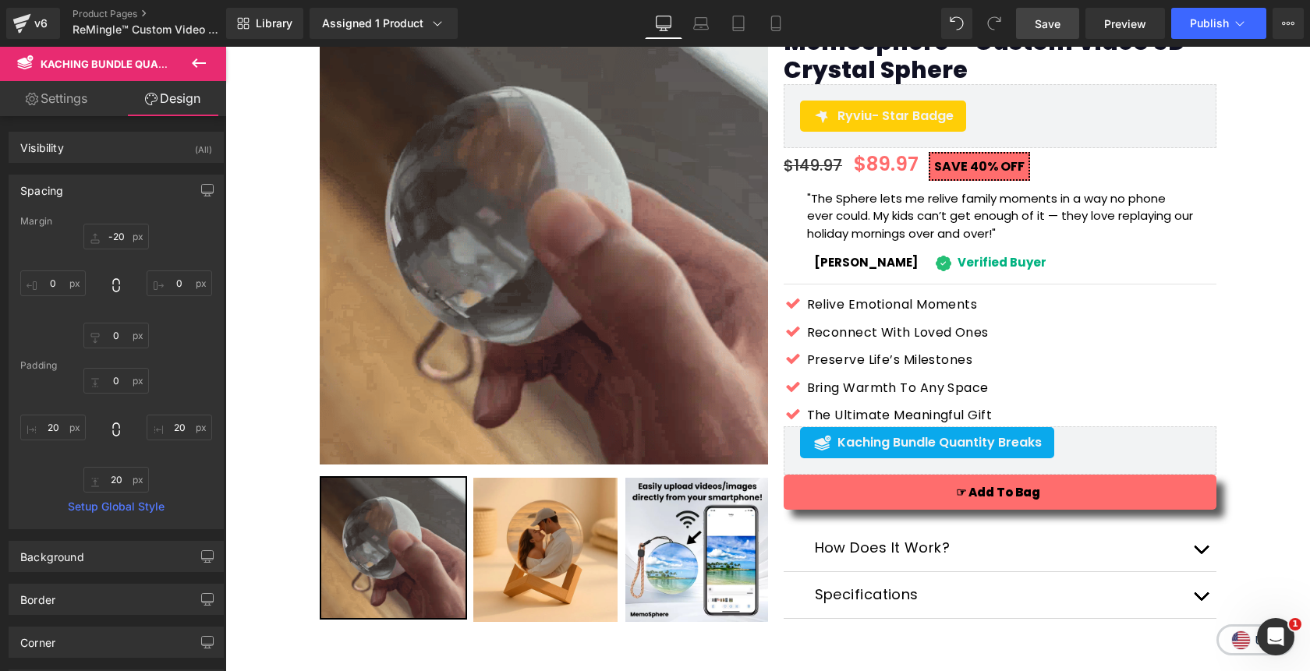
click at [1058, 28] on span "Save" at bounding box center [1048, 24] width 26 height 16
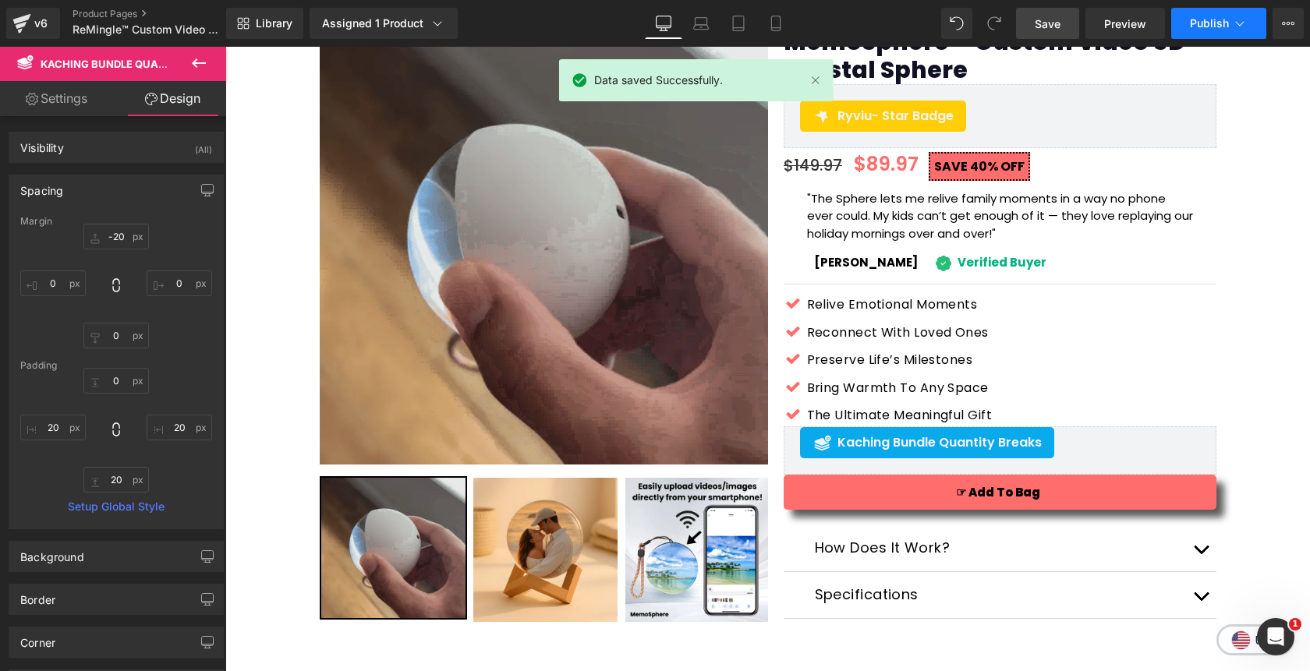
click at [1205, 34] on button "Publish" at bounding box center [1218, 23] width 95 height 31
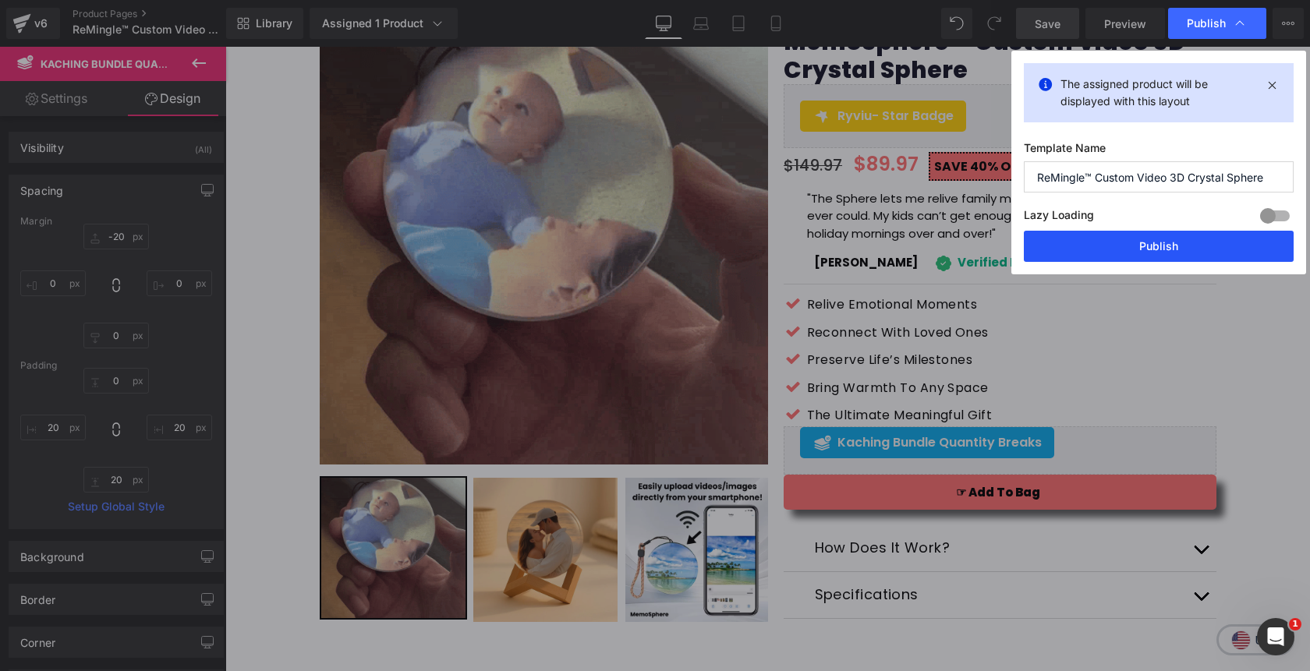
click at [1155, 244] on button "Publish" at bounding box center [1159, 246] width 270 height 31
